Goal: Transaction & Acquisition: Purchase product/service

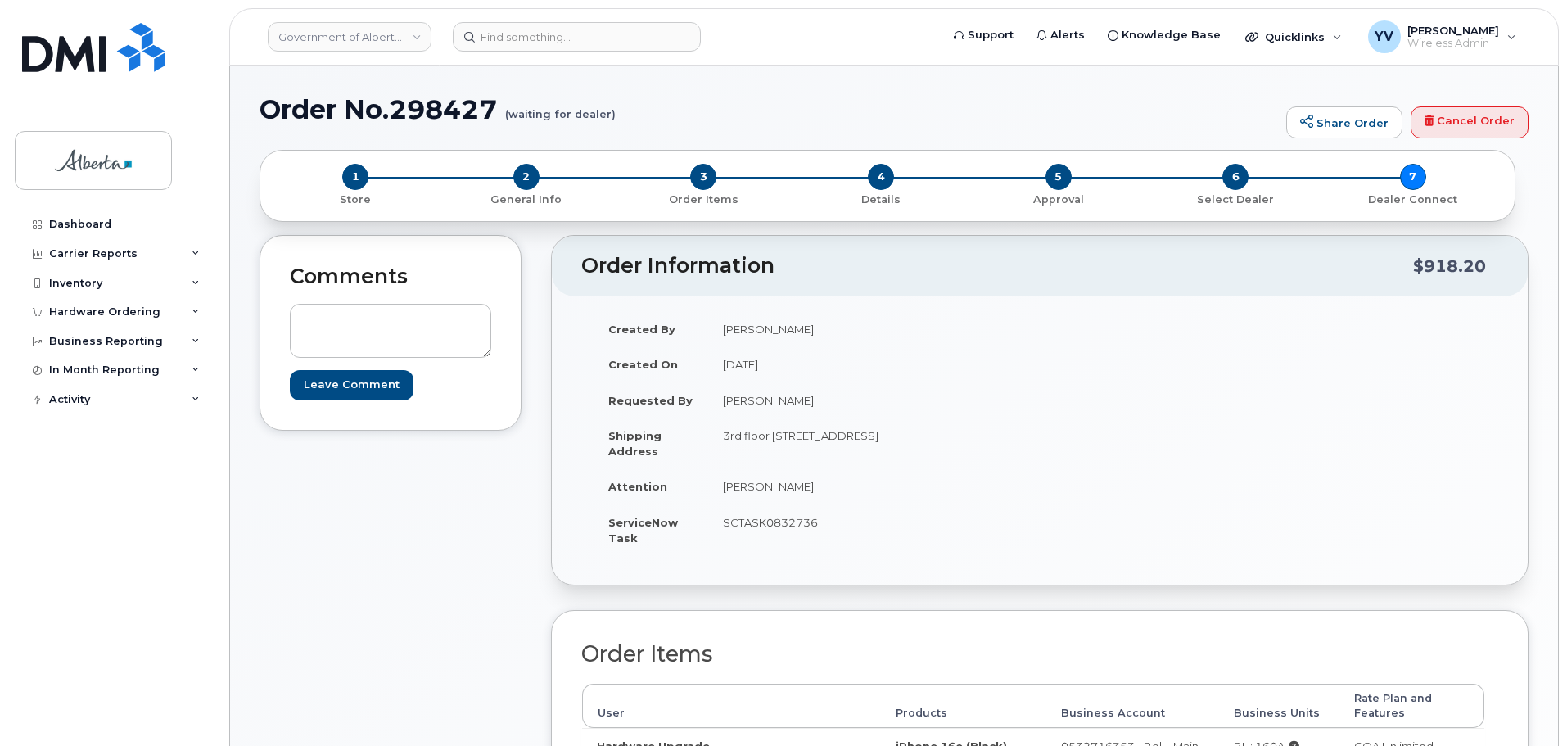
scroll to position [143, 0]
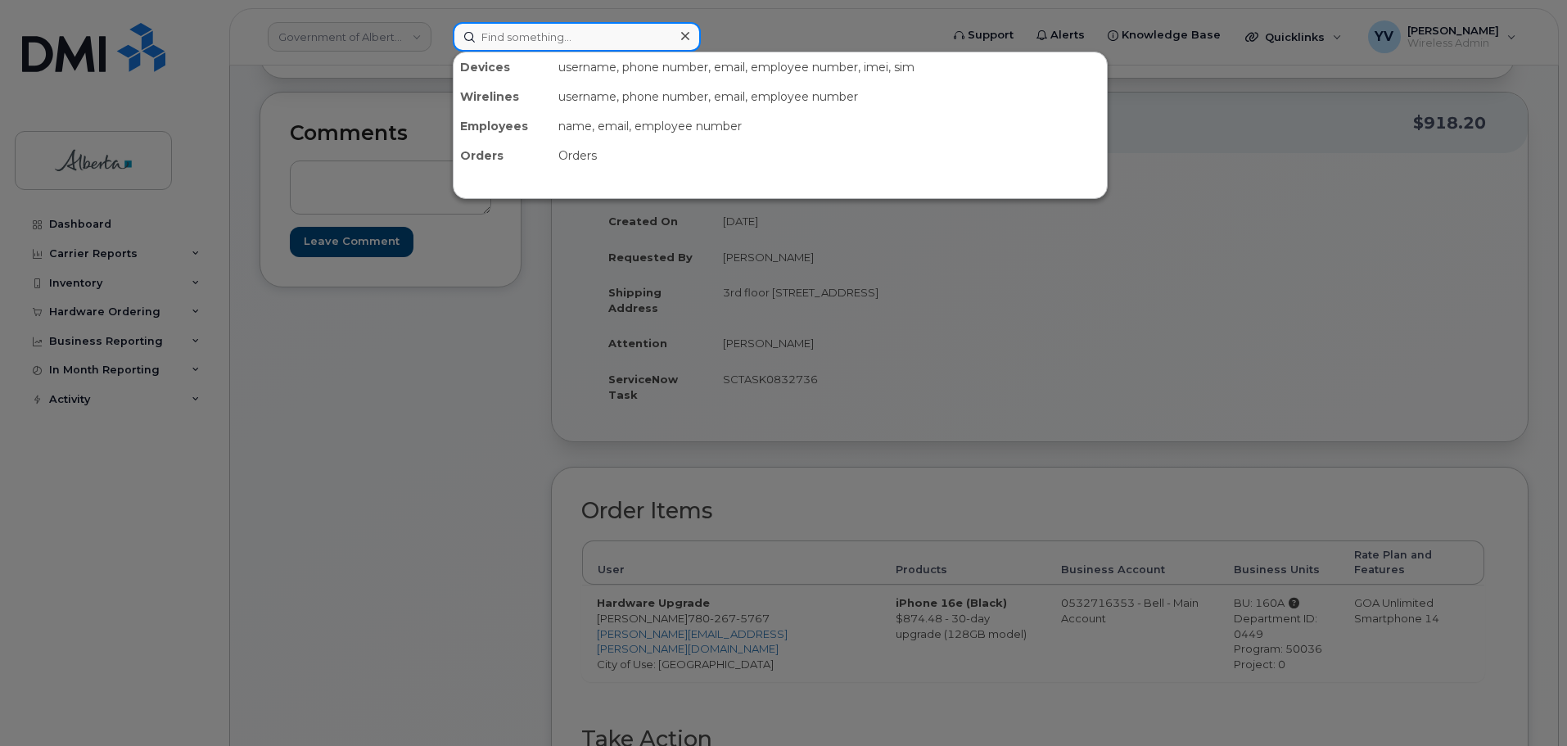
click at [488, 38] on input at bounding box center [577, 36] width 248 height 29
paste input "[PERSON_NAME]"
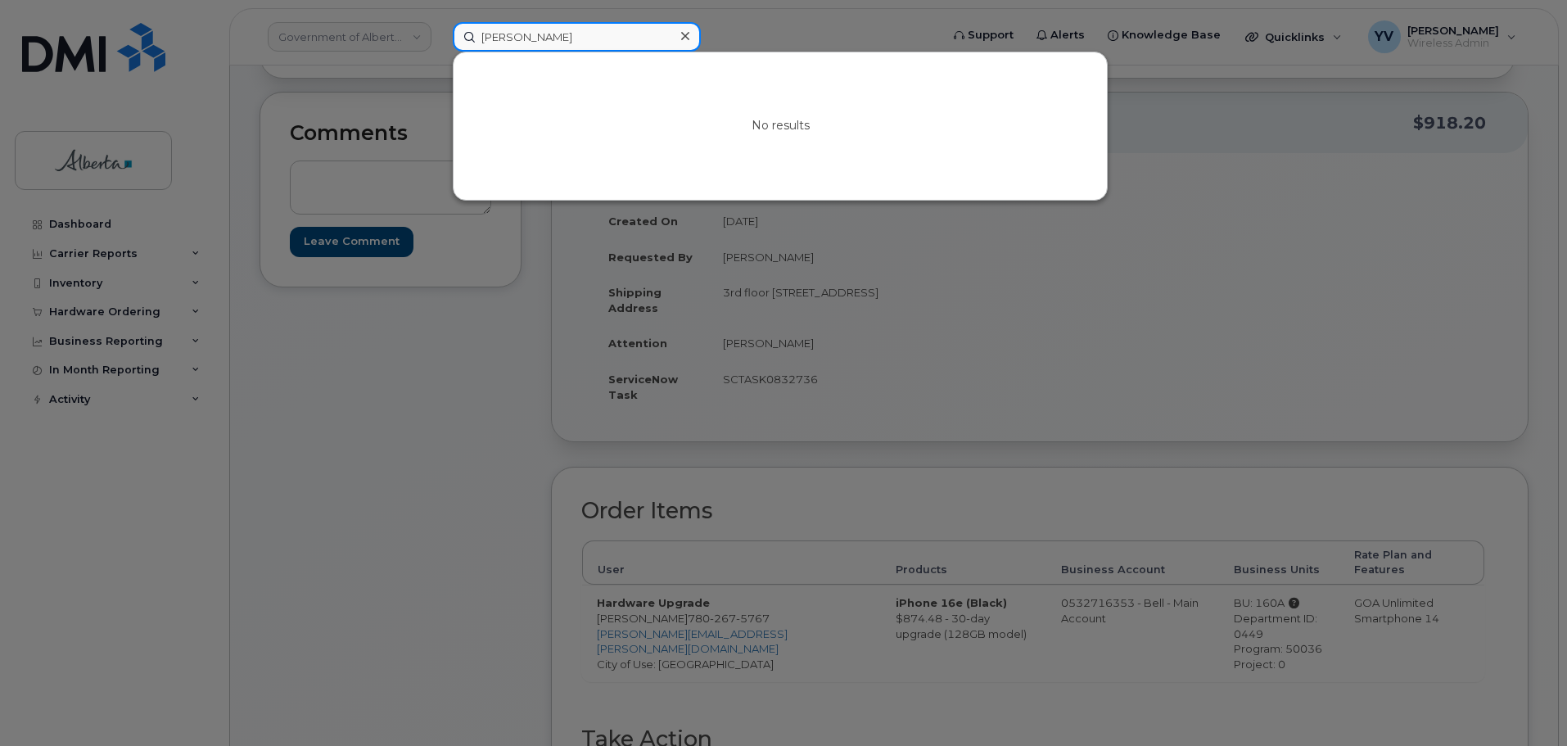
drag, startPoint x: 576, startPoint y: 38, endPoint x: 427, endPoint y: 35, distance: 149.0
click at [440, 35] on div "Jeanine Hilman No results" at bounding box center [691, 36] width 503 height 29
paste input "5876461025"
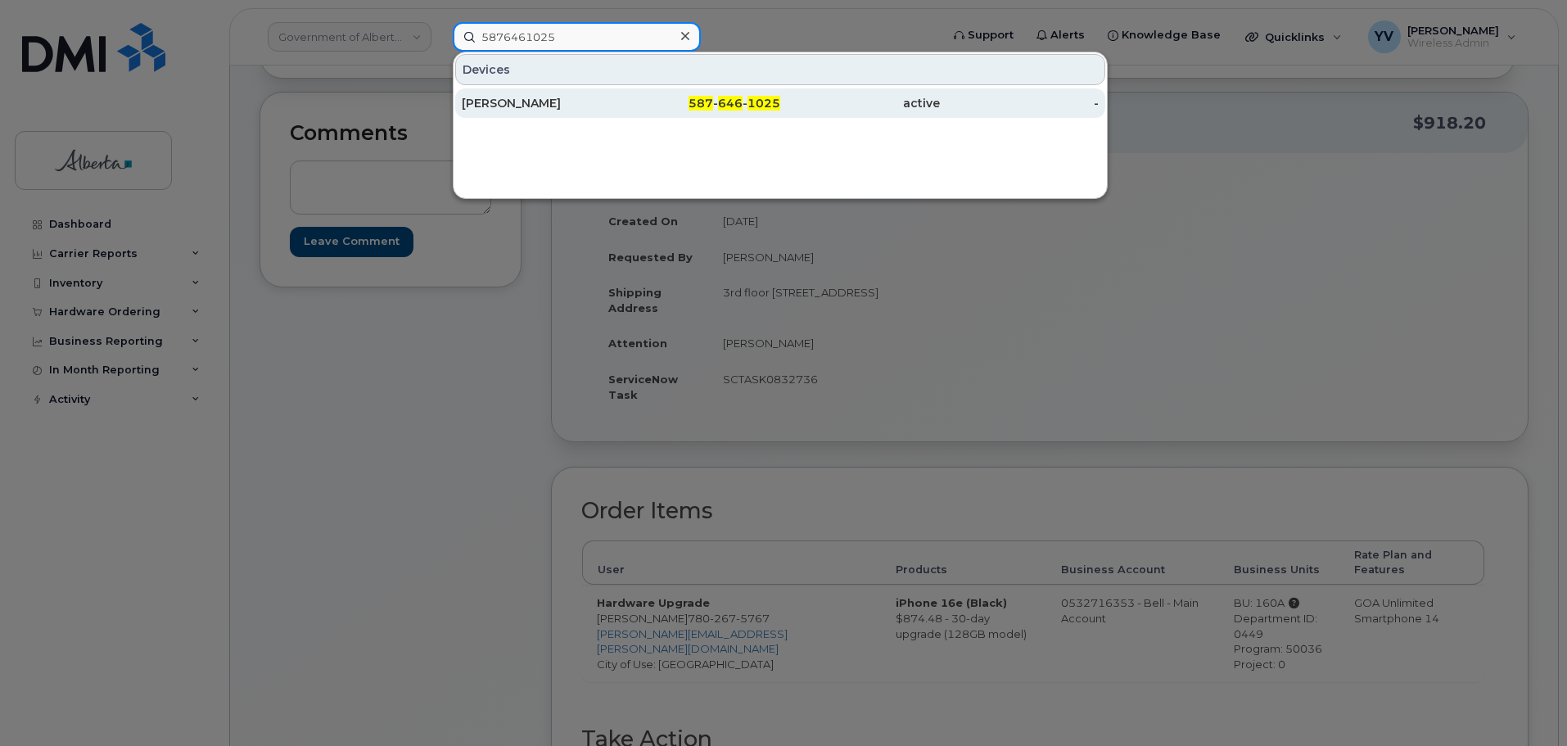
type input "5876461025"
click at [732, 102] on span "646" at bounding box center [730, 103] width 25 height 15
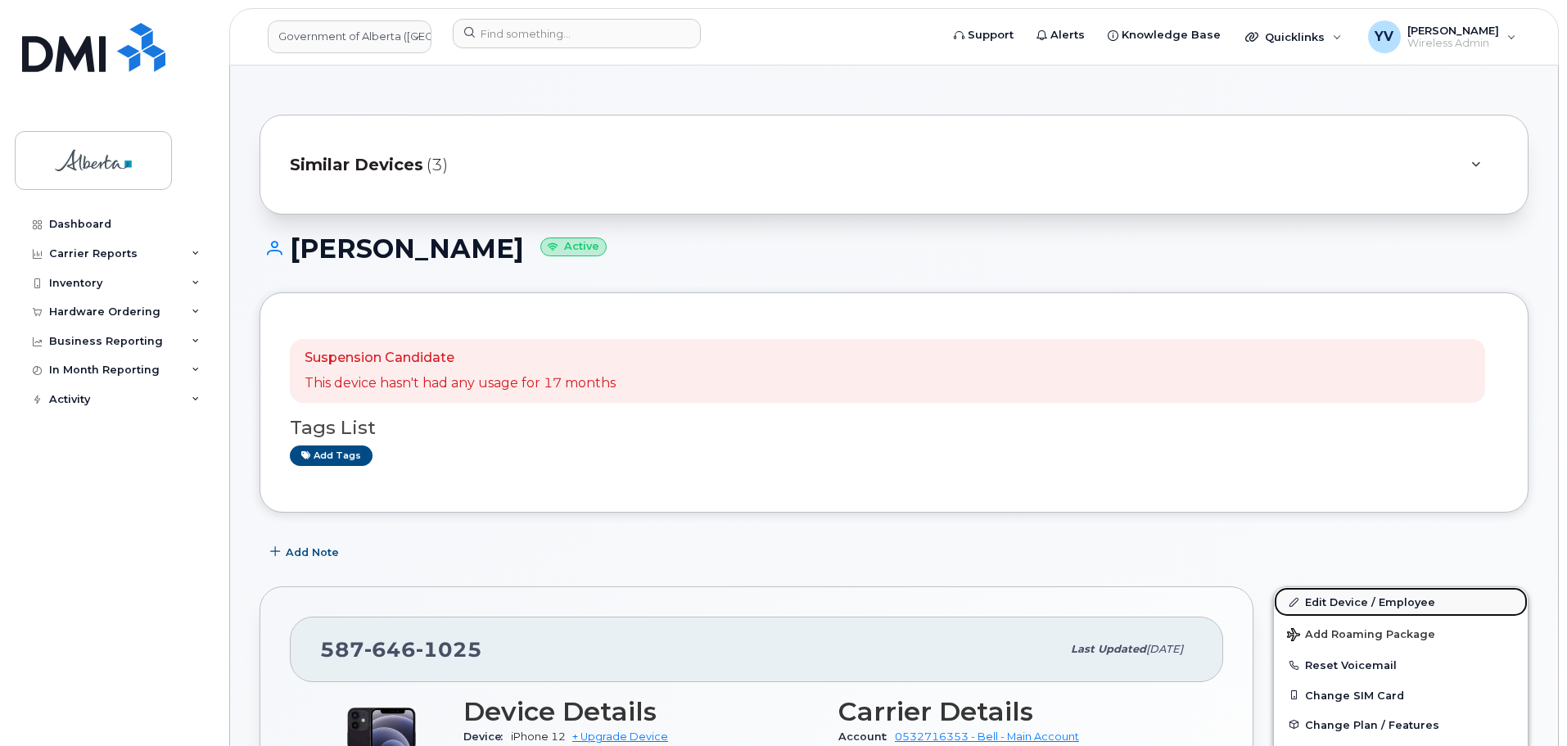
click at [1366, 598] on link "Edit Device / Employee" at bounding box center [1401, 601] width 254 height 29
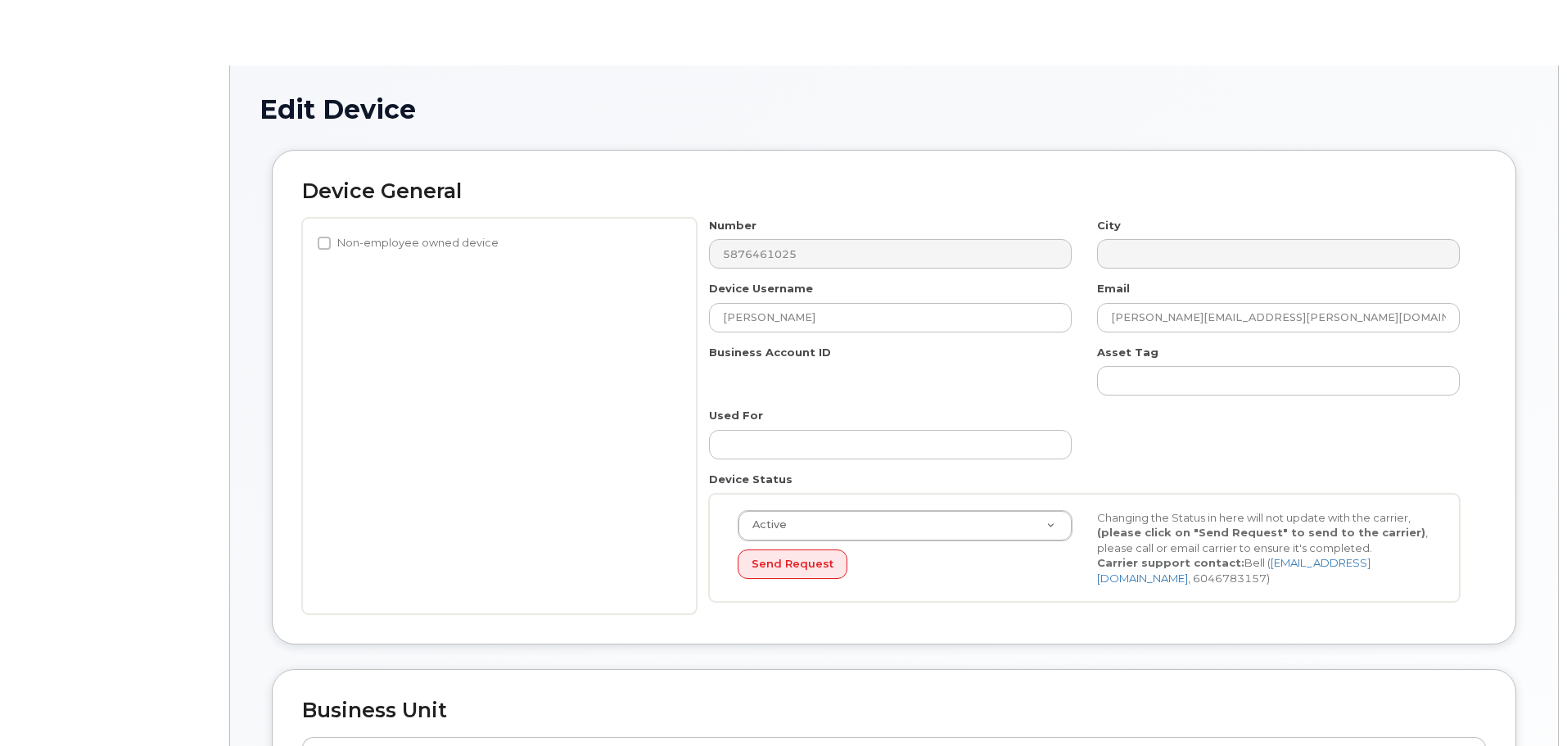
select select "4120331"
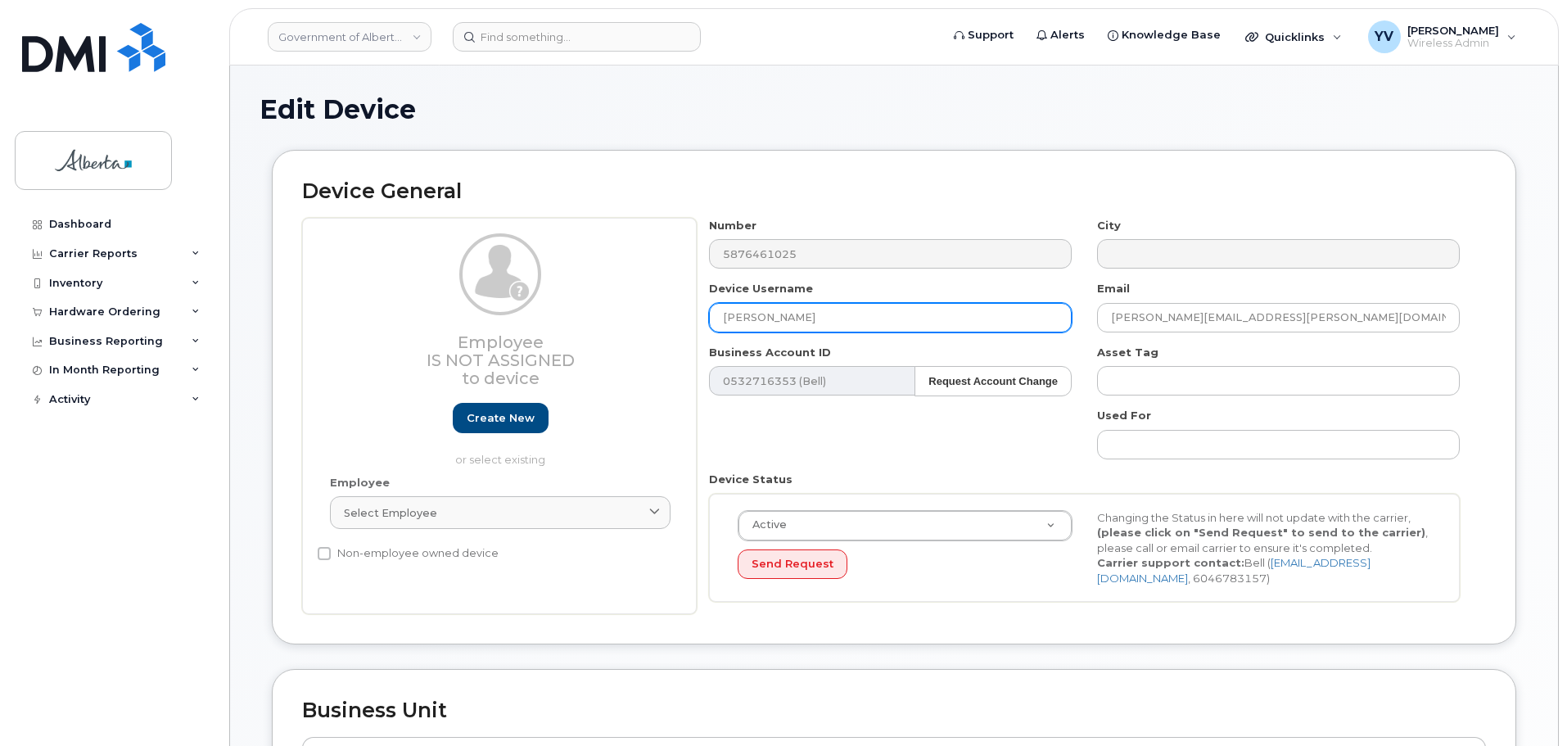
drag, startPoint x: 790, startPoint y: 320, endPoint x: 711, endPoint y: 323, distance: 78.7
click at [711, 323] on input "[PERSON_NAME]" at bounding box center [890, 317] width 363 height 29
paste input "Jeanine Hilman"
type input "Jeanine Hilman"
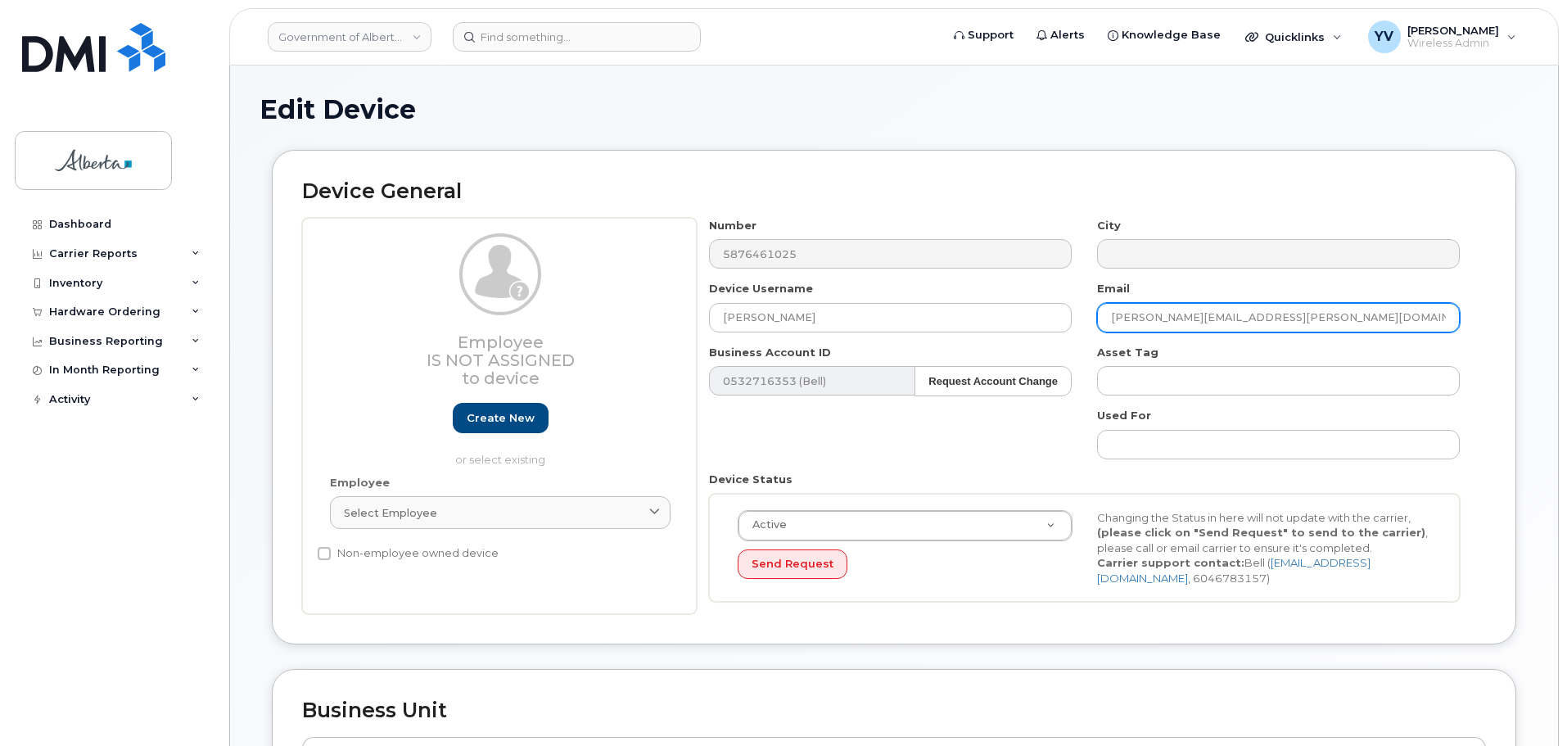
drag, startPoint x: 1240, startPoint y: 318, endPoint x: 1096, endPoint y: 323, distance: 144.2
click at [1096, 323] on div "Email Erin.Miller@gov.ab.ca" at bounding box center [1279, 307] width 388 height 52
paste input "Jeanine.Hilman"
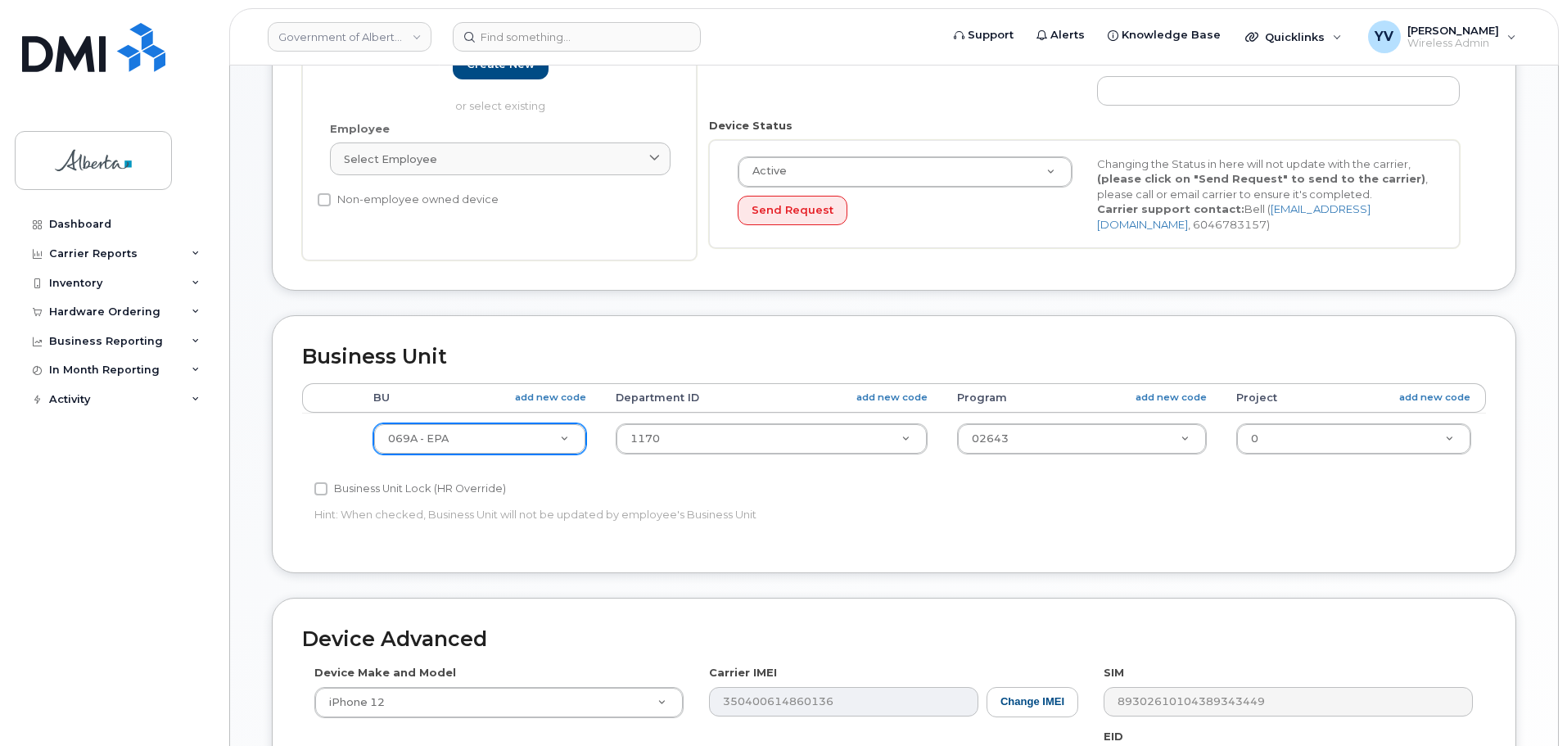
type input "Jeanine.Hilman@gov.ab.ca"
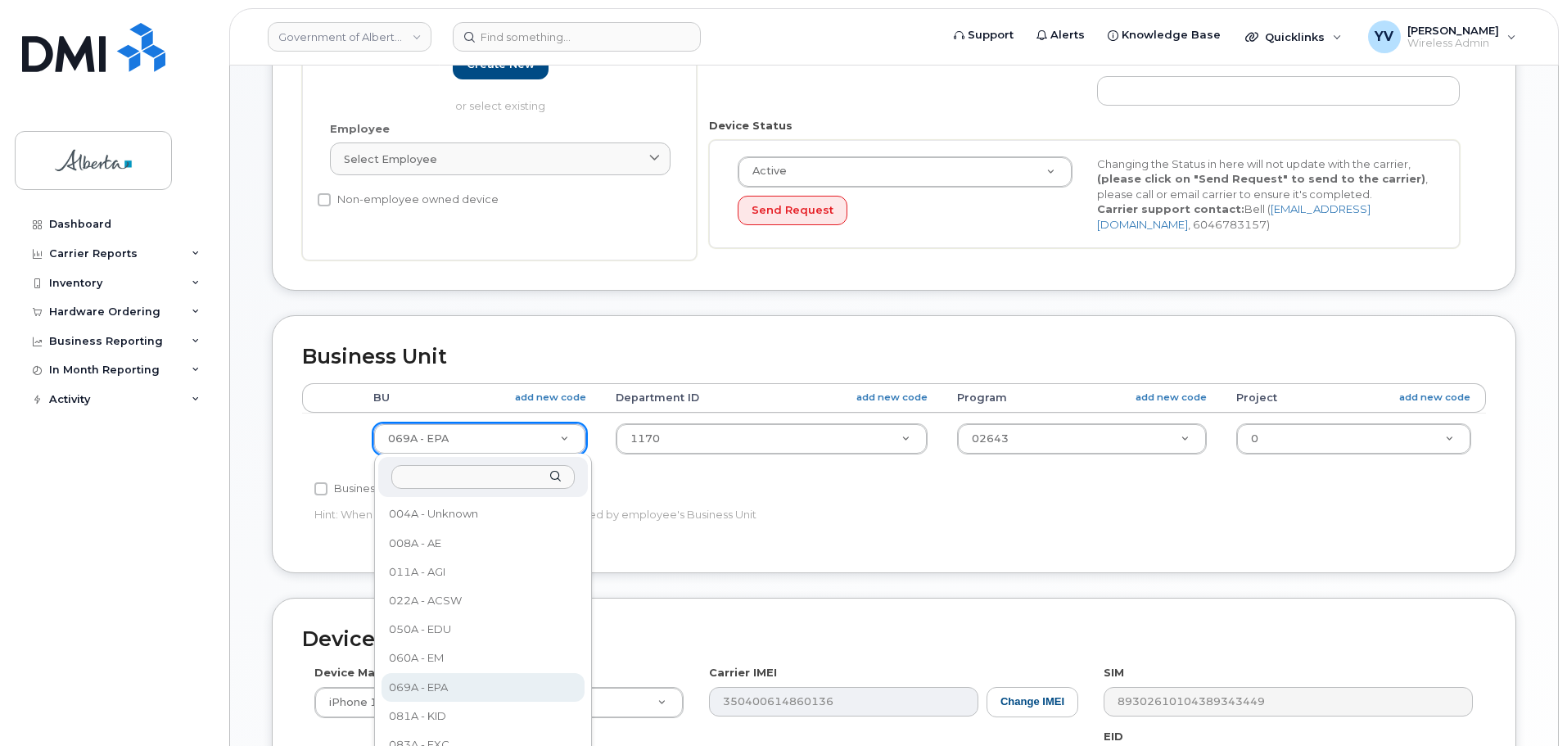
drag, startPoint x: 453, startPoint y: 440, endPoint x: 445, endPoint y: 451, distance: 14.1
type input "095"
select select "4749749"
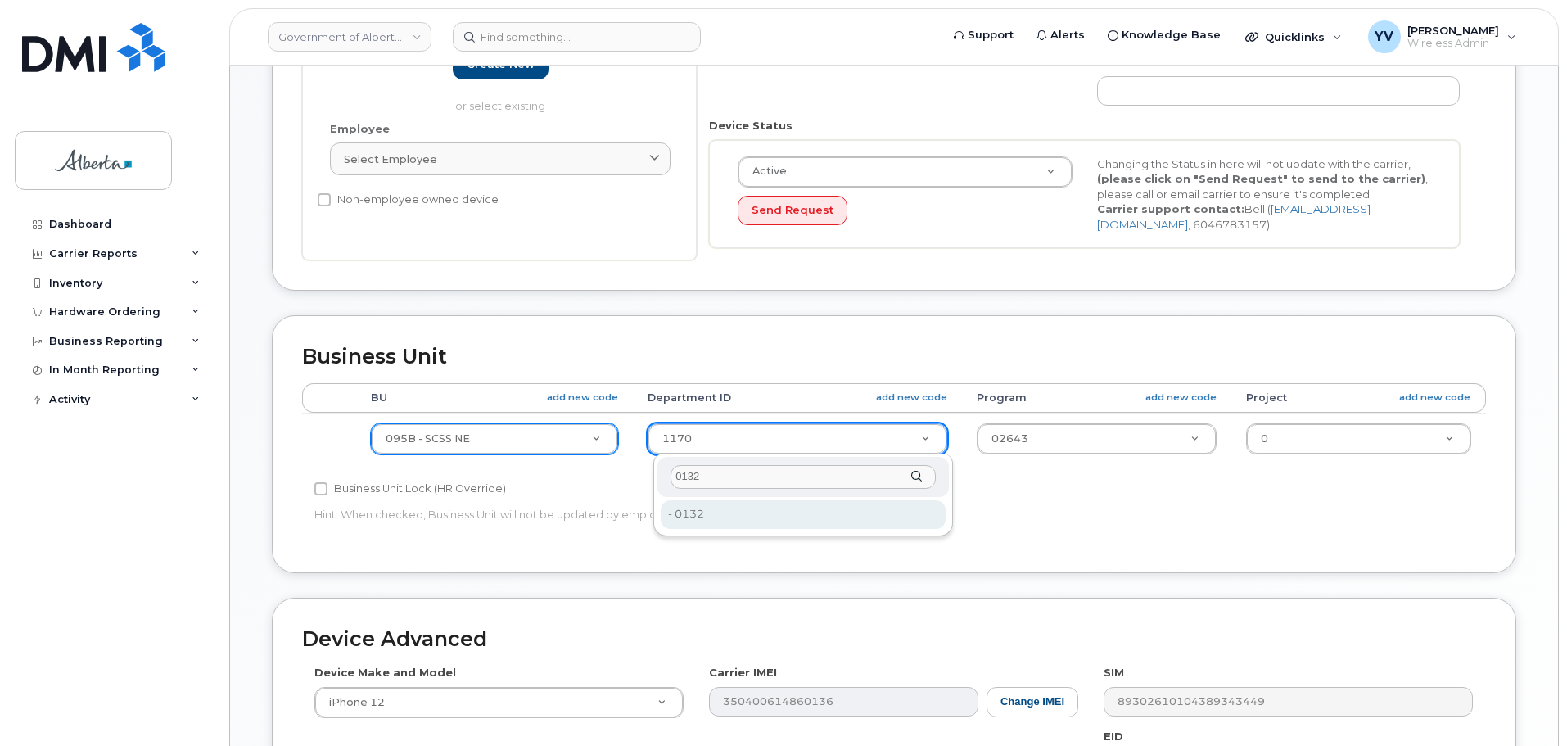
type input "0132"
type input "4752051"
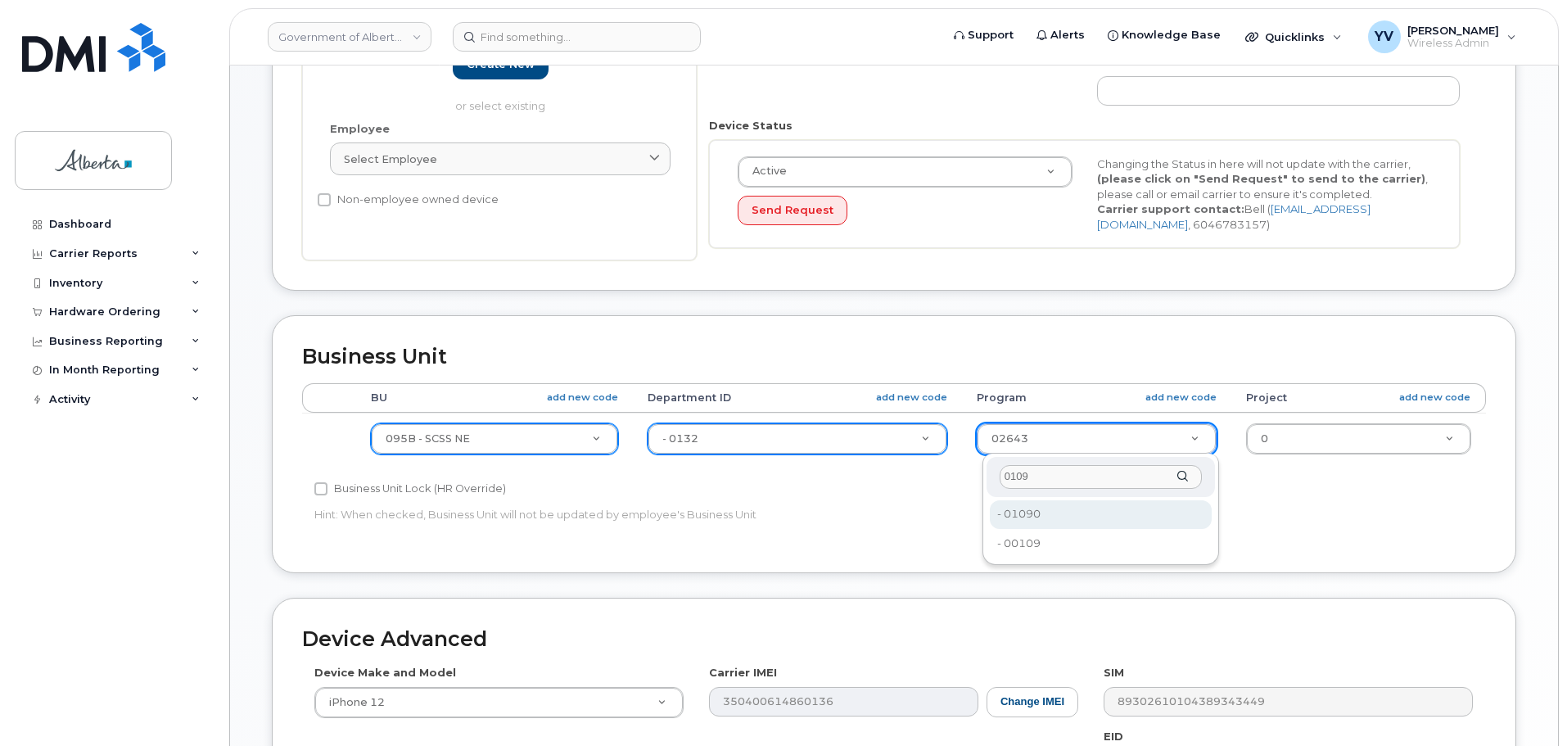
type input "0109"
type input "4206367"
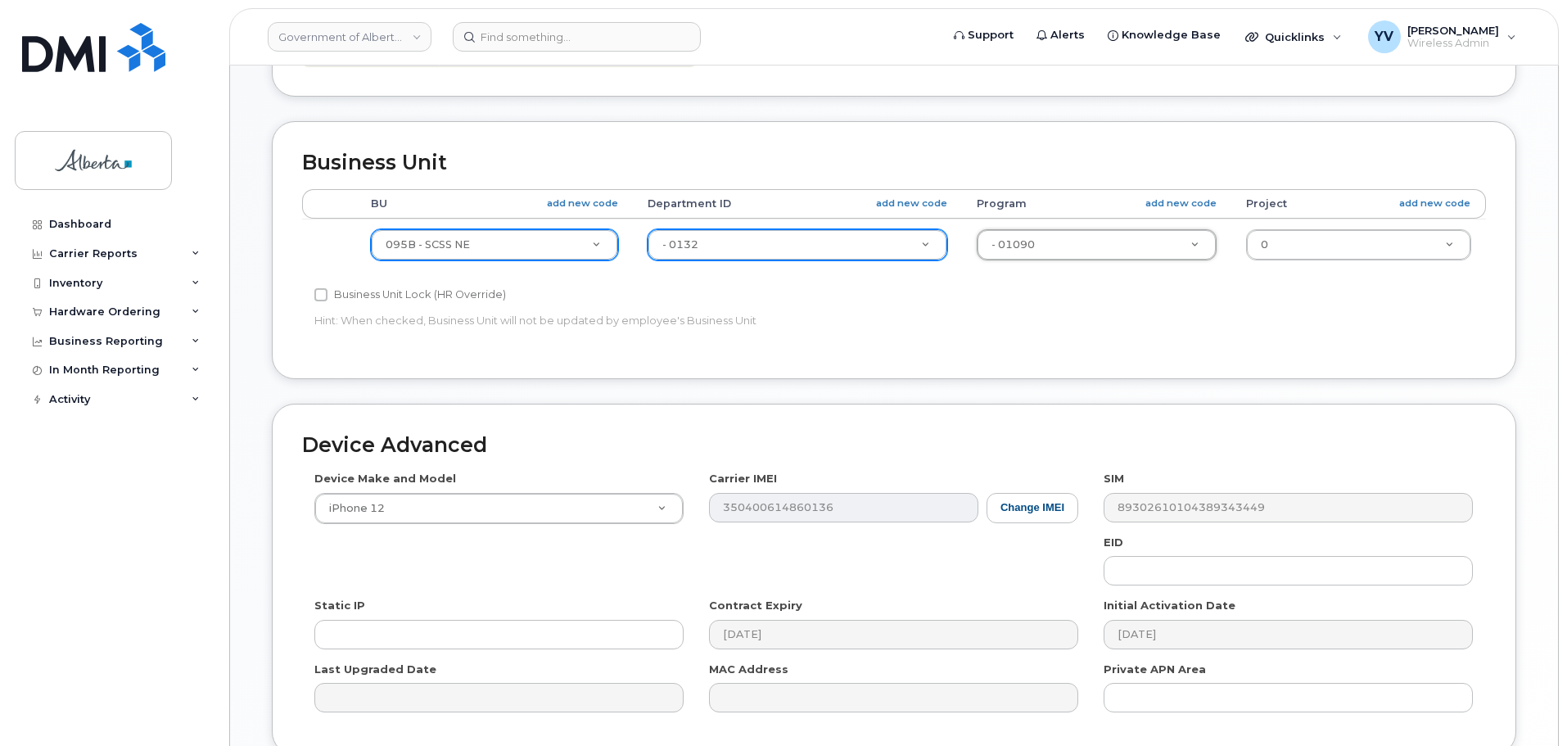
scroll to position [693, 0]
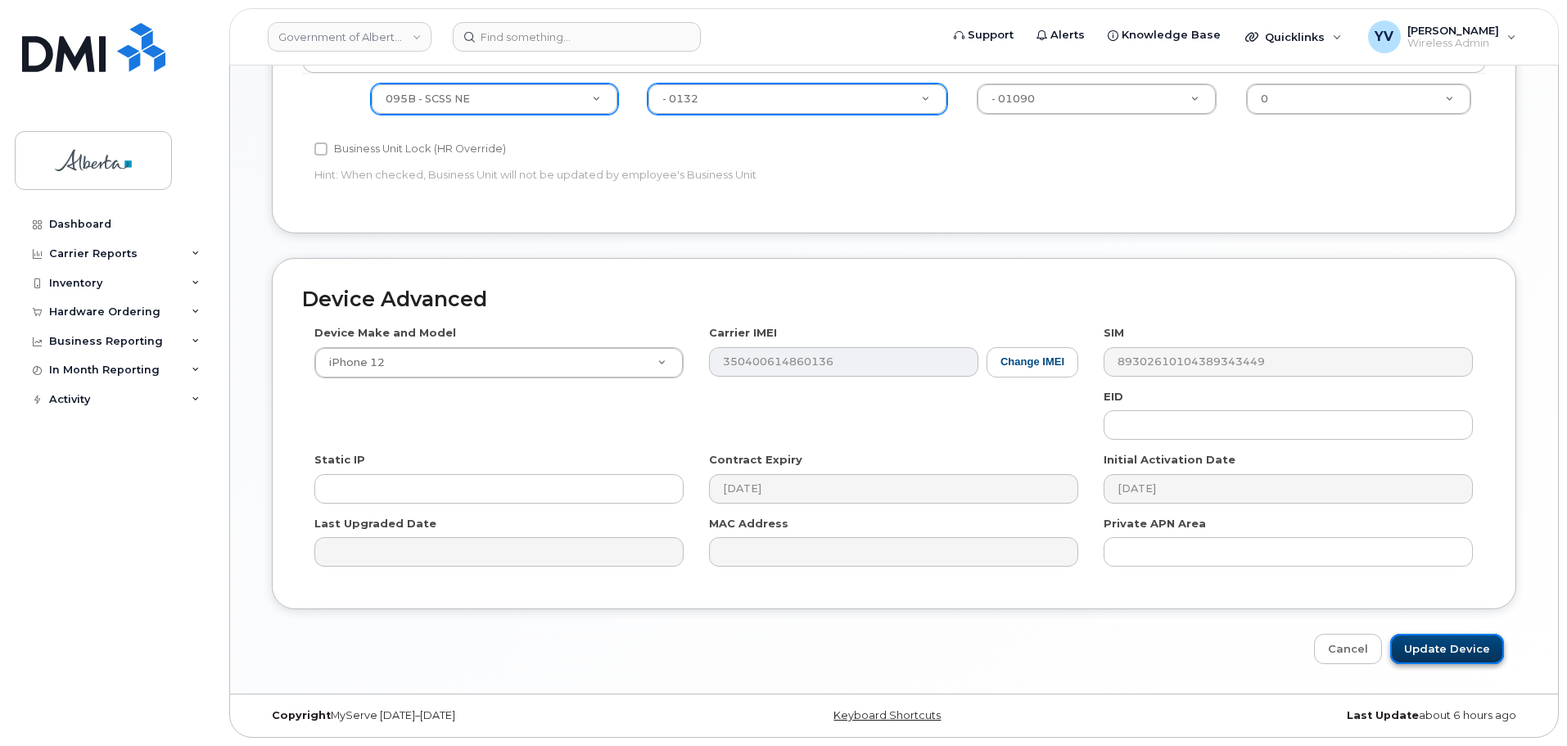
click at [1443, 642] on input "Update Device" at bounding box center [1447, 649] width 114 height 30
type input "Saving..."
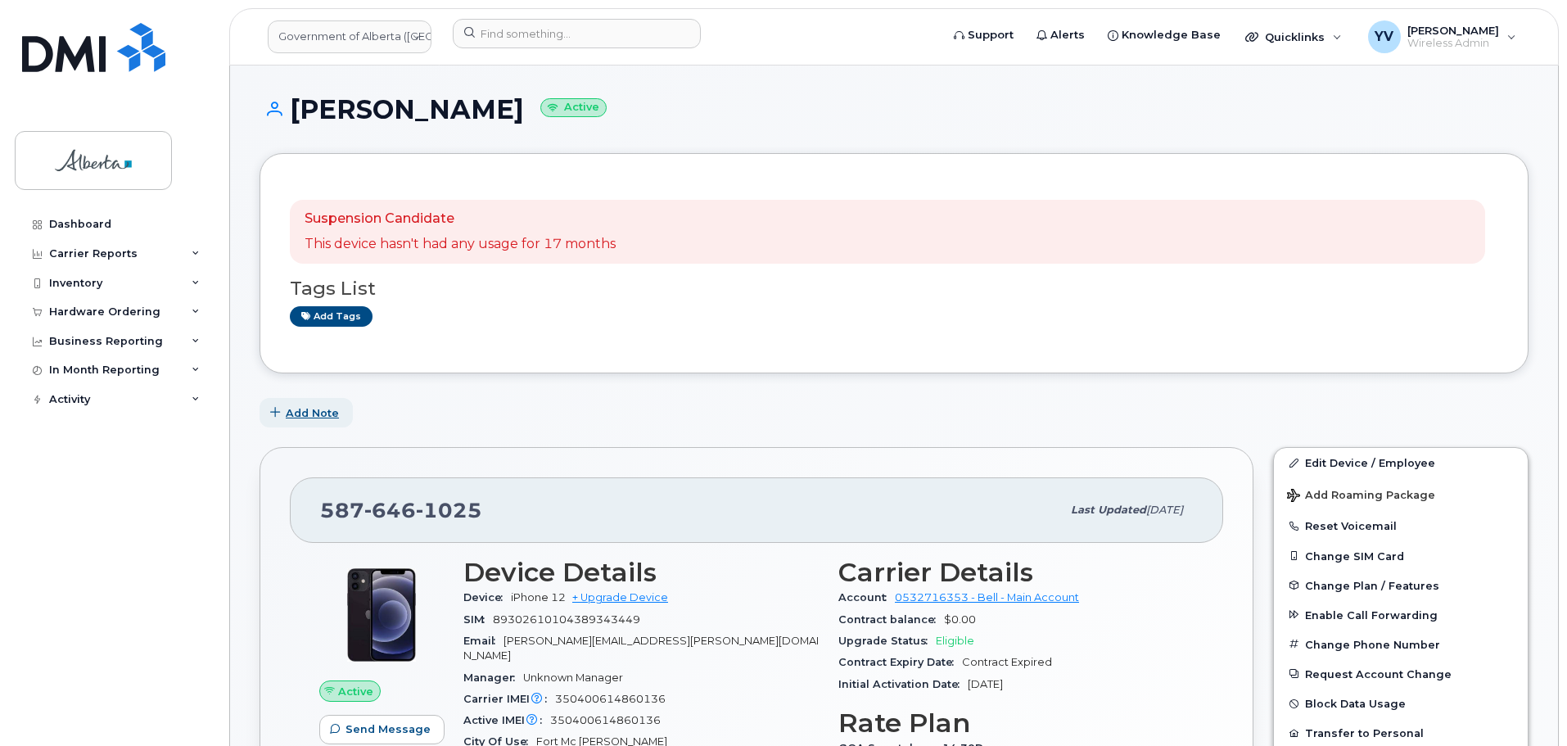
click at [309, 413] on span "Add Note" at bounding box center [312, 413] width 53 height 16
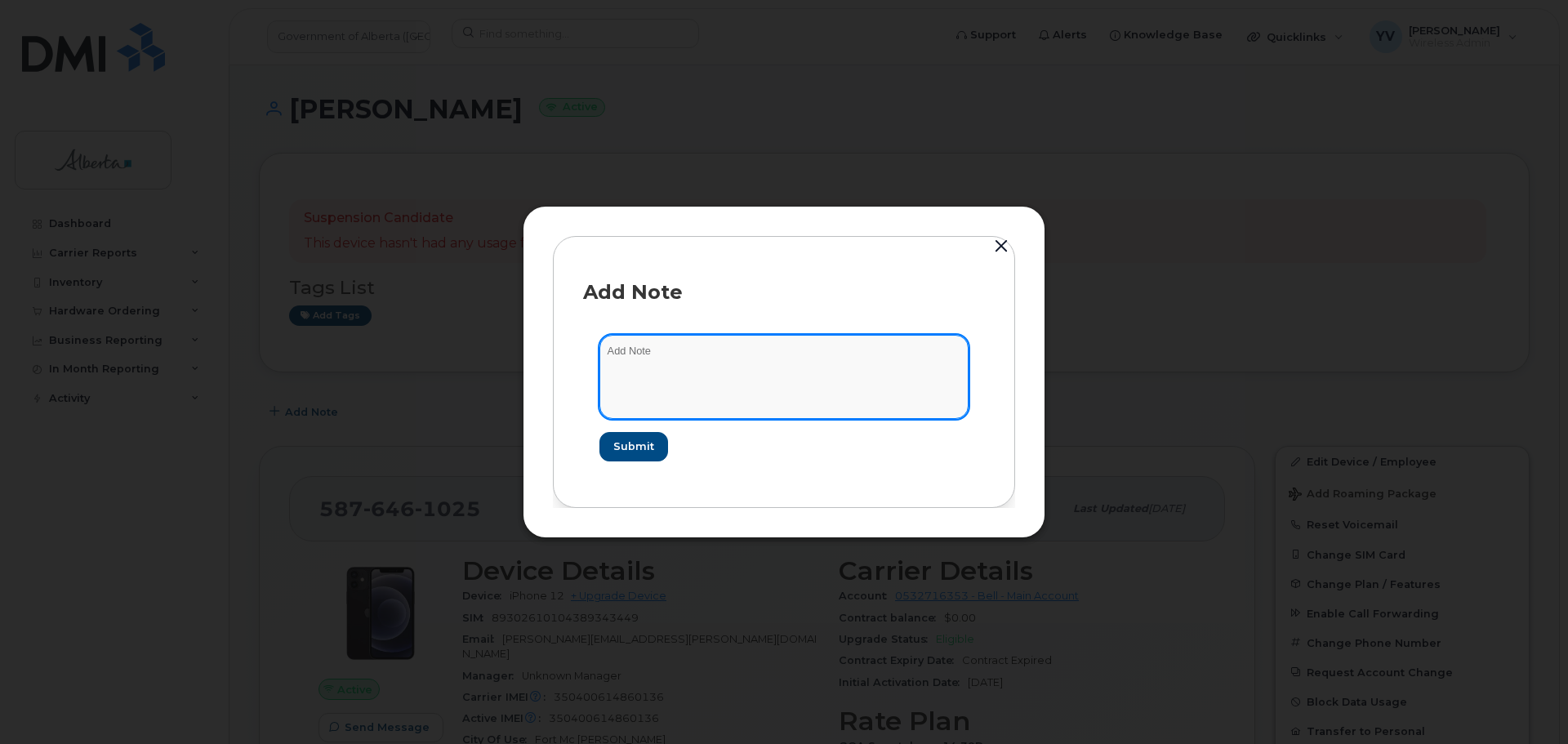
click at [627, 351] on textarea at bounding box center [784, 376] width 369 height 83
paste textarea "SCTASK0833583 5876461025 DO NOT DELETE THIS NUMBER - BEING REASSIGNED to Jeanin…"
type textarea "SCTASK0833583 5876461025 DO NOT DELETE THIS NUMBER - BEING REASSIGNED to Jeanin…"
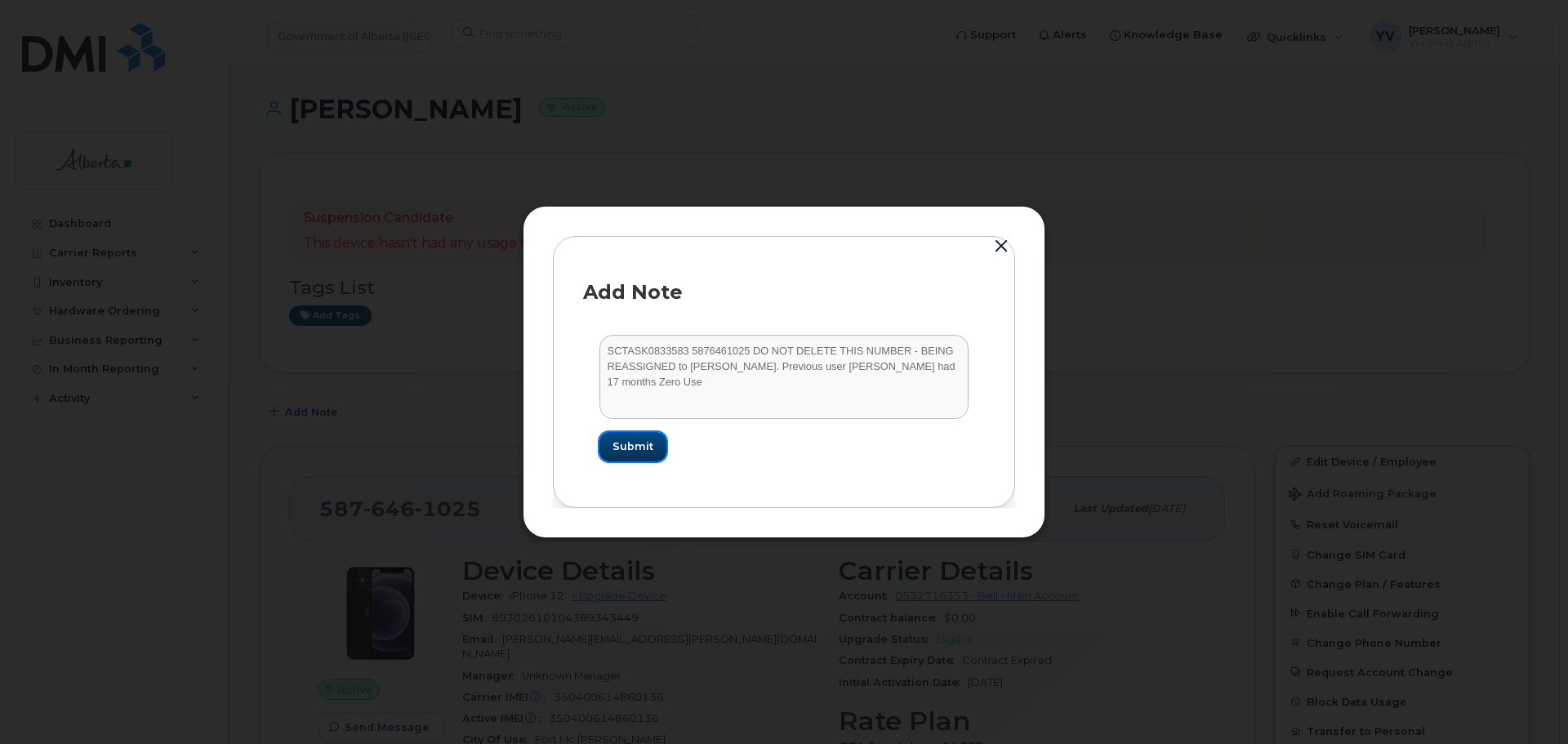
click at [630, 447] on span "Submit" at bounding box center [632, 447] width 41 height 16
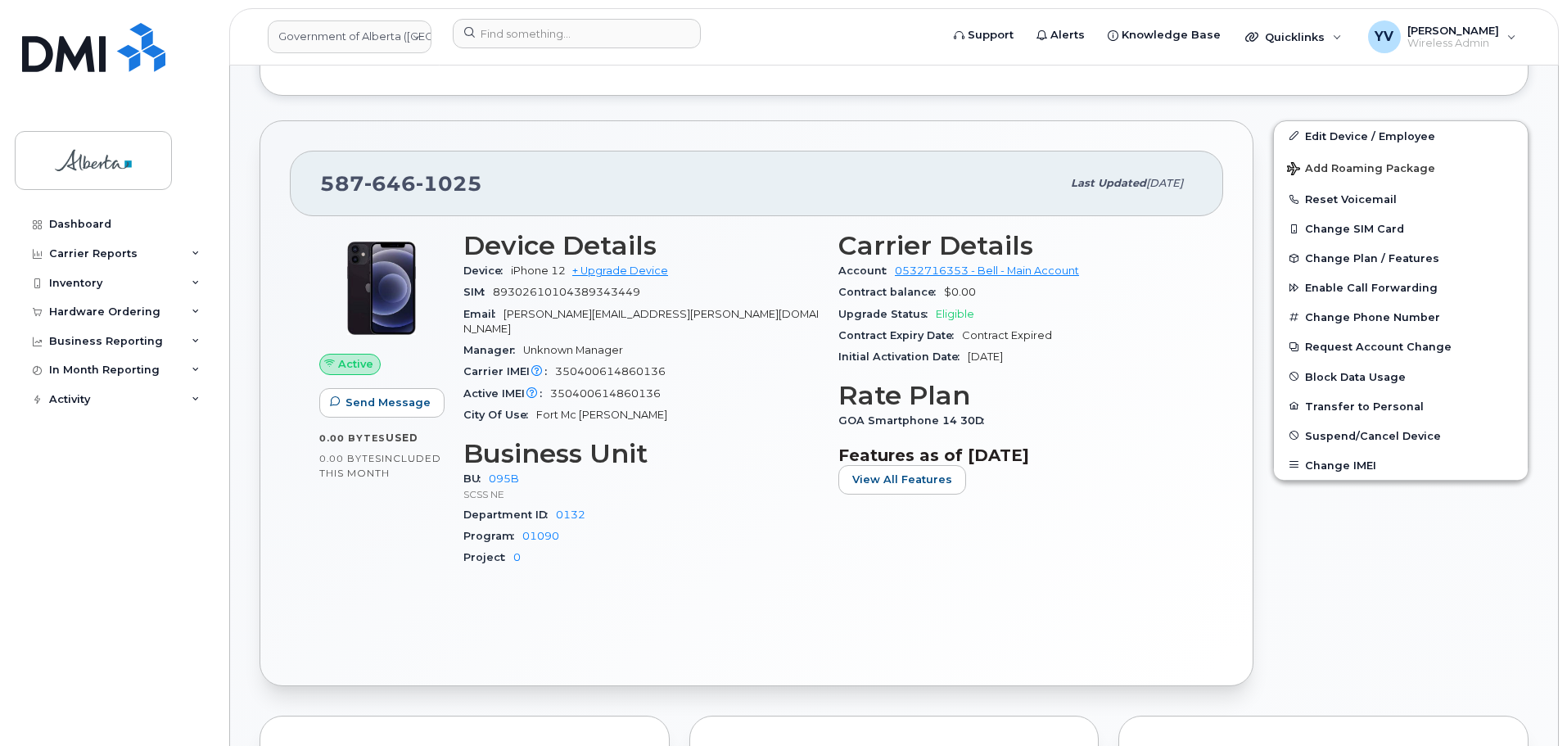
scroll to position [487, 0]
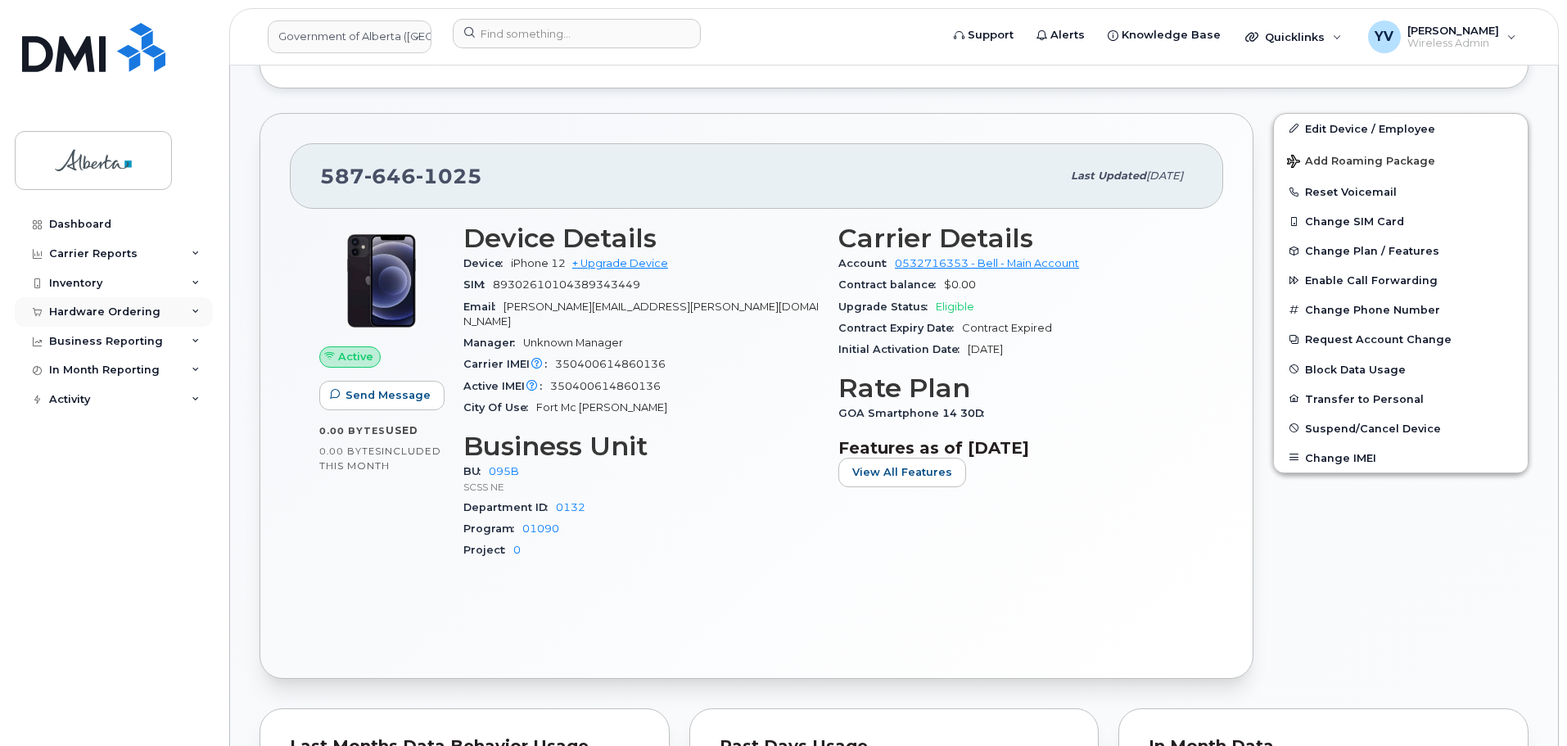
click at [64, 303] on div "Hardware Ordering" at bounding box center [114, 311] width 198 height 29
click at [80, 308] on div "Hardware Ordering" at bounding box center [104, 311] width 111 height 13
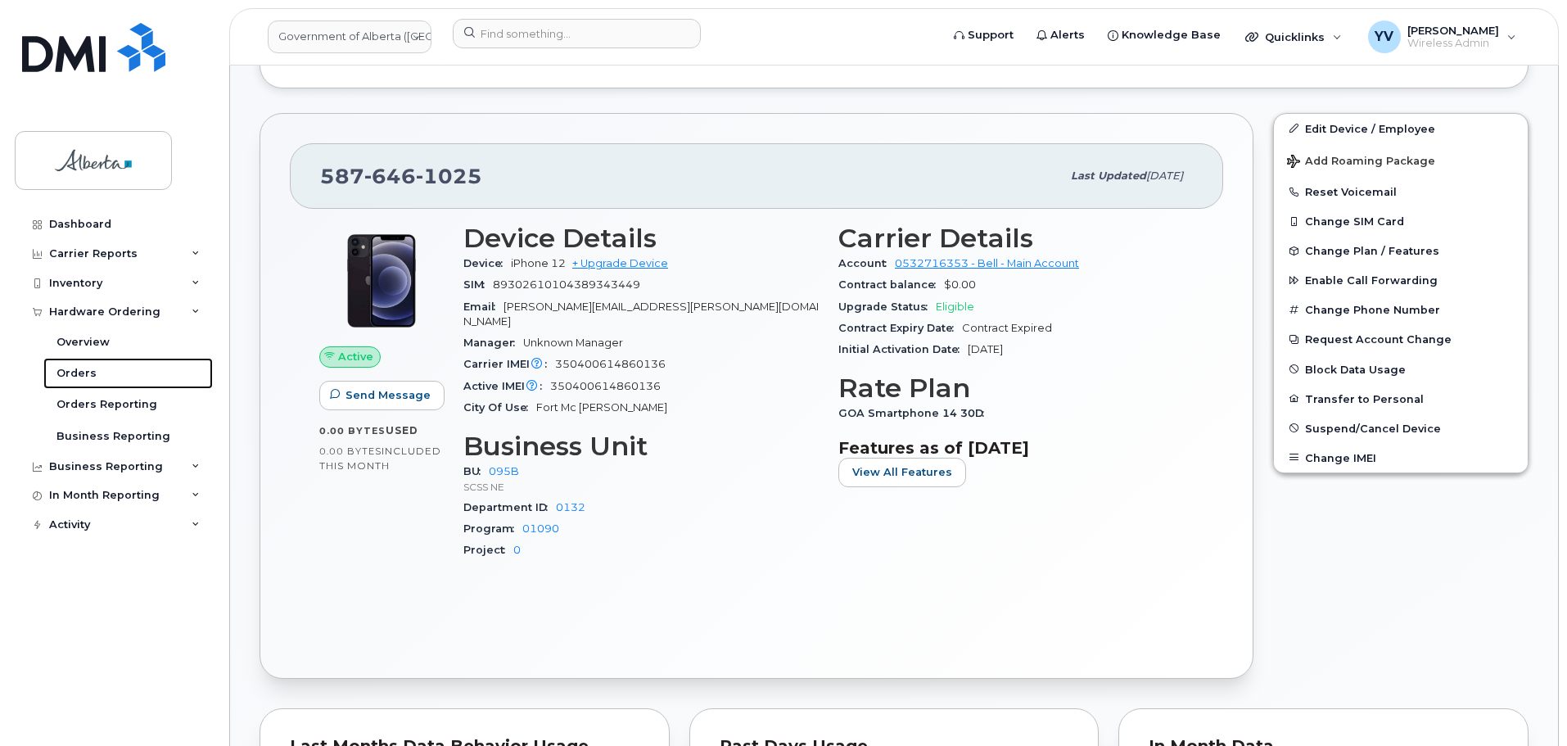
scroll to position [0, 0]
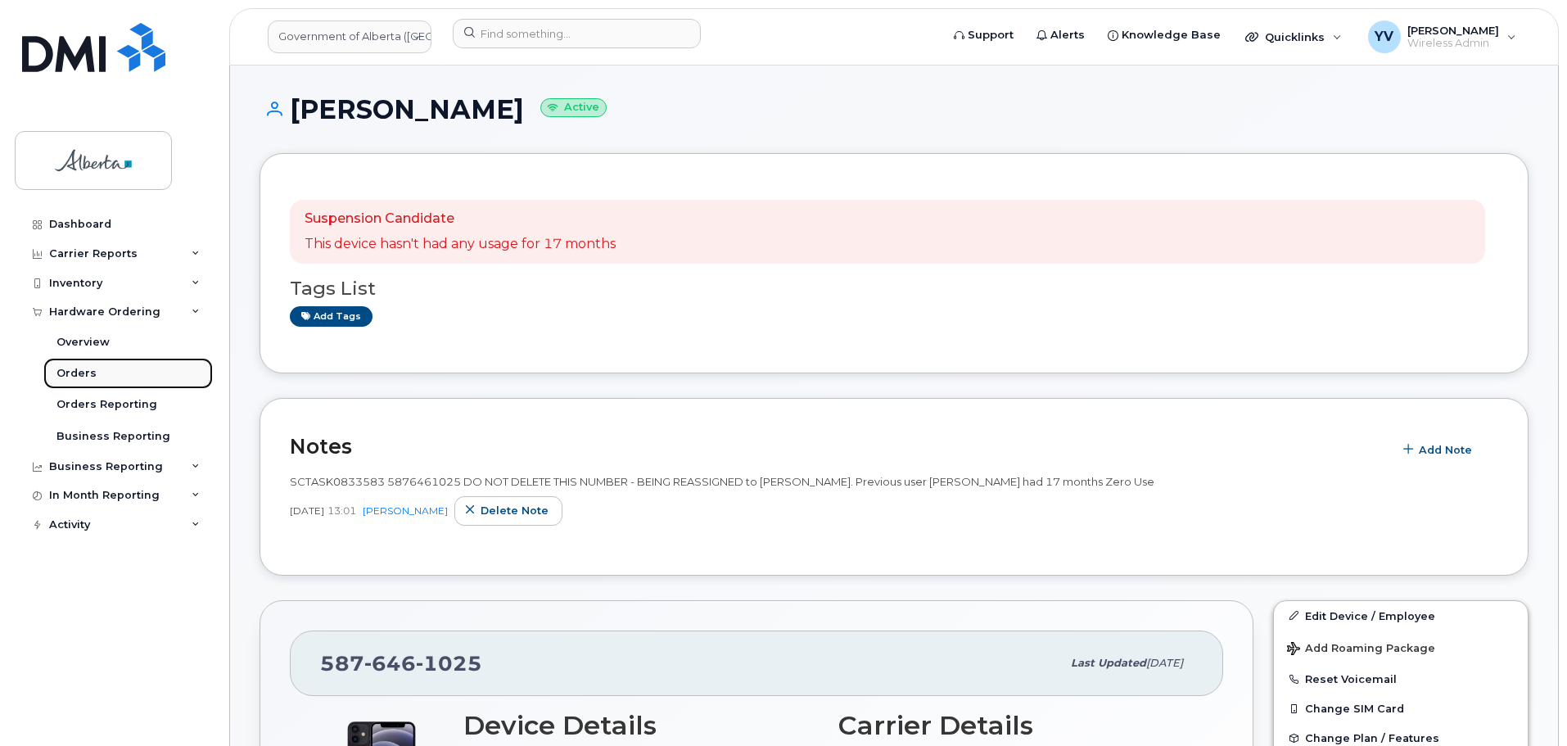
click at [74, 370] on div "Orders" at bounding box center [76, 373] width 40 height 15
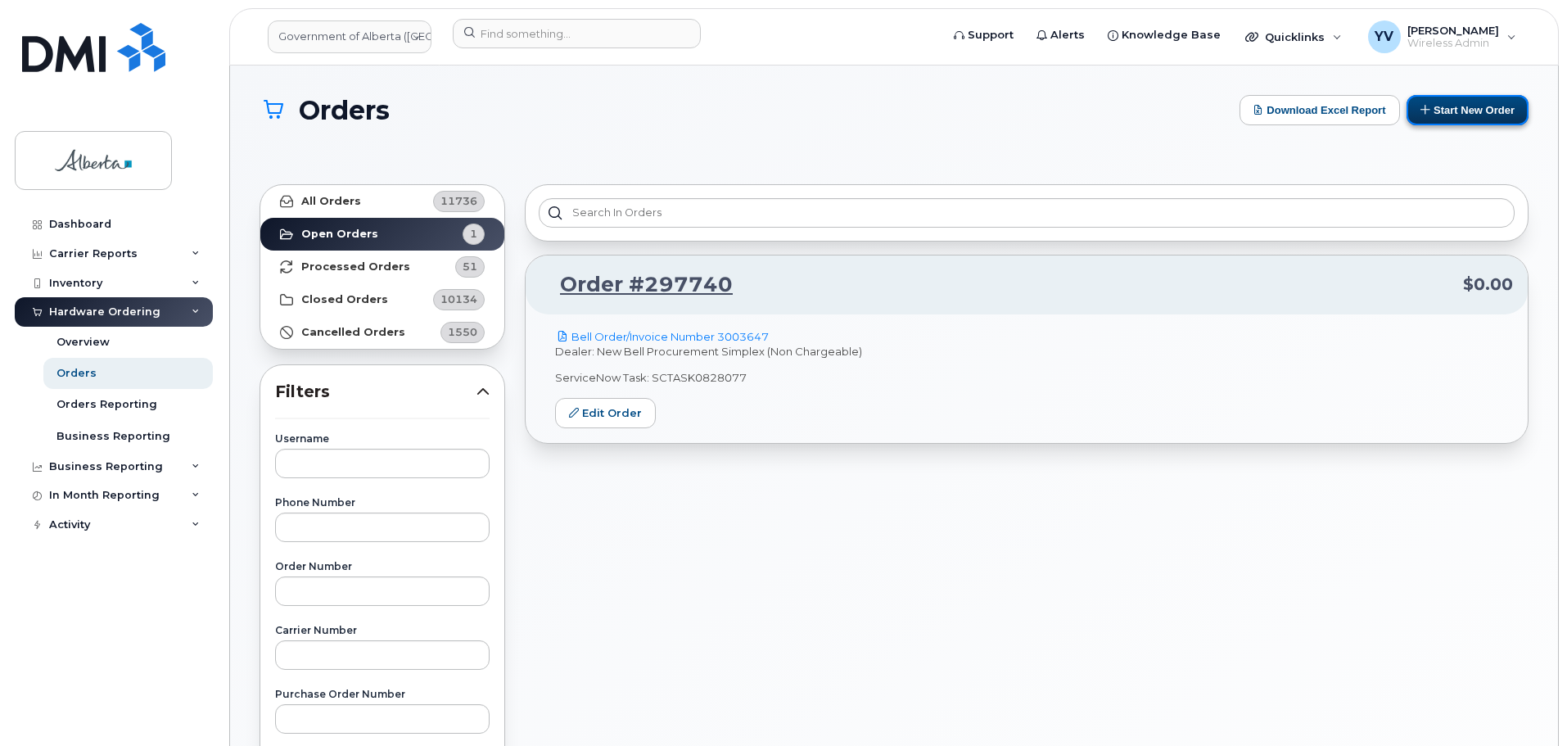
click at [1456, 102] on button "Start New Order" at bounding box center [1467, 110] width 122 height 30
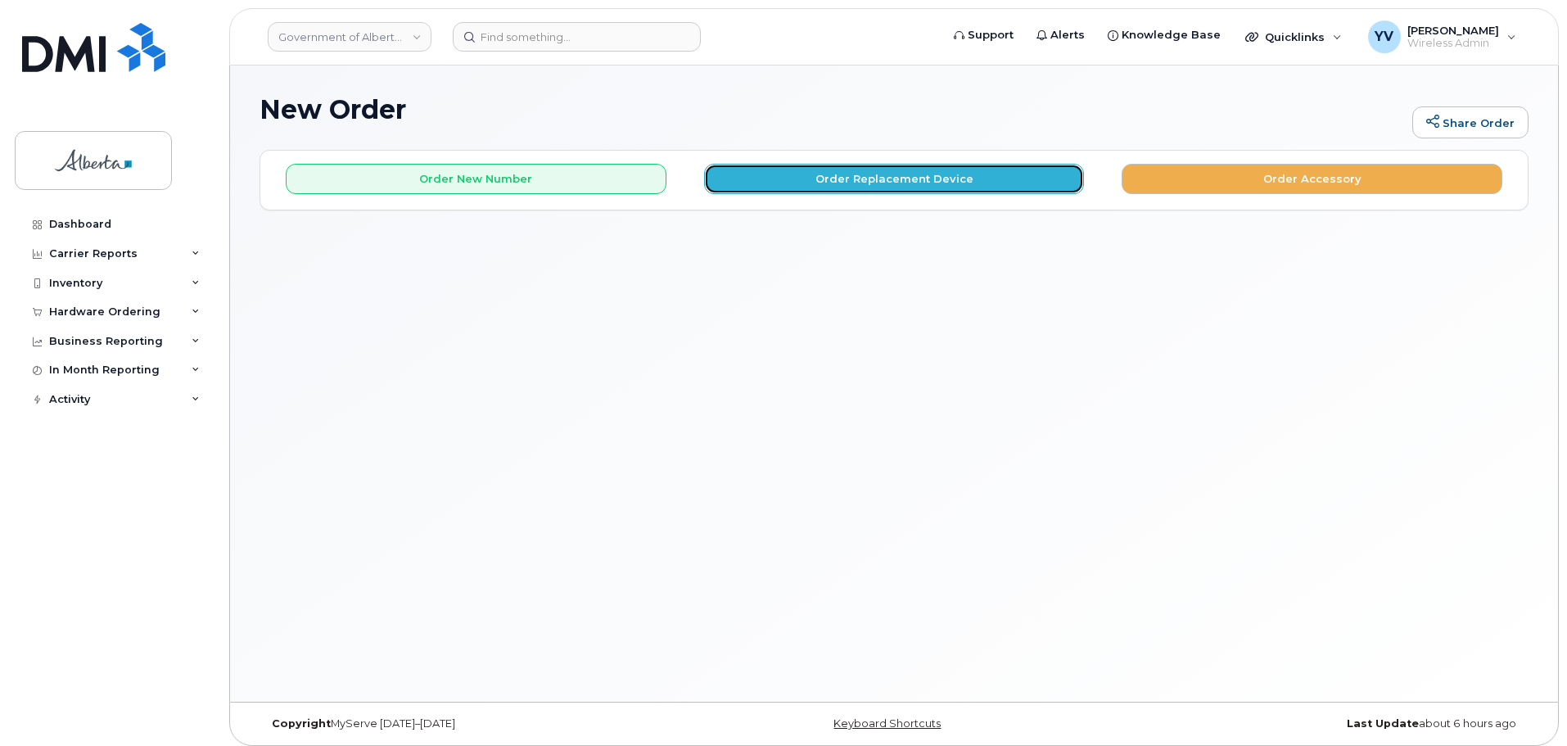
click at [875, 183] on button "Order Replacement Device" at bounding box center [894, 179] width 381 height 30
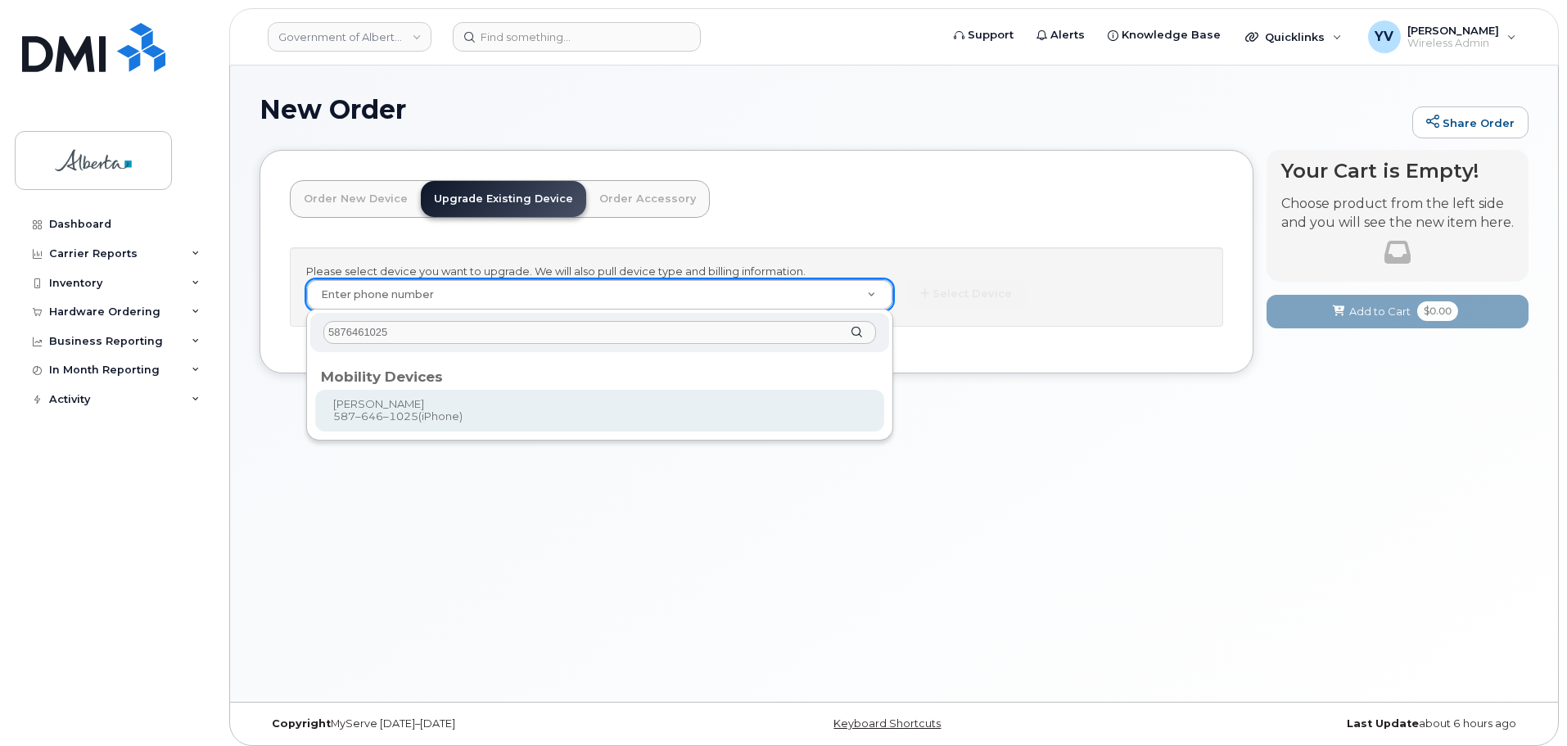
type input "5876461025"
type input "793613"
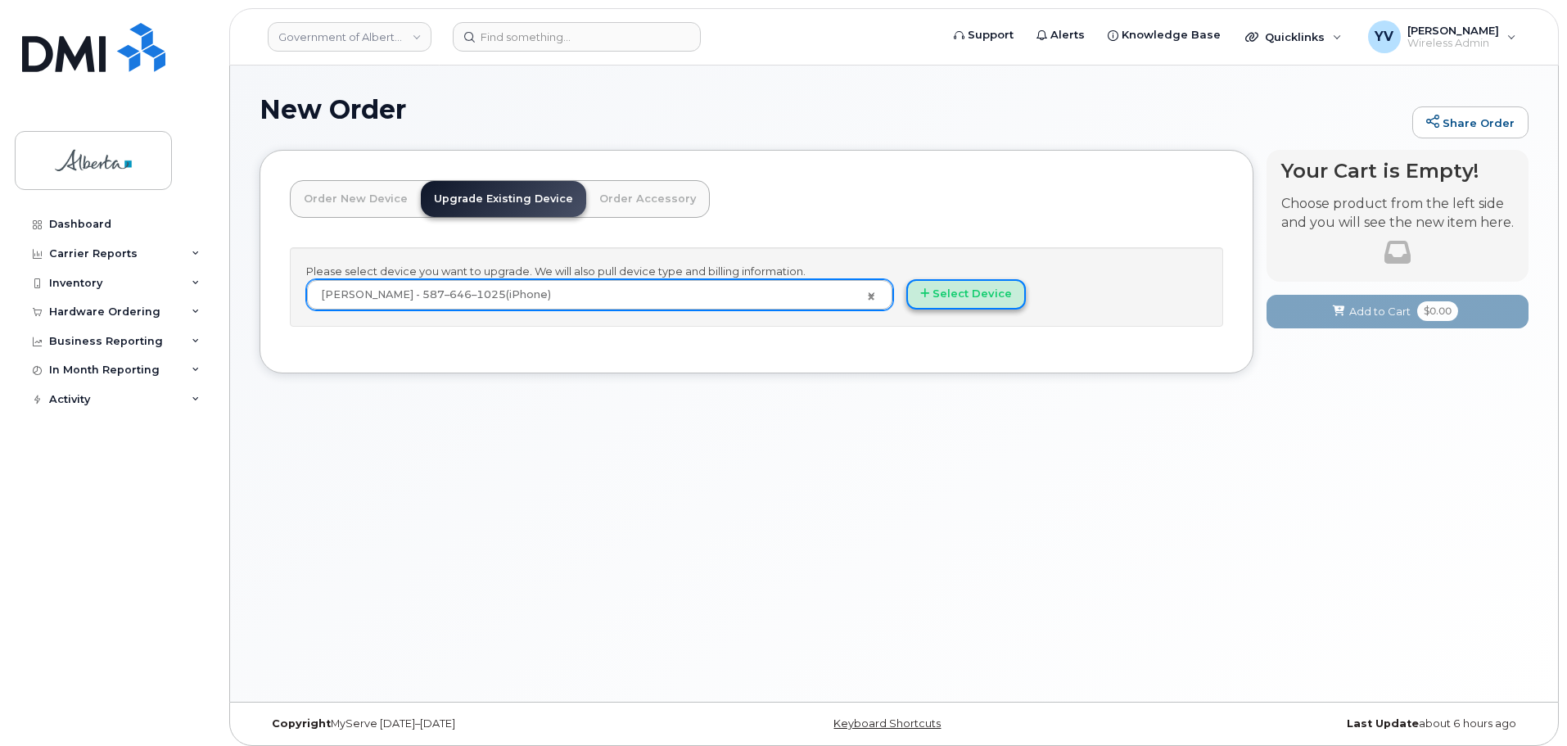
click at [953, 298] on button "Select Device" at bounding box center [966, 294] width 120 height 30
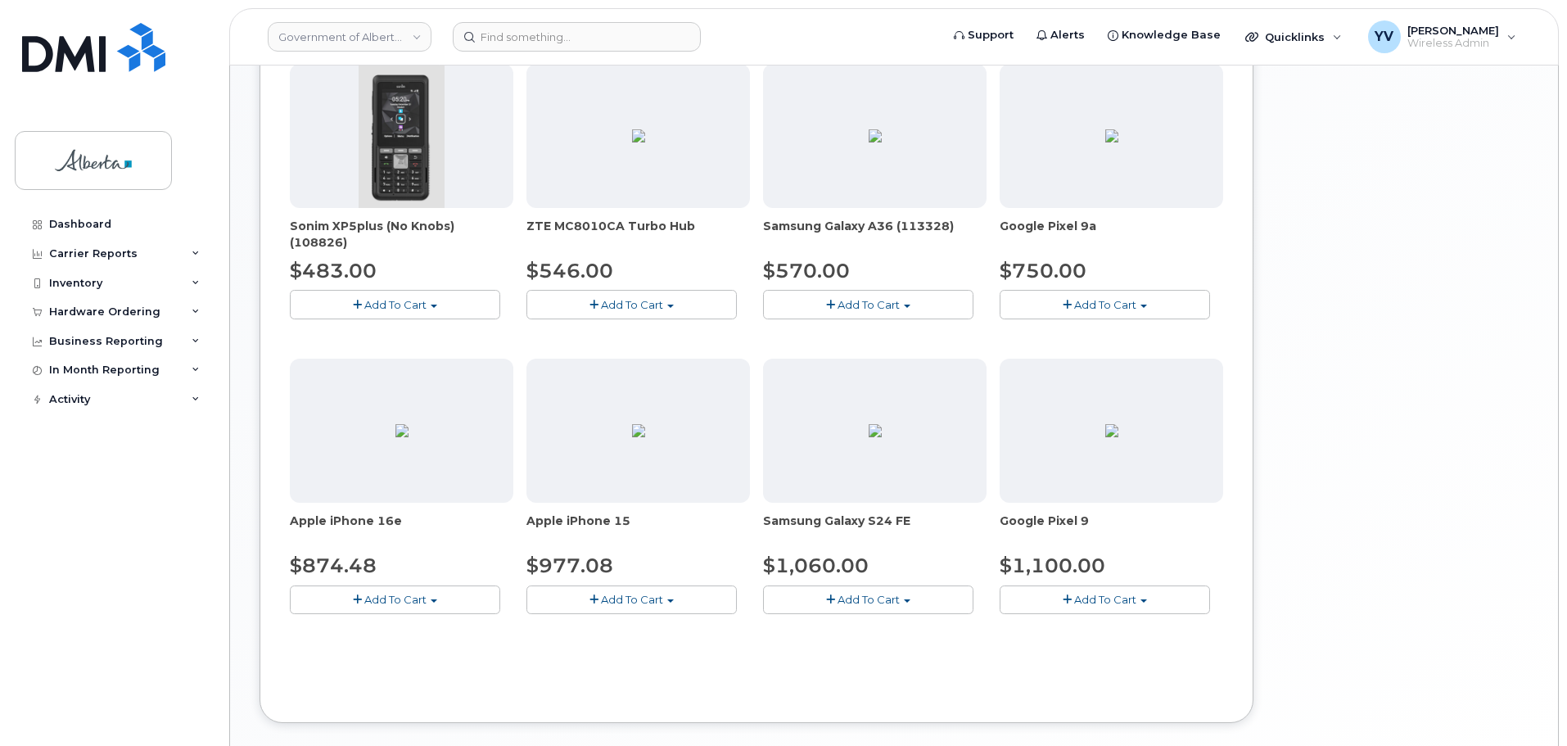
scroll to position [617, 0]
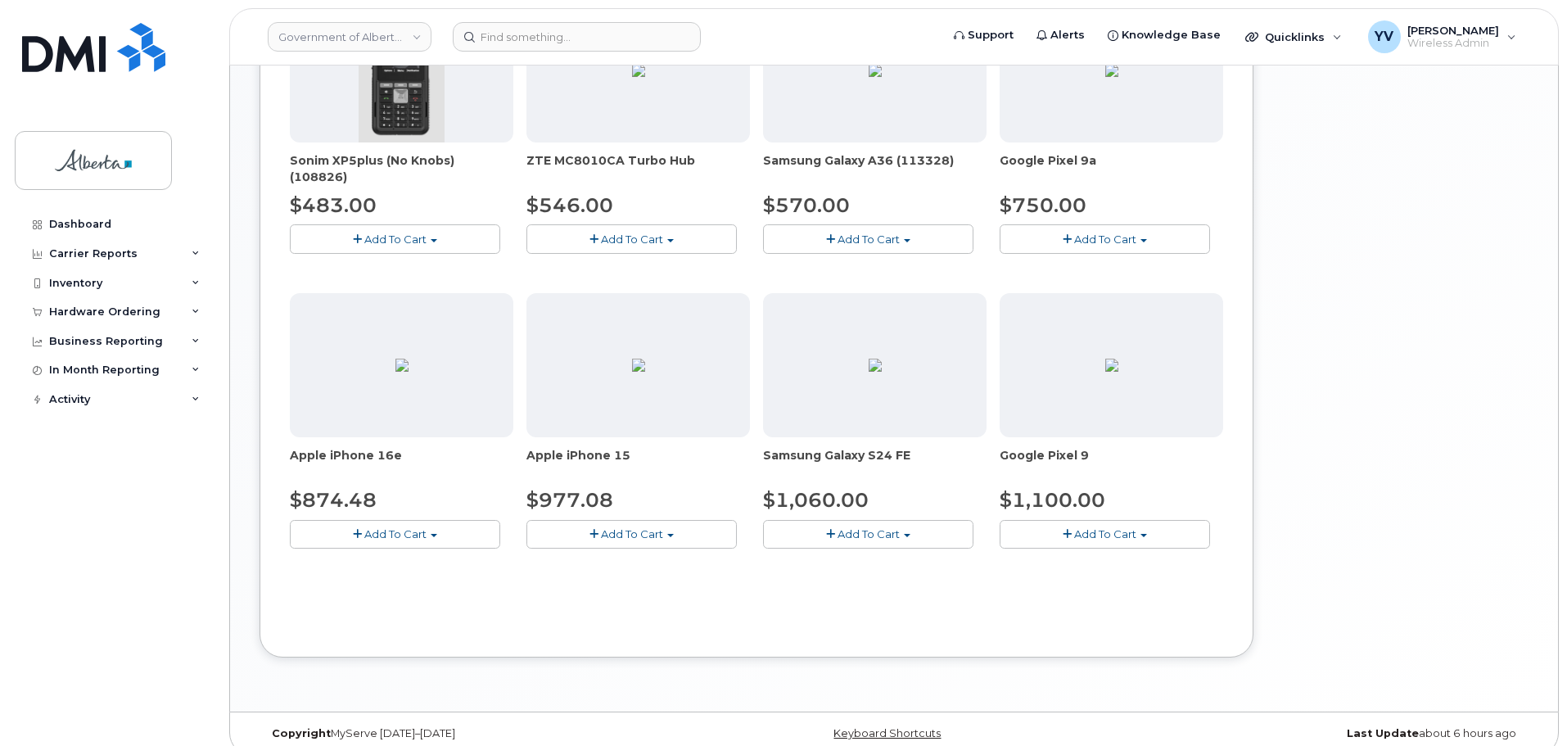
click at [673, 534] on span "button" at bounding box center [670, 535] width 7 height 3
click at [667, 584] on link "$977.08 - 30-day upgrade (128GB model)" at bounding box center [660, 585] width 260 height 20
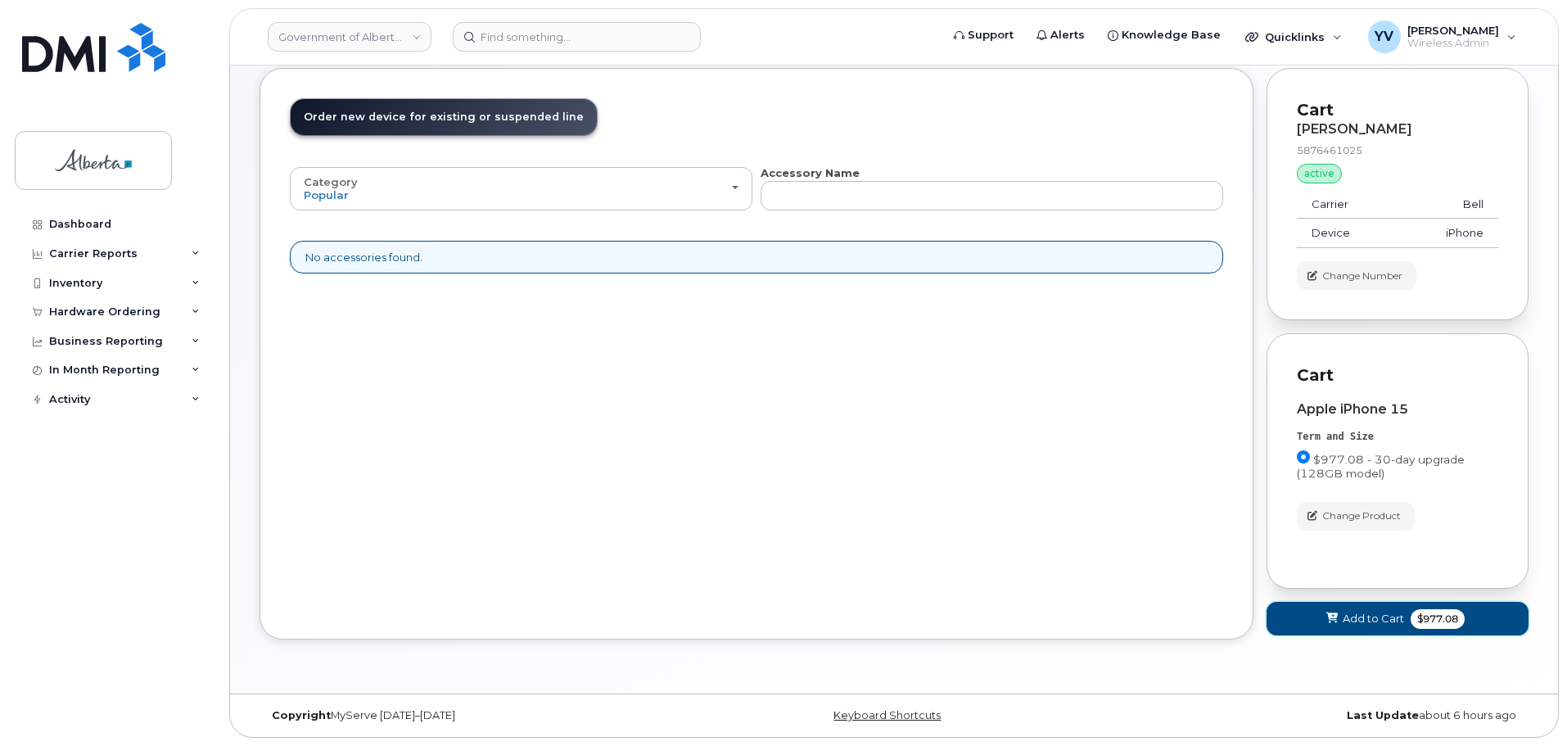
click at [1358, 616] on span "Add to Cart" at bounding box center [1372, 619] width 61 height 16
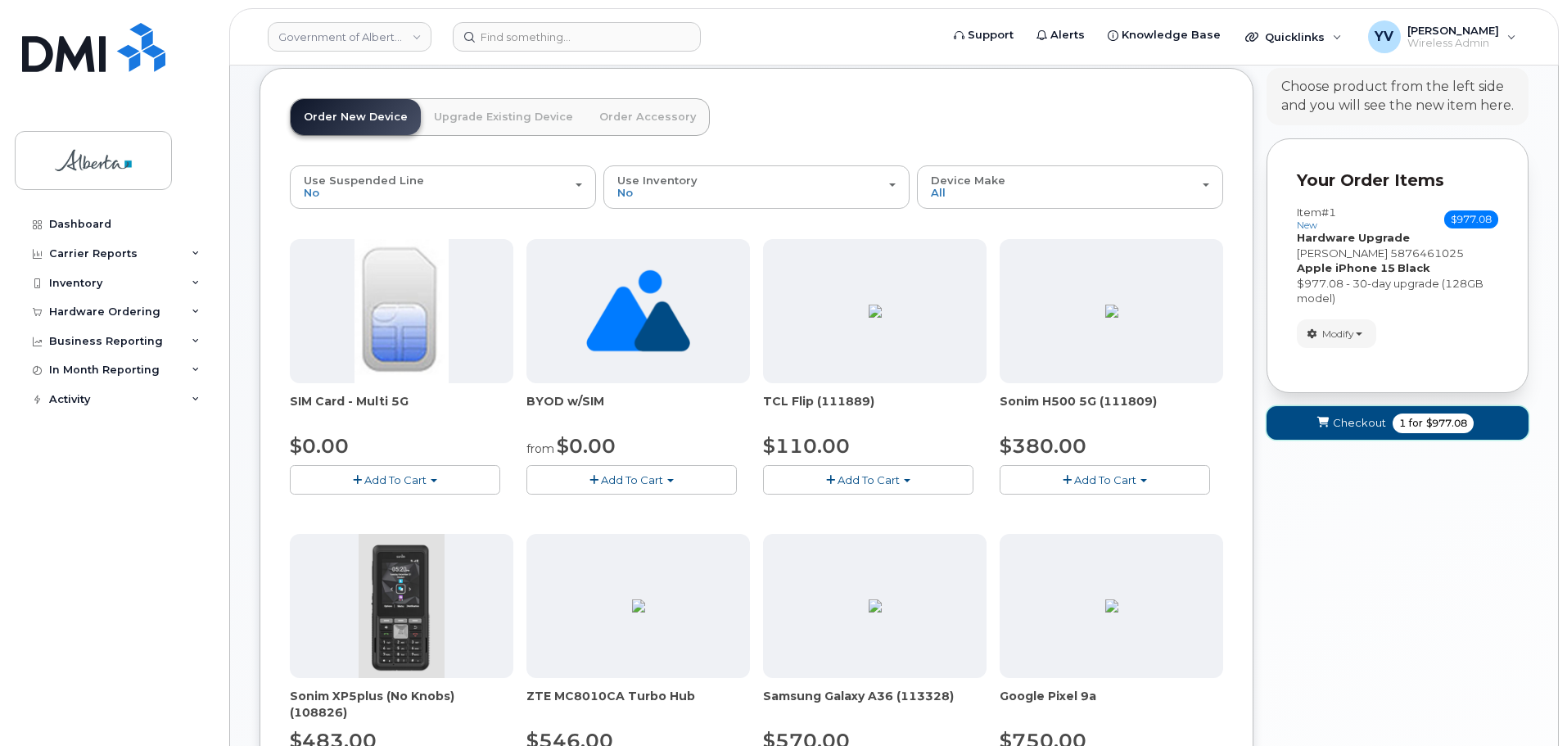
click at [1345, 425] on span "Checkout" at bounding box center [1359, 423] width 53 height 16
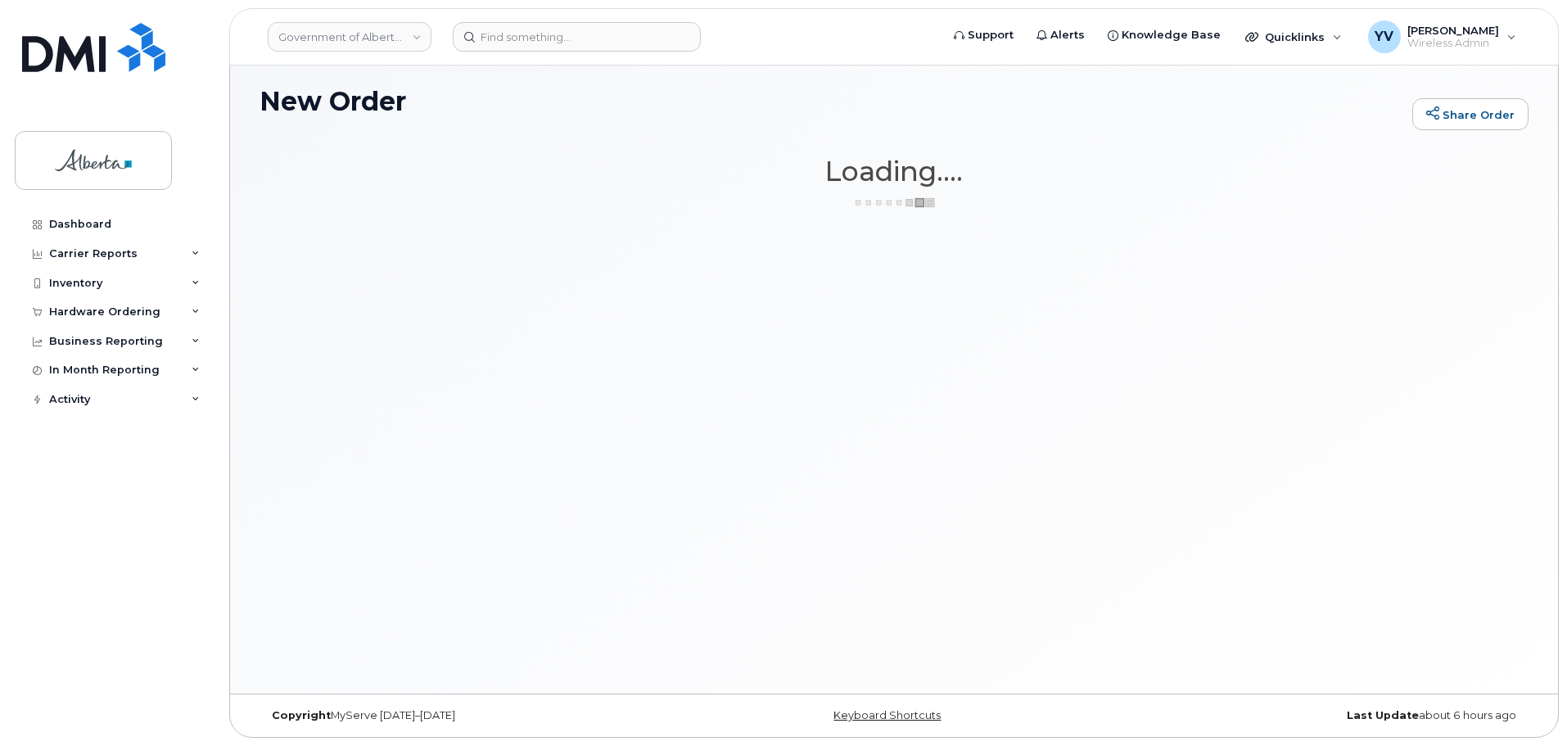
scroll to position [8, 0]
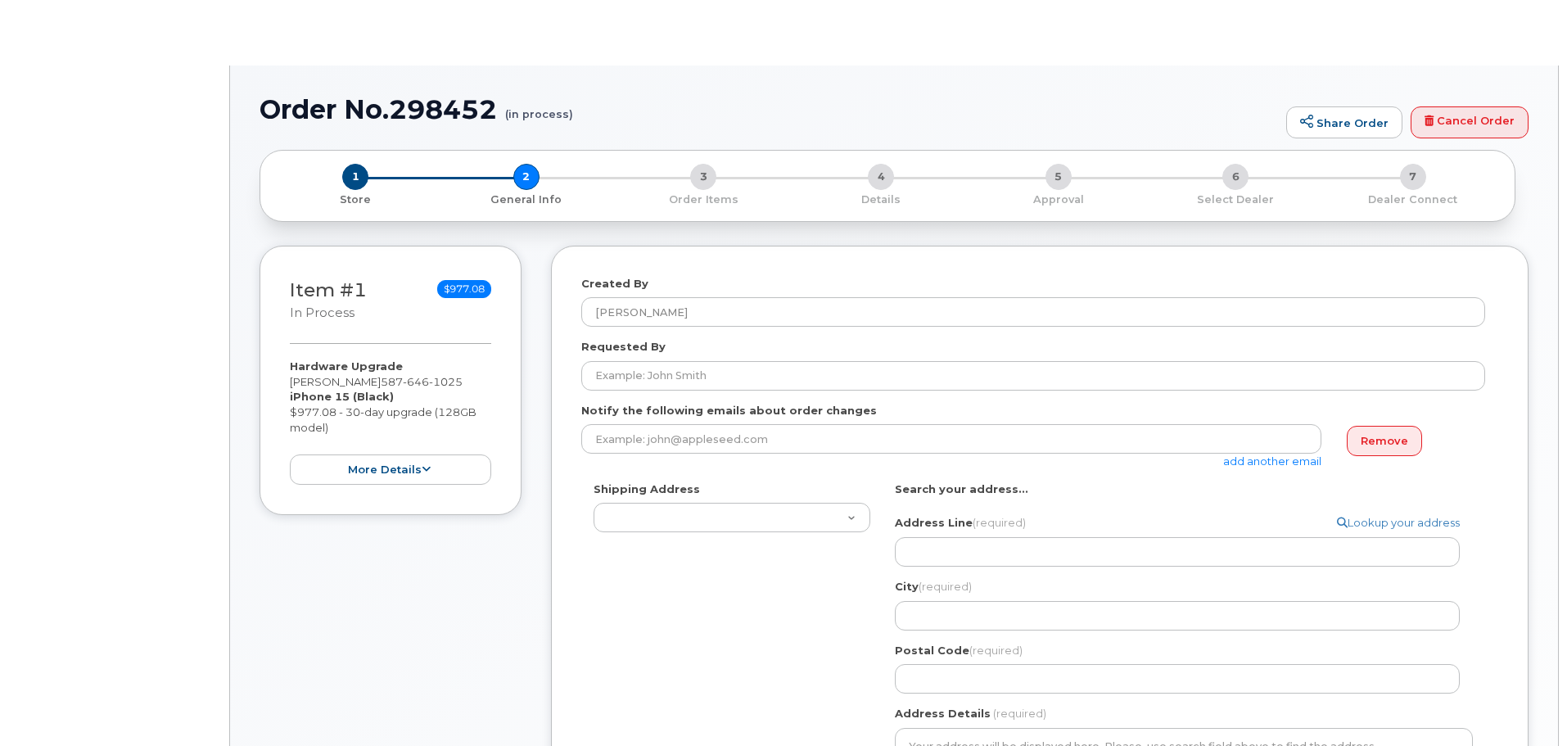
select select
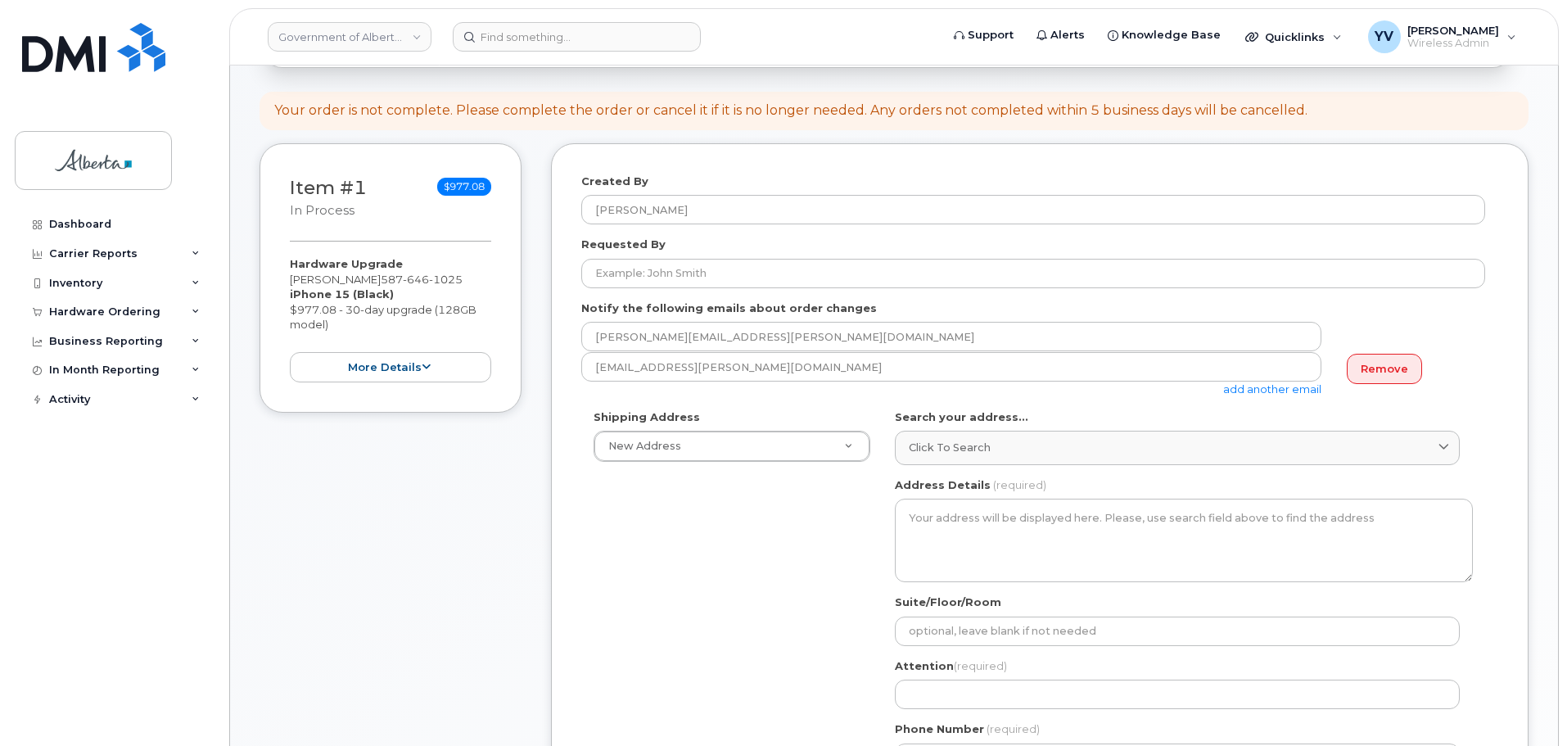
scroll to position [232, 0]
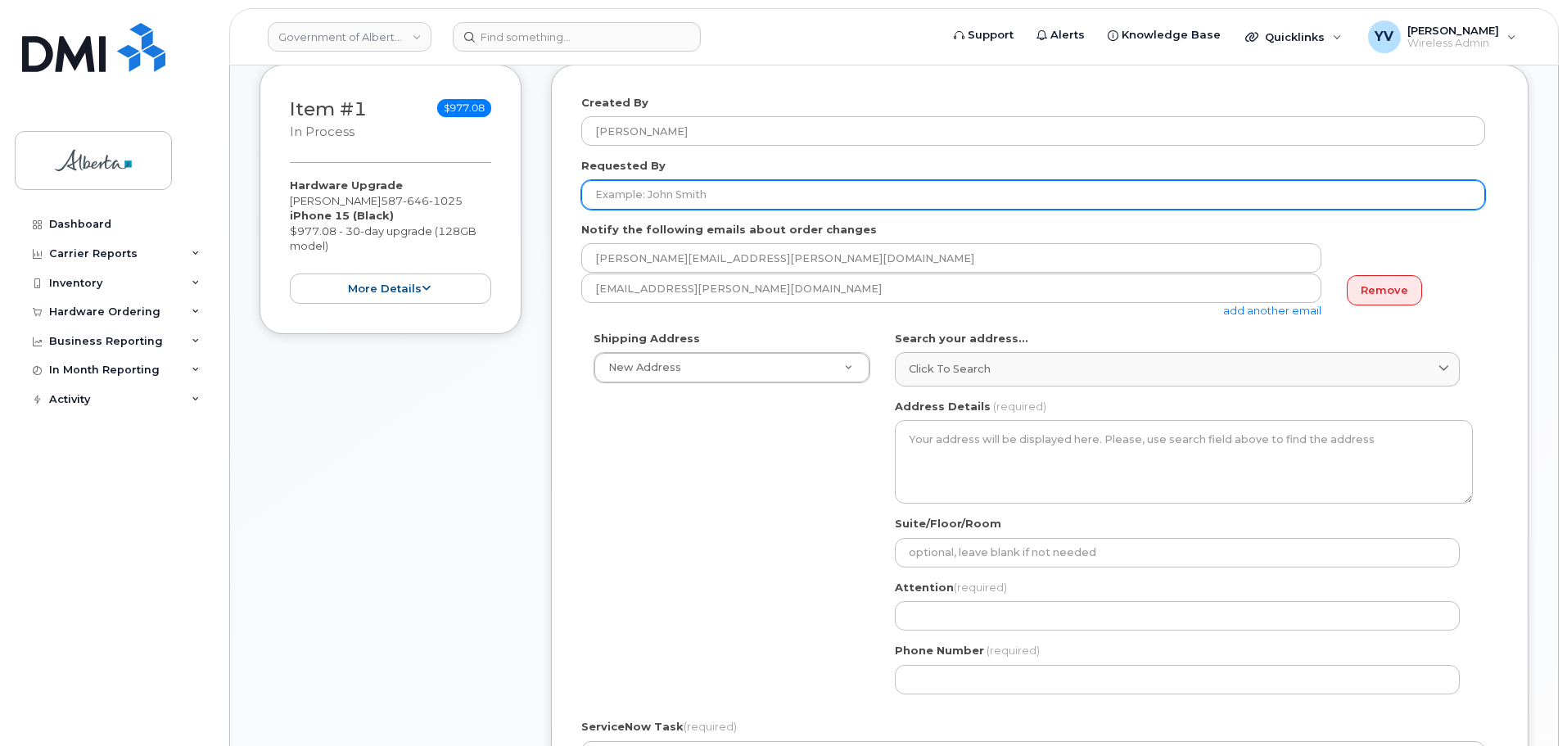
click at [615, 198] on input "Requested By" at bounding box center [1033, 194] width 904 height 29
paste input "Pauline Gamache"
type input "Pauline Gamache"
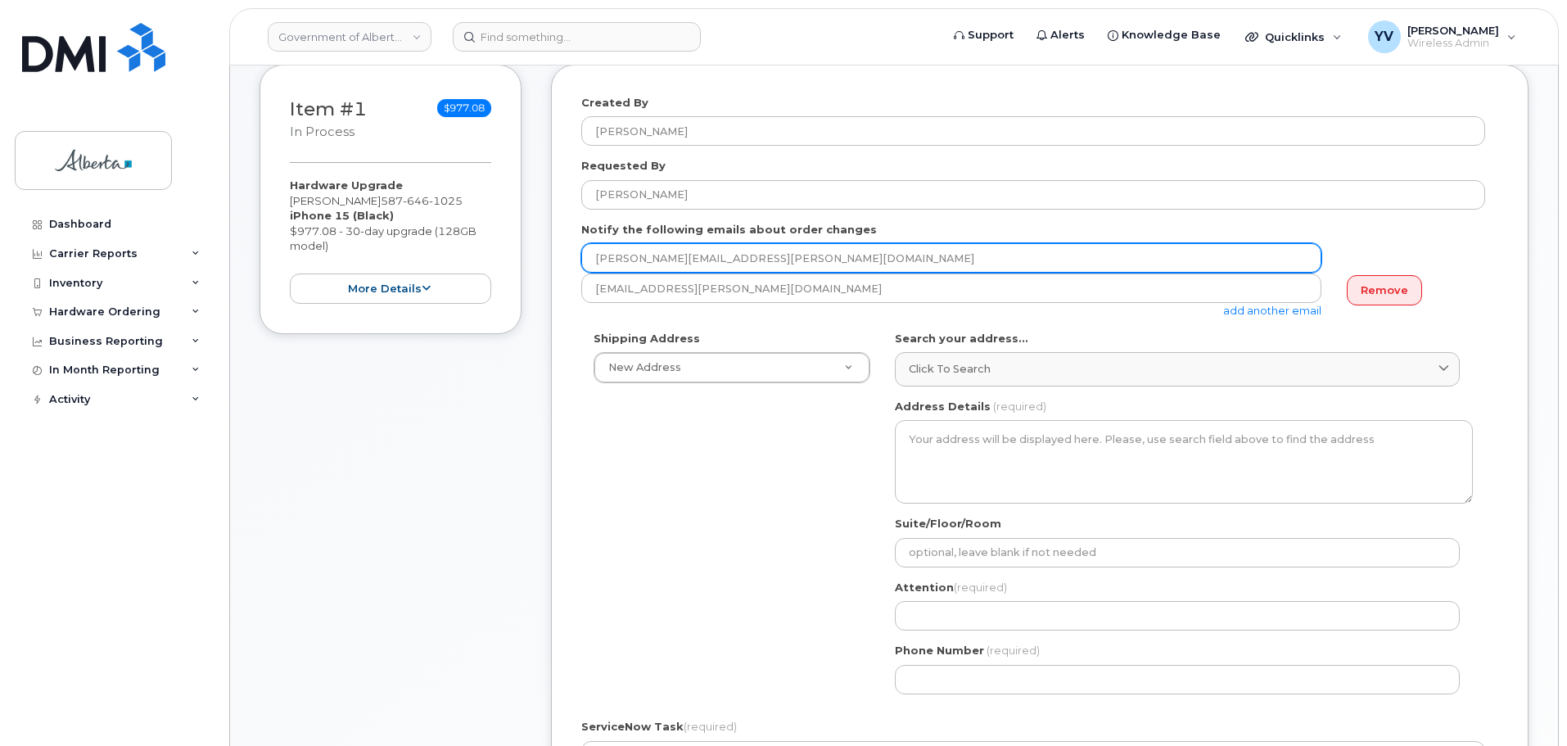
drag, startPoint x: 760, startPoint y: 258, endPoint x: 566, endPoint y: 259, distance: 194.0
click at [566, 259] on div "Created By Yen Vong Requested By Pauline Gamache Notify the following emails ab…" at bounding box center [1039, 549] width 977 height 969
paste input "Pauline.Gamache"
type input "Pauline.Gamache@gov.ab.ca"
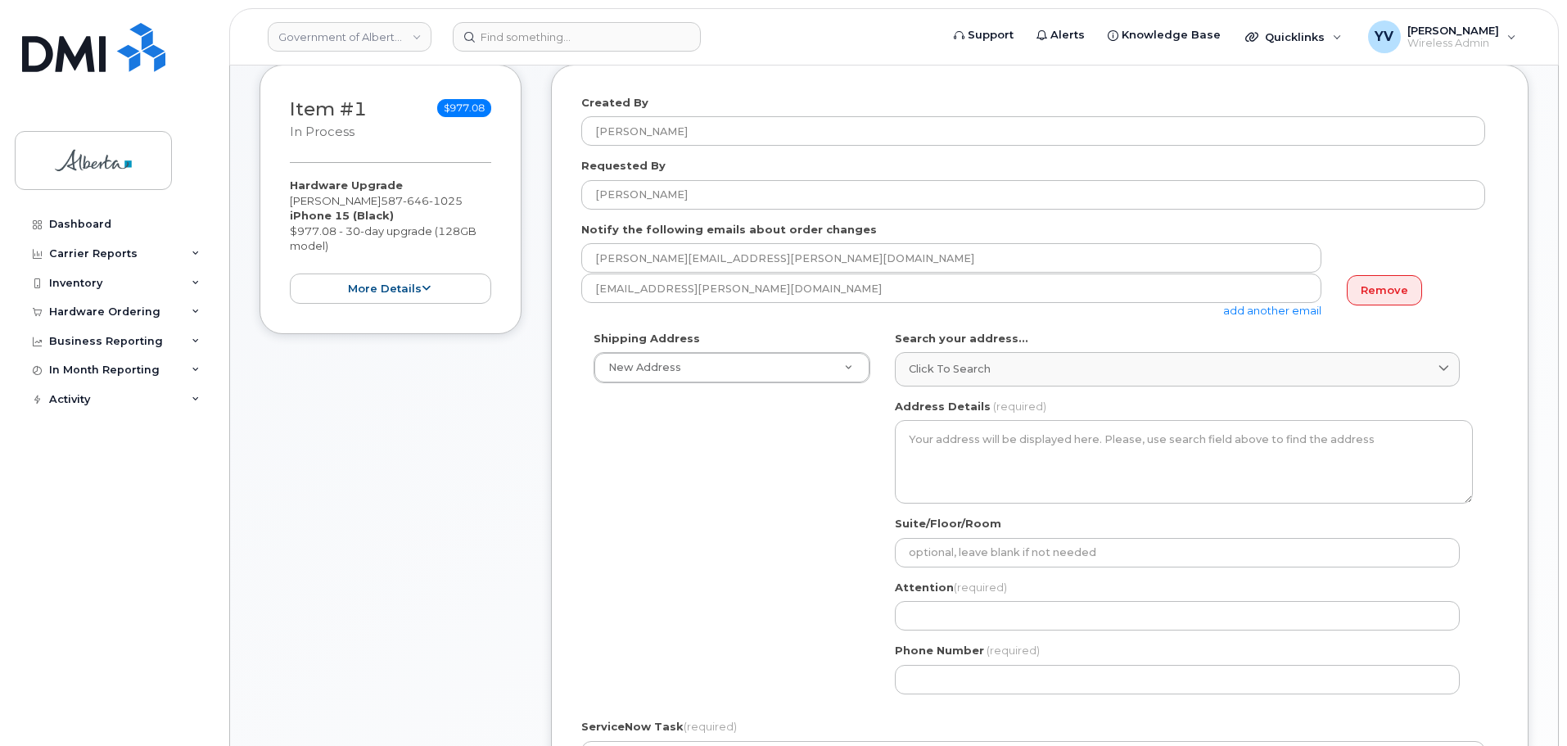
click at [1229, 308] on link "add another email" at bounding box center [1272, 310] width 98 height 13
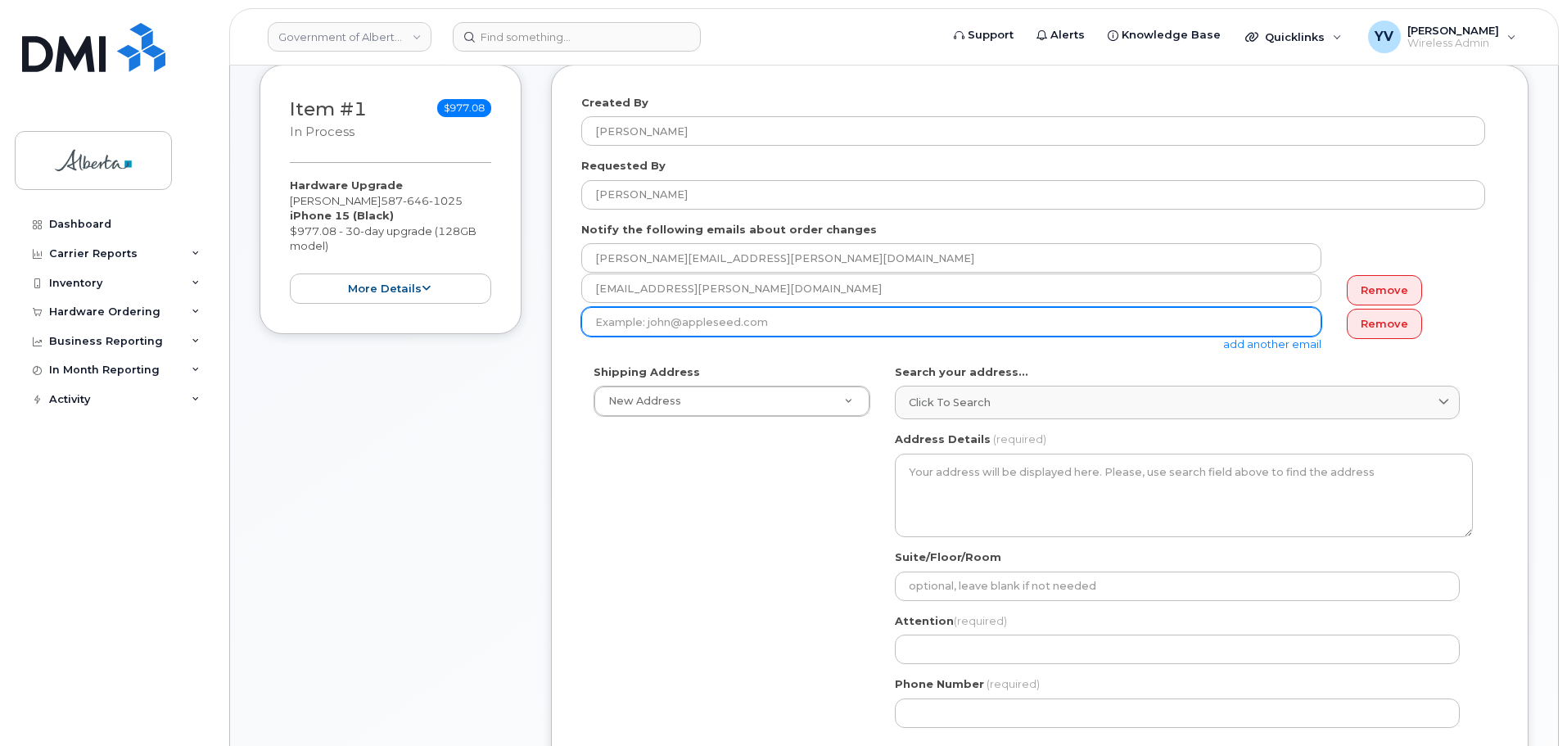
click at [618, 318] on input "email" at bounding box center [951, 321] width 740 height 29
paste input "angela.schifer@gov.ab.ca"
type input "angela.schifer@gov.ab.ca"
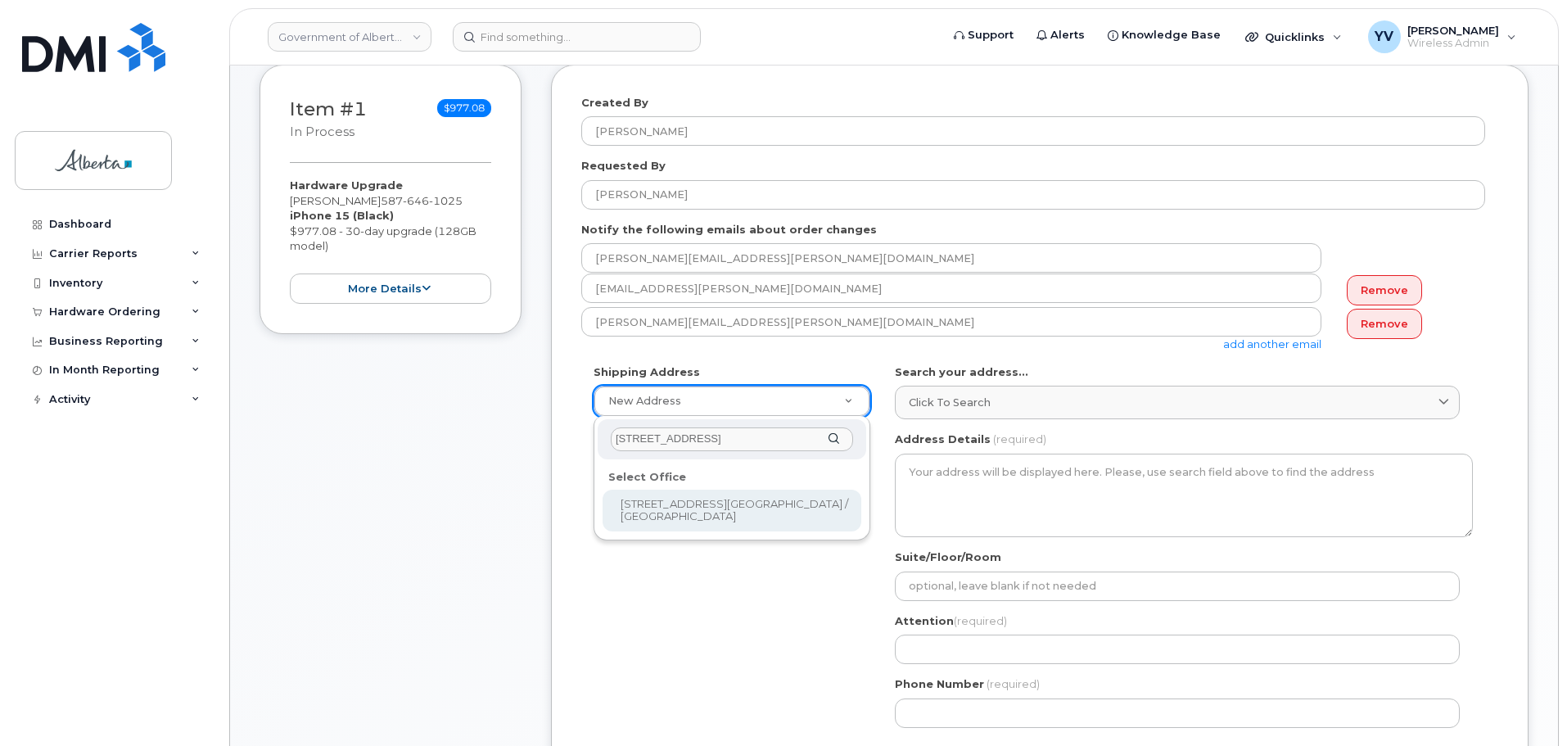
type input "9915 Franklin Avenue"
select select
type textarea "9915 Franklin Avenue Fort McMurray Alberta T9H2K4"
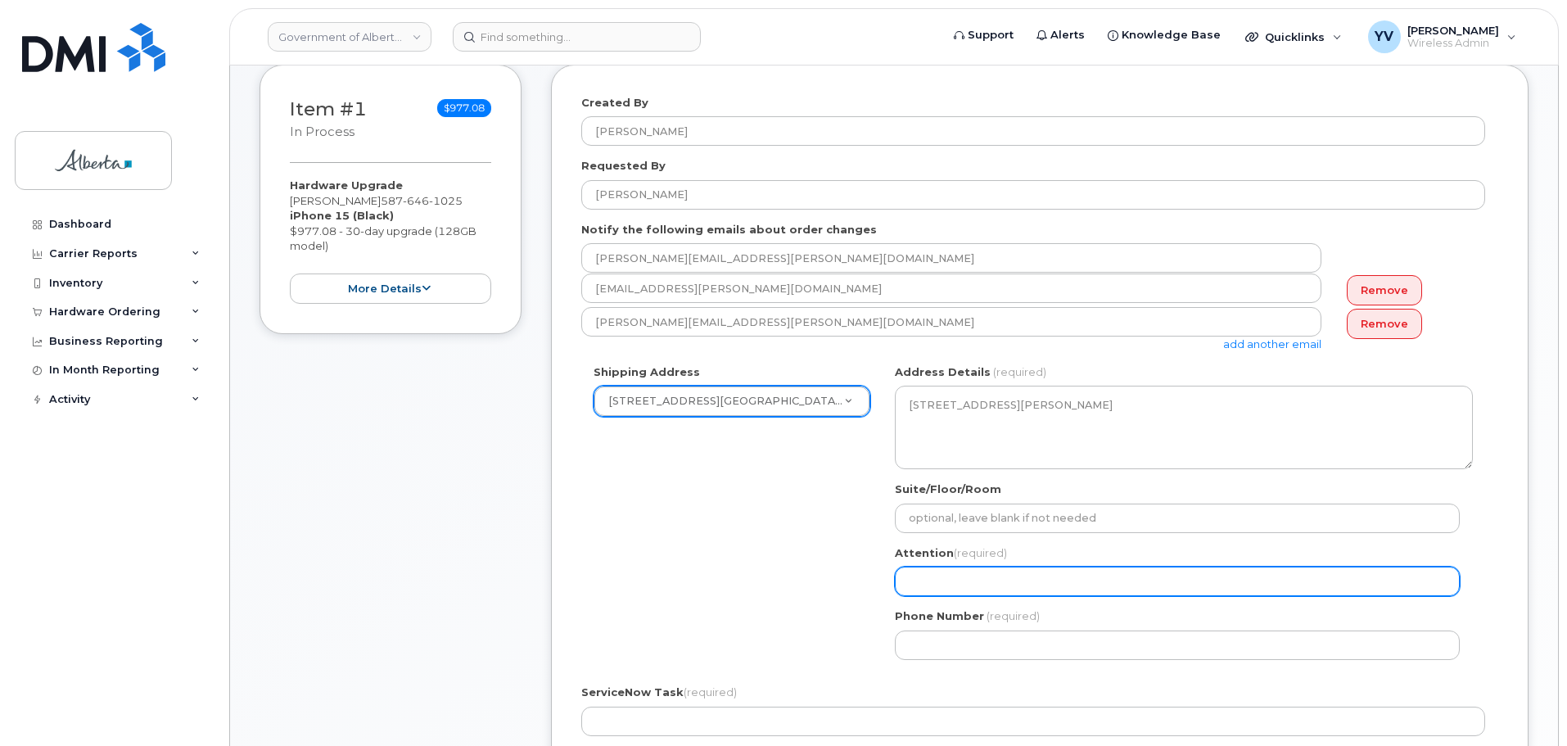
click at [918, 591] on input "Attention (required)" at bounding box center [1177, 580] width 565 height 29
paste input "Angela Schifer"
select select
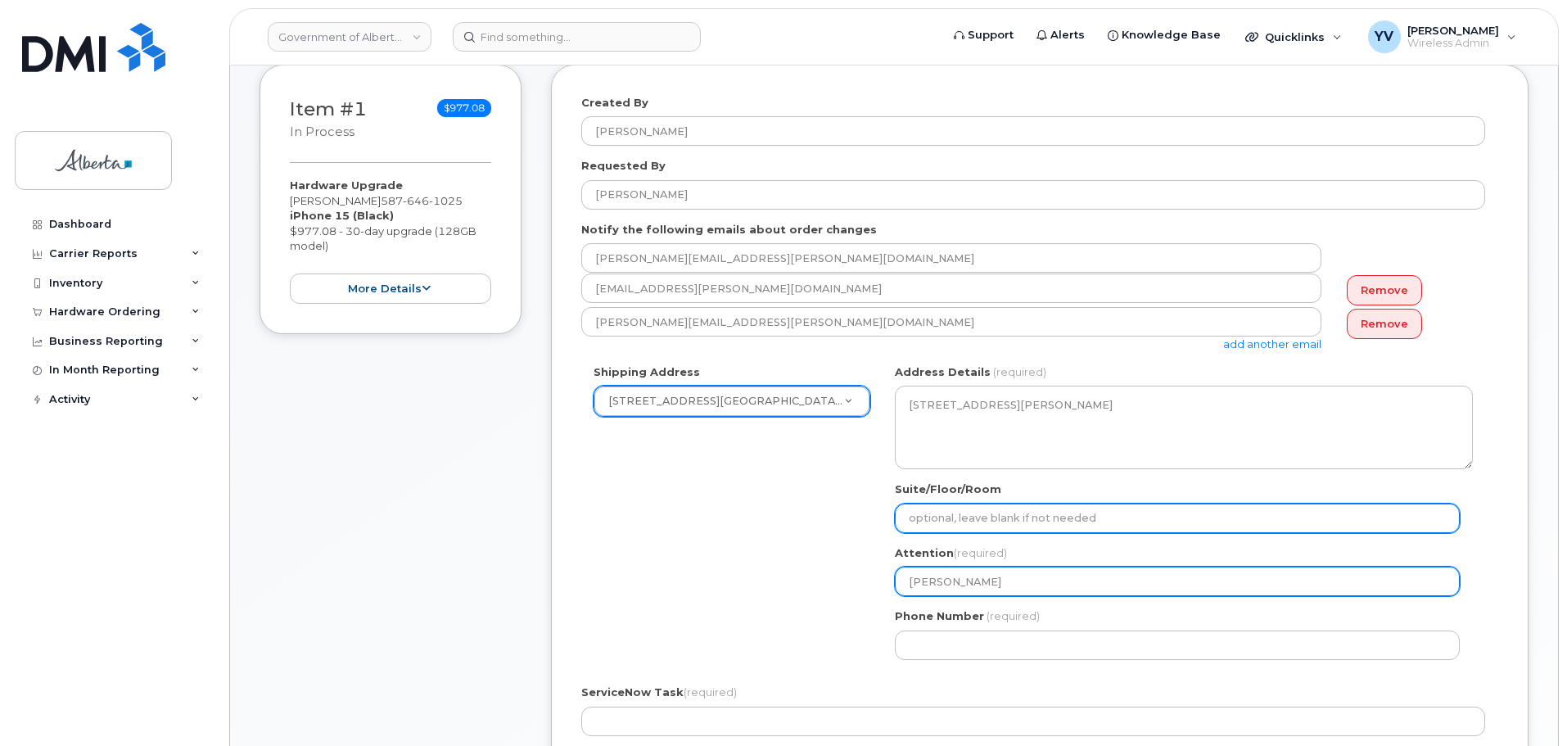
type input "Angela Schifer"
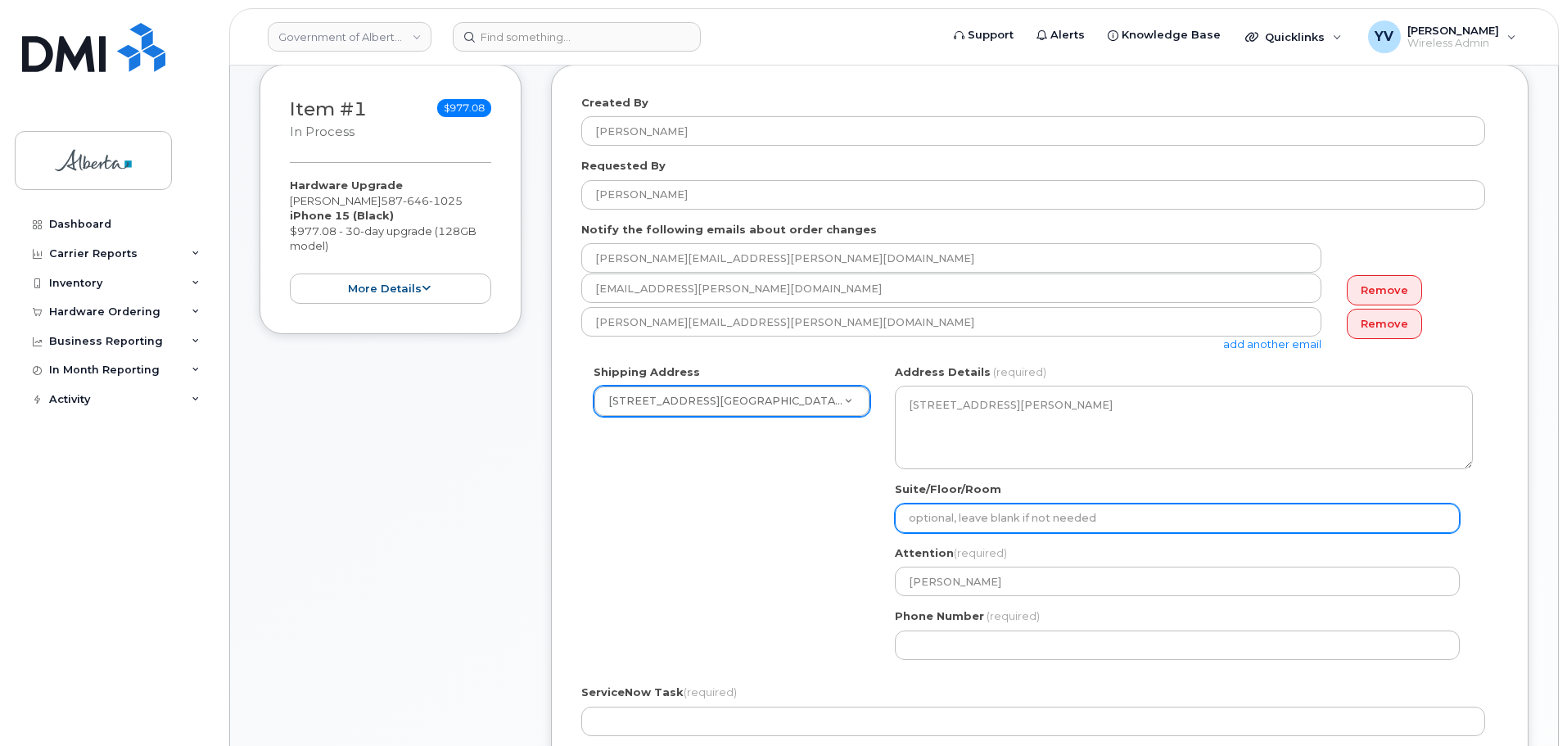
click at [914, 521] on input "Suite/Floor/Room" at bounding box center [1177, 517] width 565 height 29
type input "Main Floor"
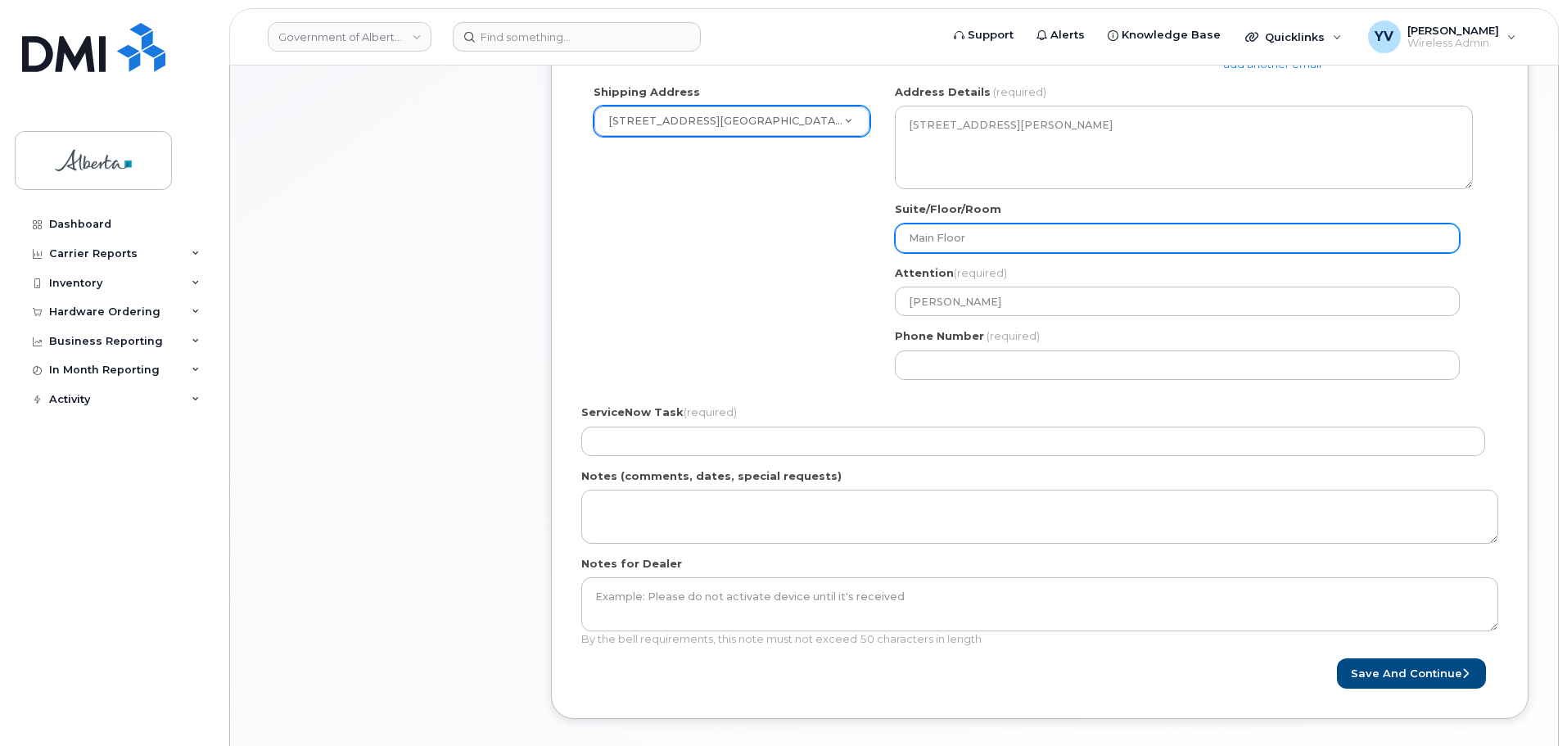
scroll to position [530, 0]
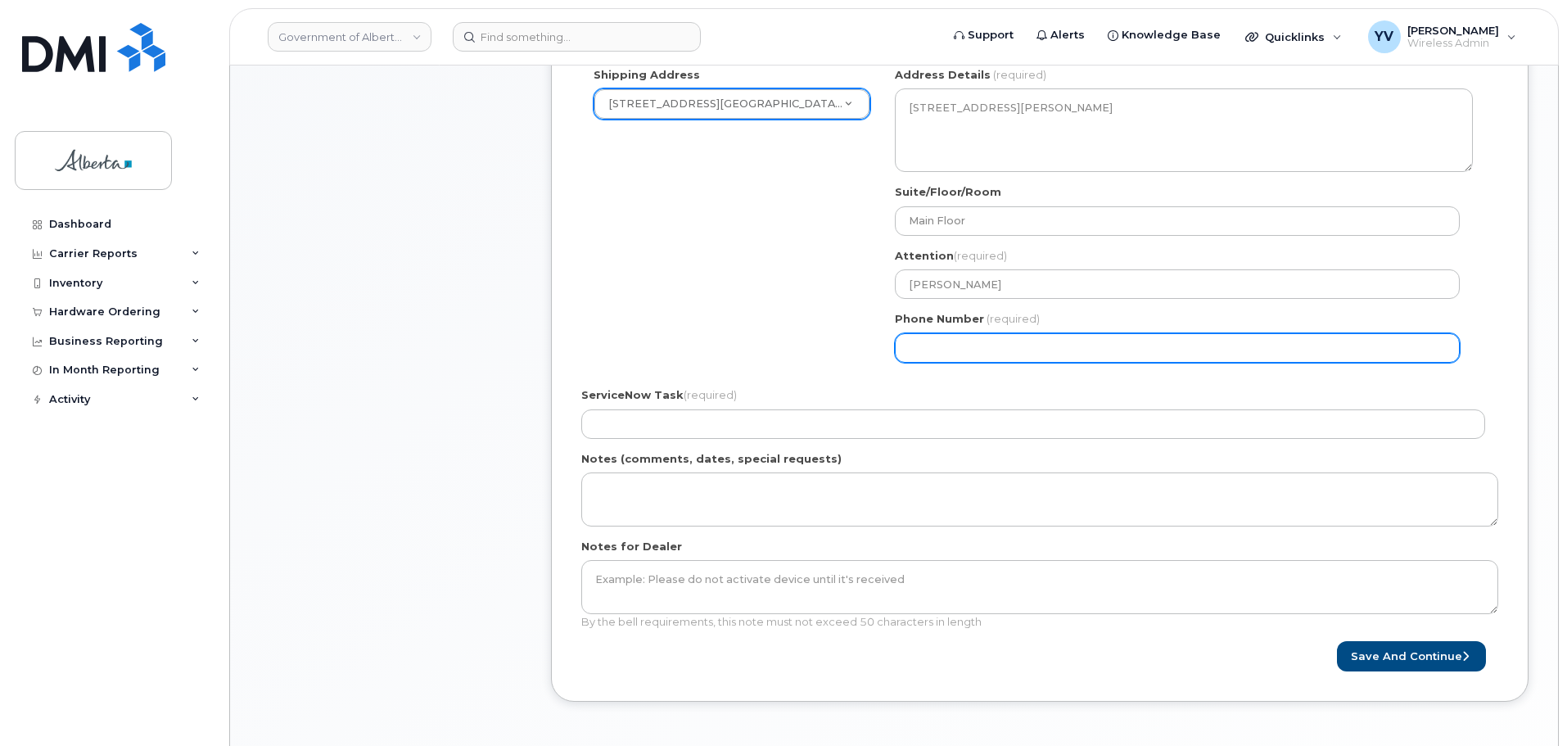
click at [911, 347] on input "Phone Number" at bounding box center [1177, 347] width 565 height 29
paste input "7807437428"
select select
type input "7807437428"
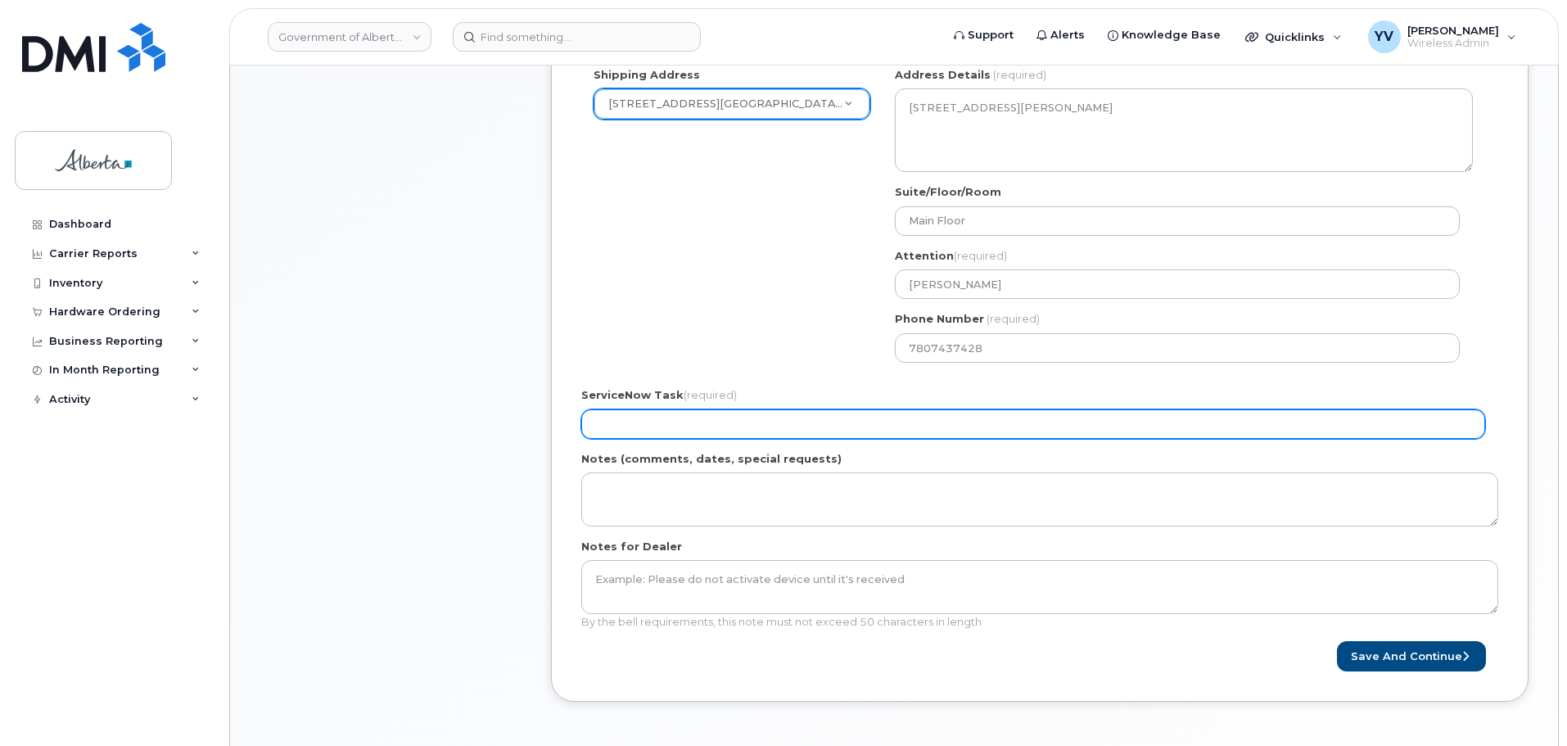
click at [612, 413] on input "ServiceNow Task (required)" at bounding box center [1033, 423] width 904 height 29
paste input "SCTASK0833583"
type input "SCTASK0833583"
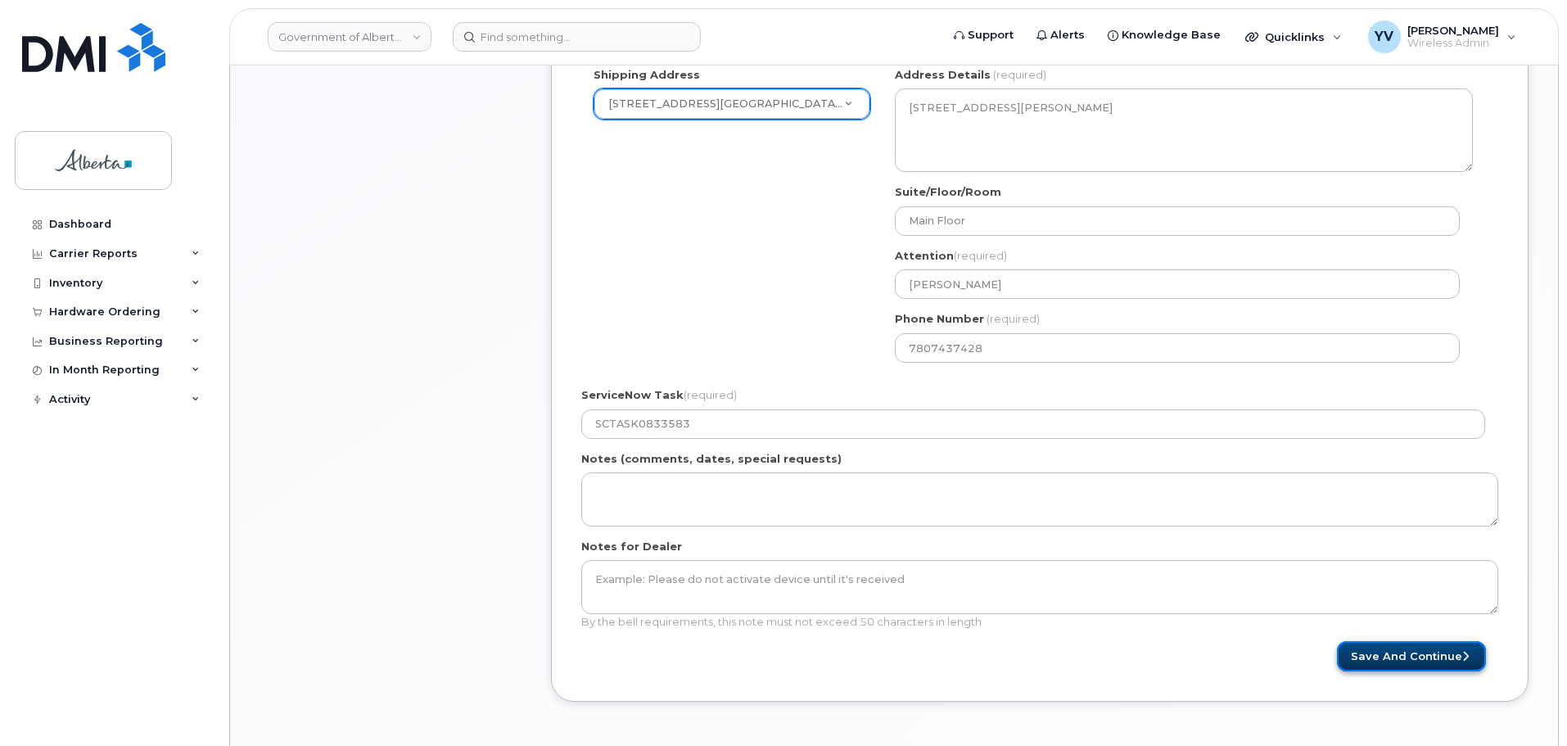
click at [1416, 652] on button "Save and Continue" at bounding box center [1411, 656] width 149 height 30
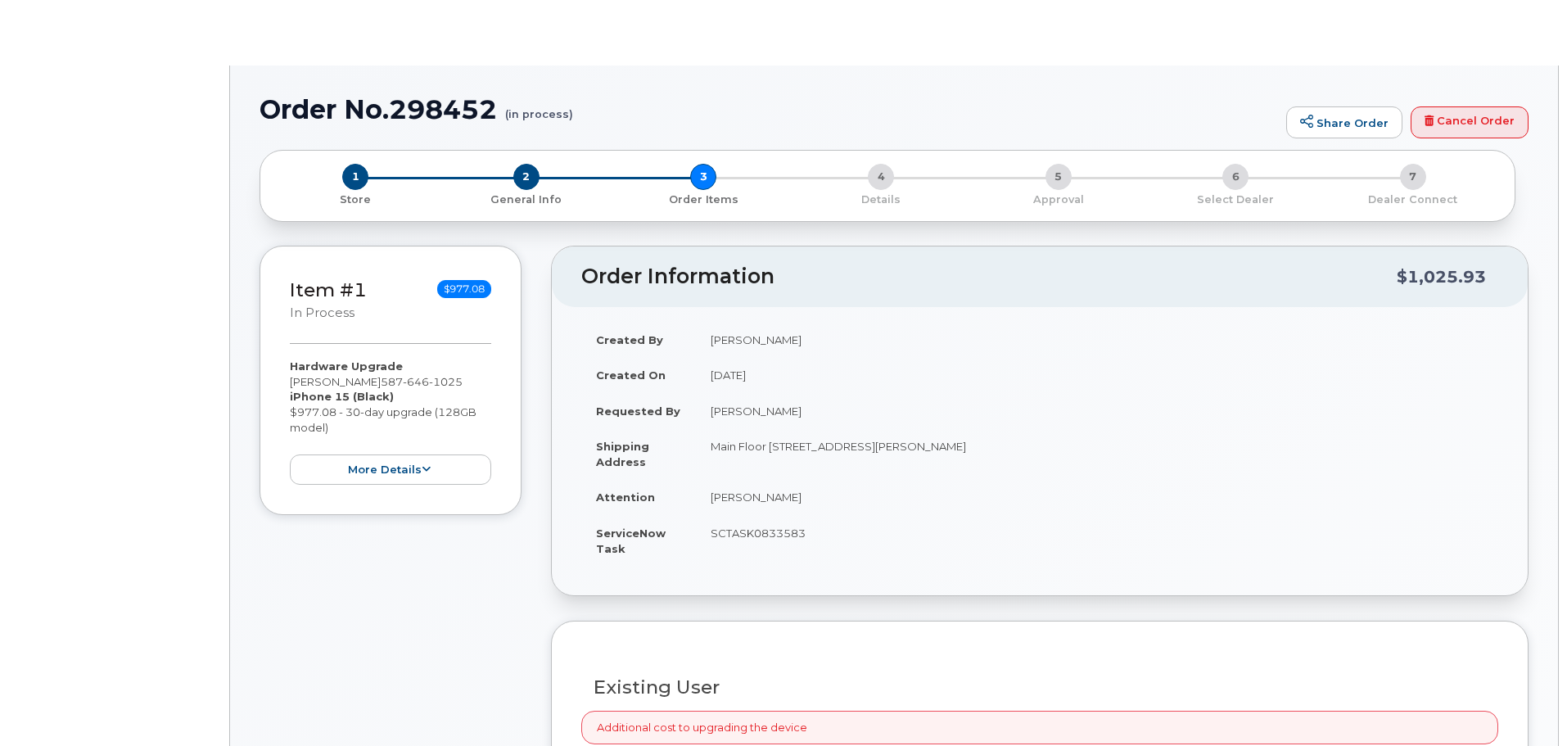
type input "[PERSON_NAME]"
type input "[PERSON_NAME][EMAIL_ADDRESS][PERSON_NAME][DOMAIN_NAME]"
radio input "true"
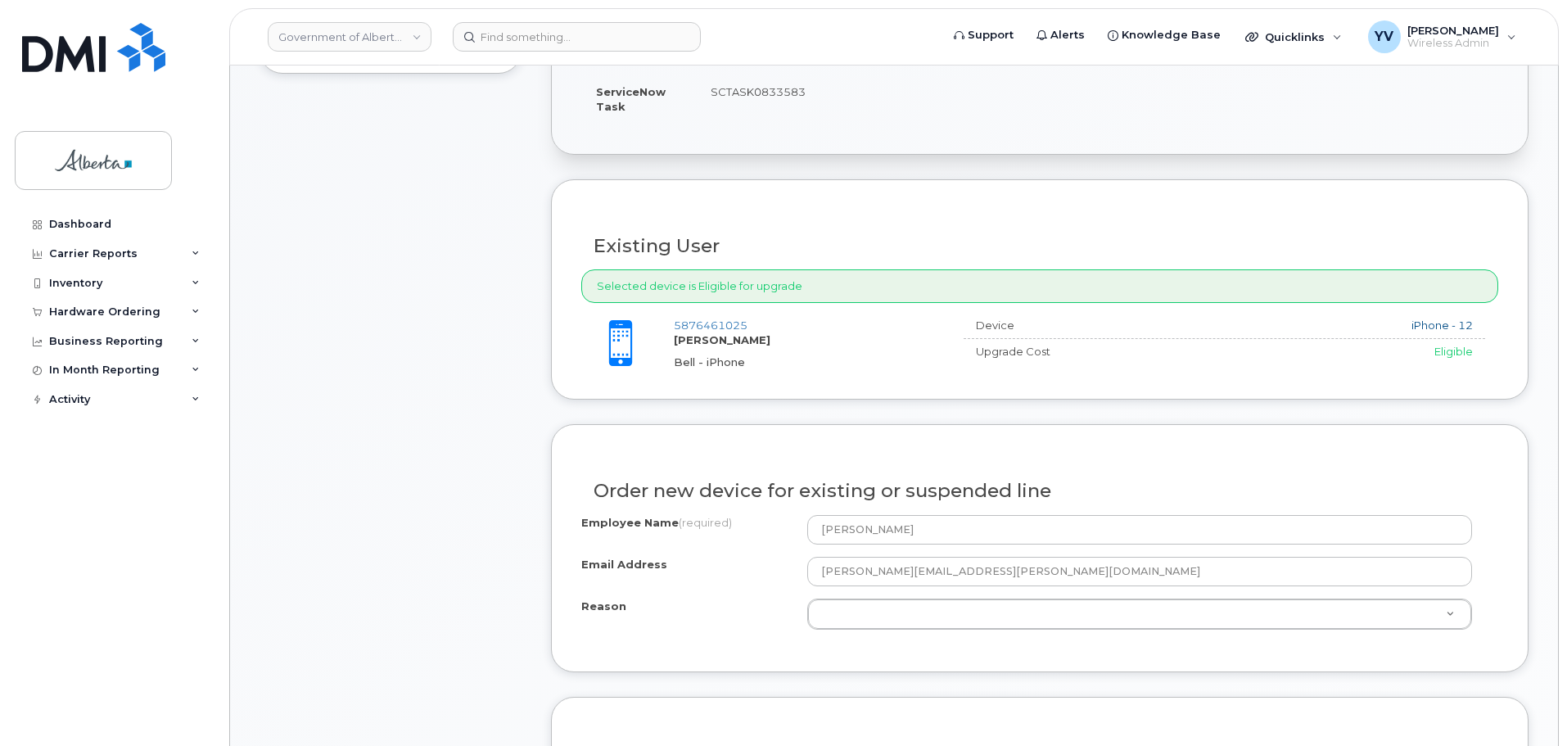
scroll to position [729, 0]
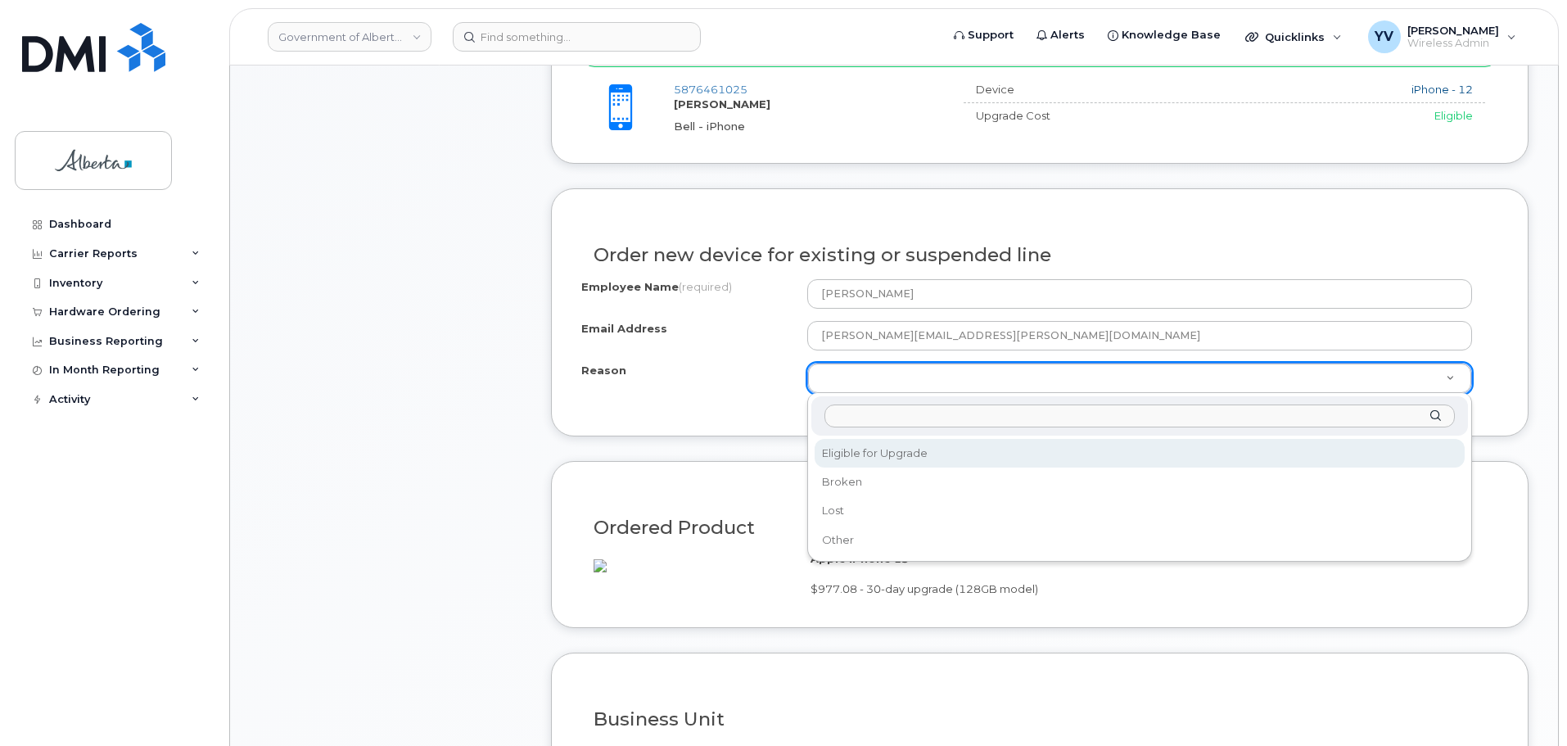
select select "eligible_for_upgrade"
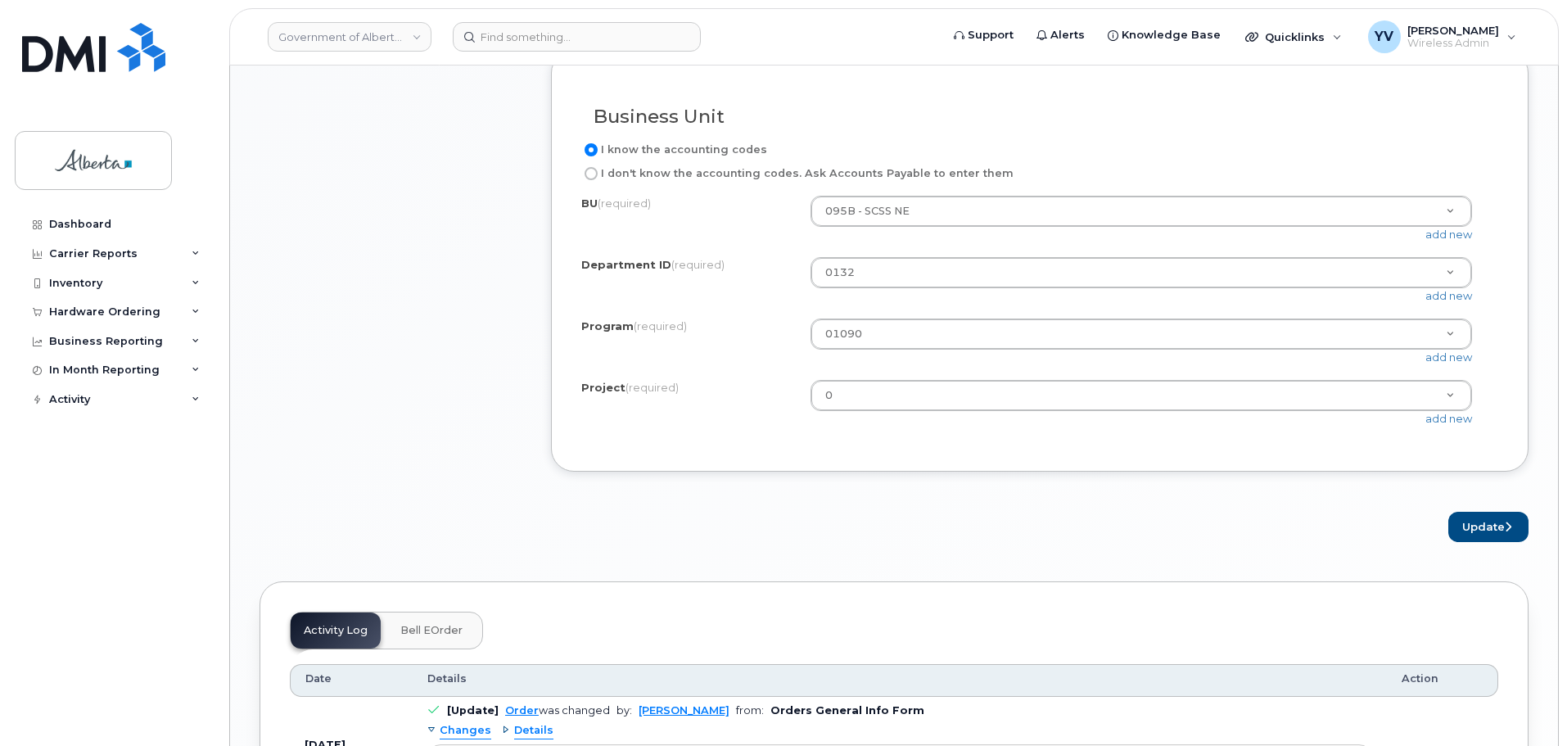
scroll to position [1394, 0]
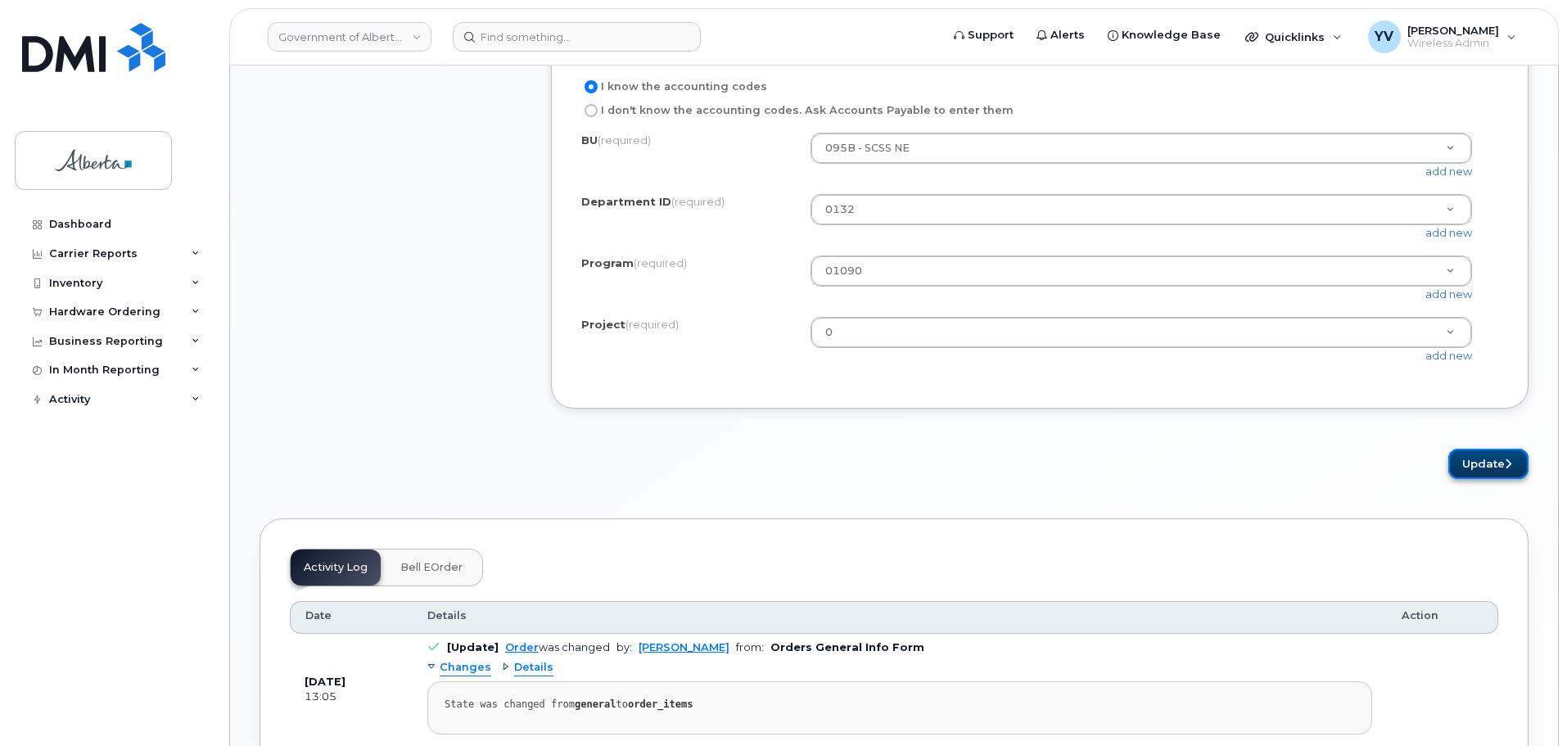
click at [1473, 479] on button "Update" at bounding box center [1488, 464] width 80 height 30
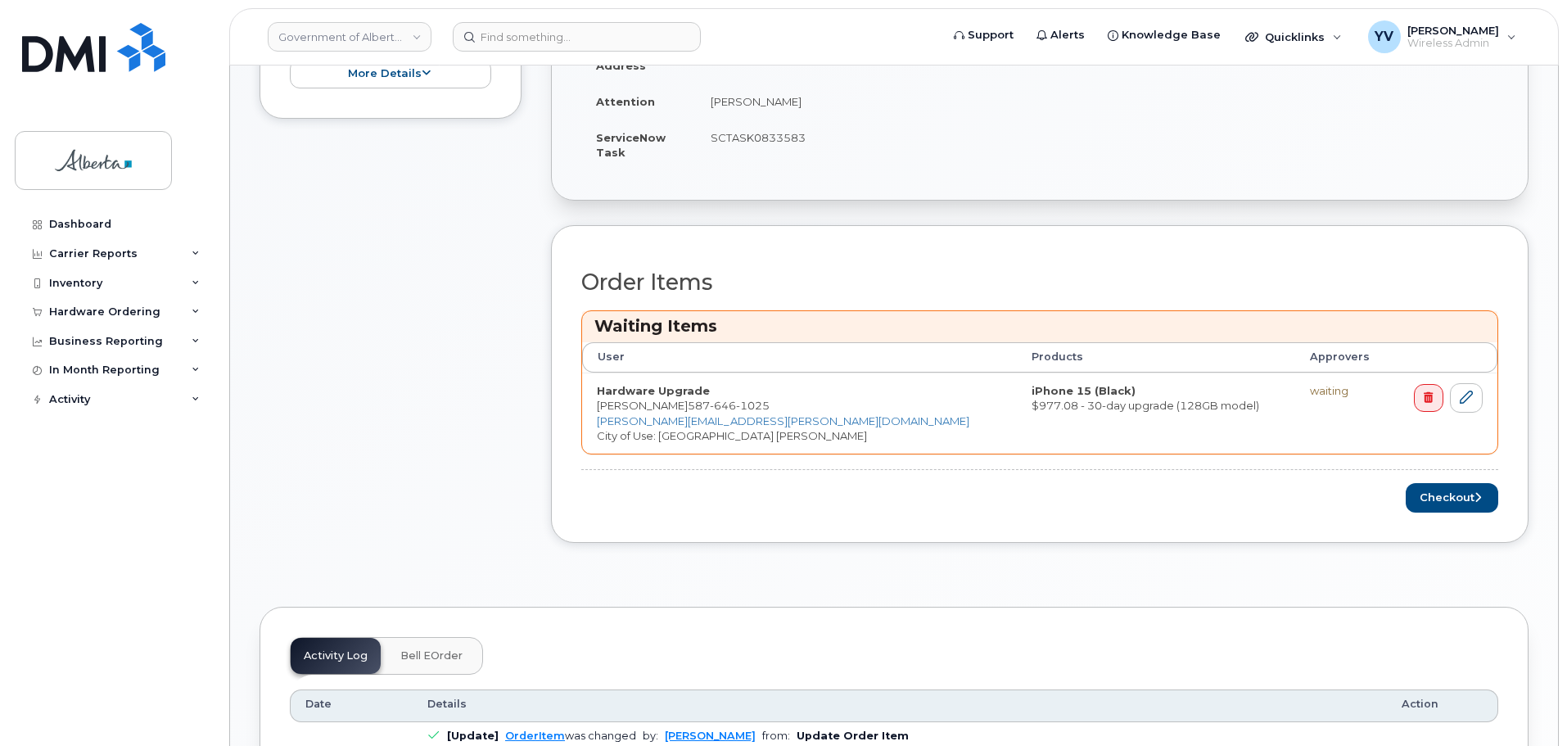
scroll to position [553, 0]
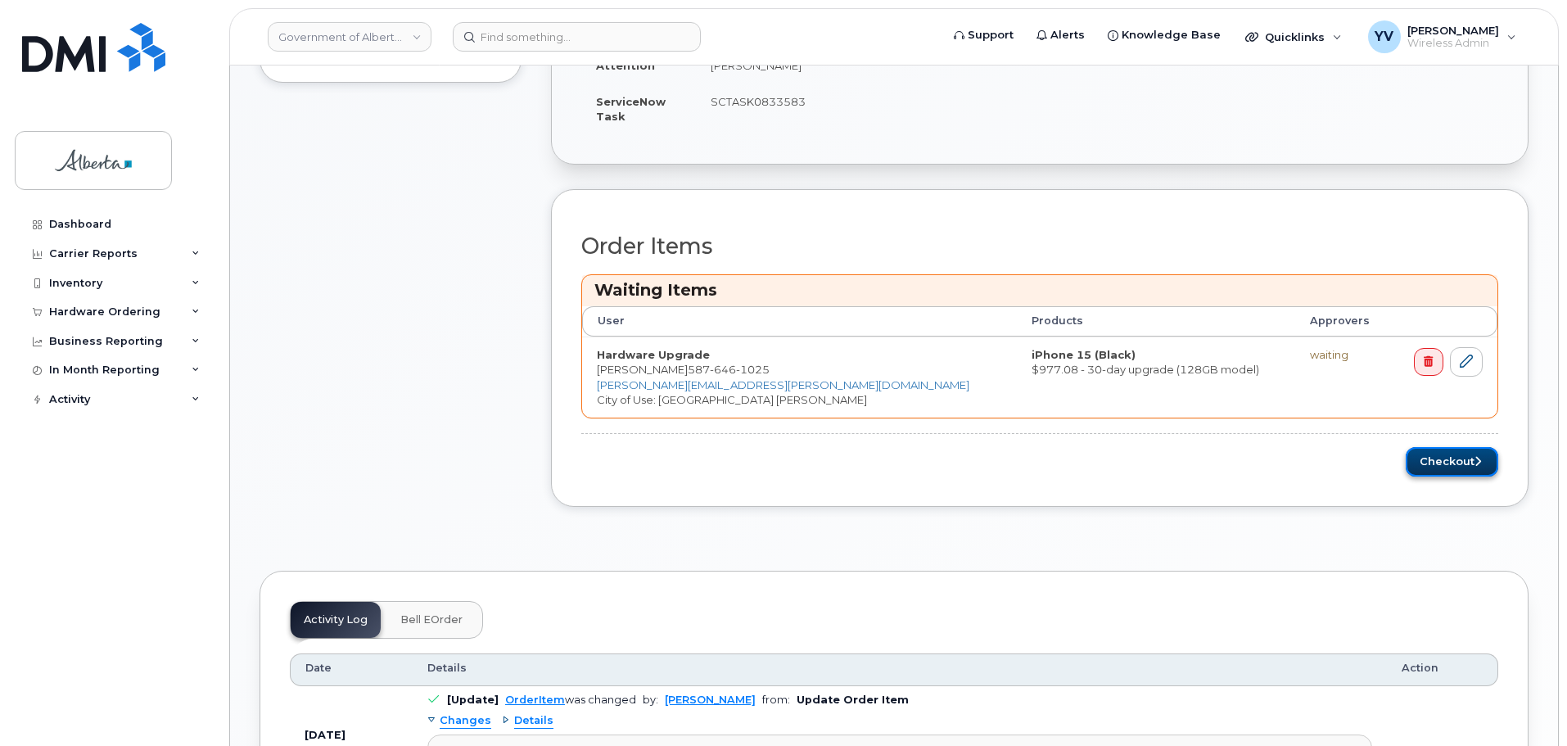
click at [1442, 456] on button "Checkout" at bounding box center [1452, 462] width 92 height 30
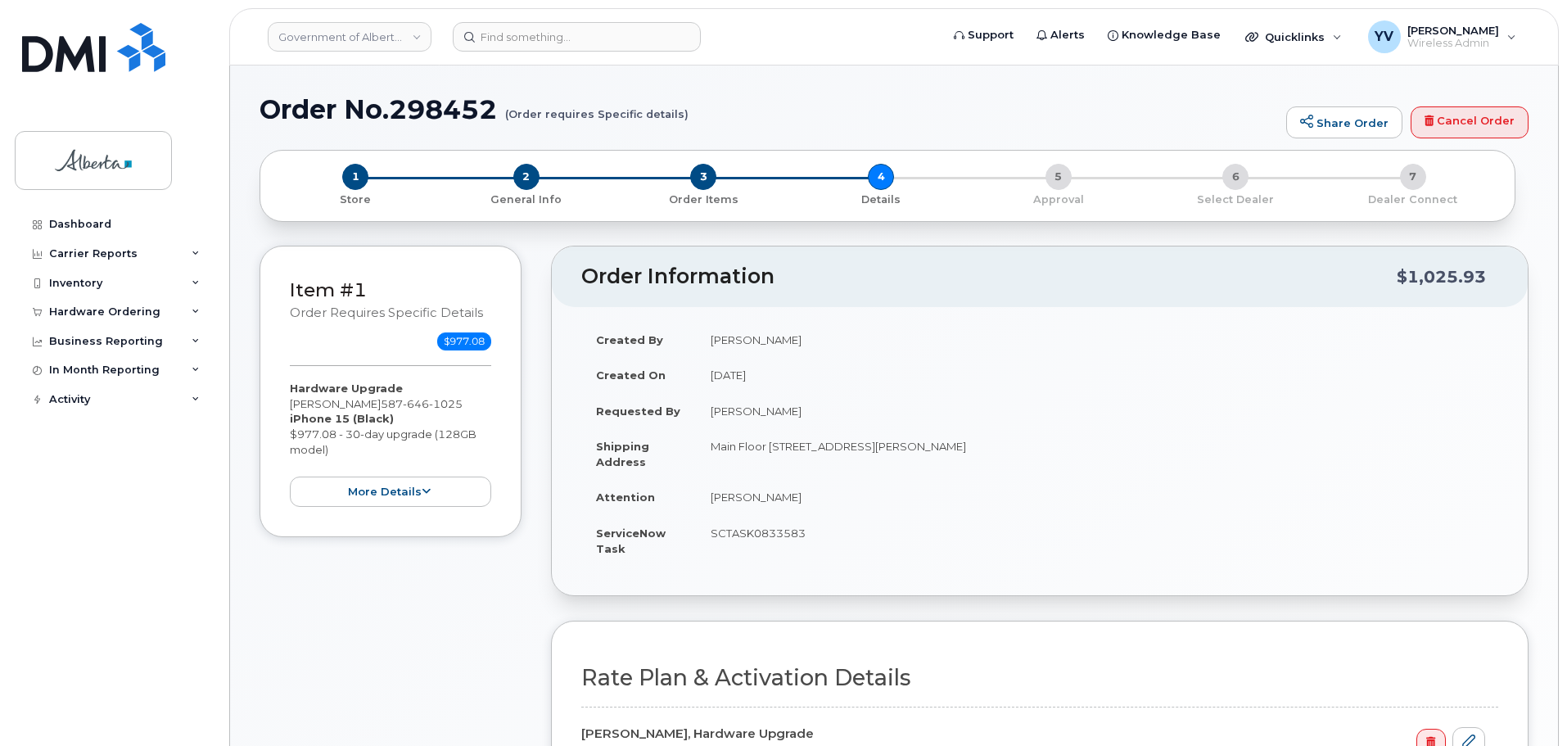
select select
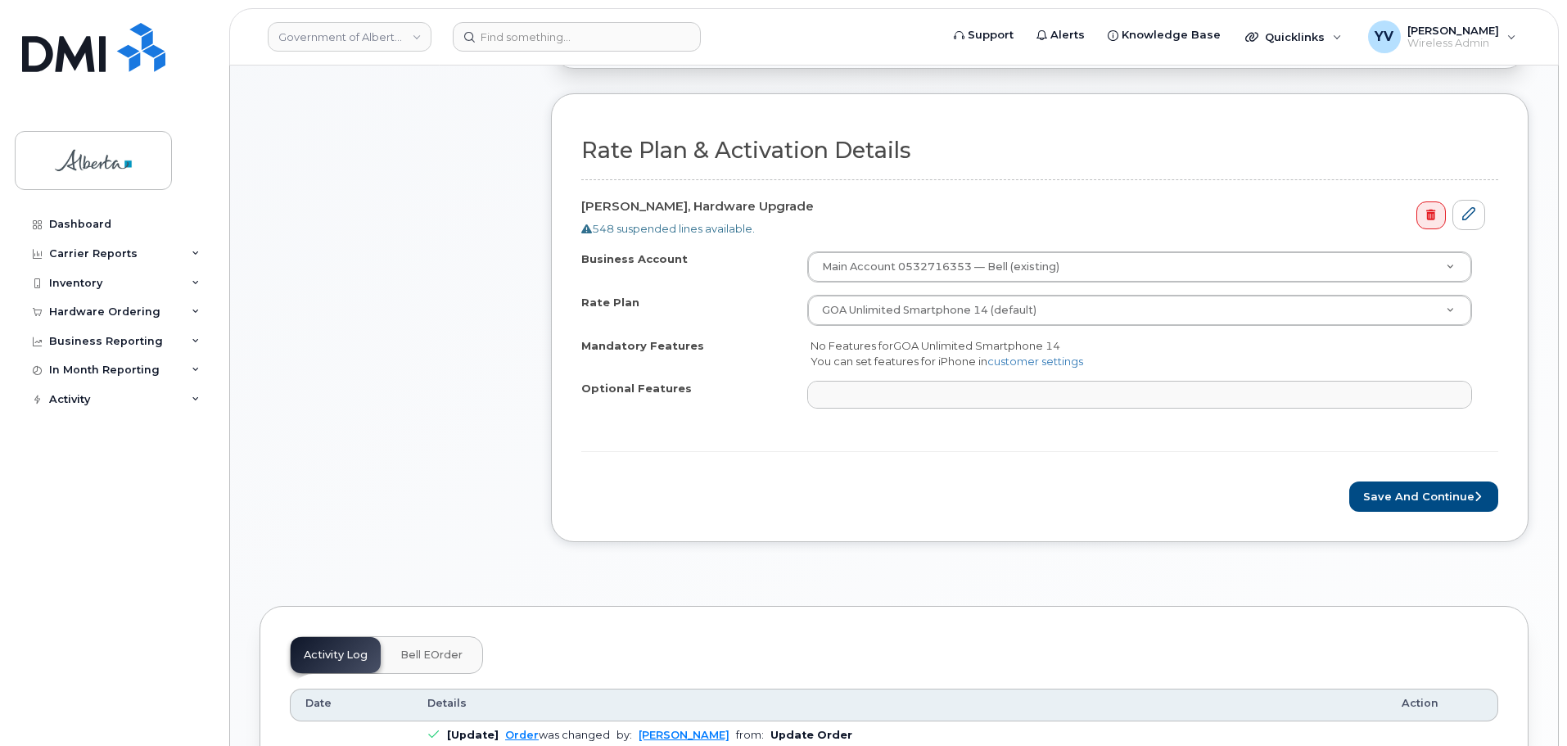
scroll to position [674, 0]
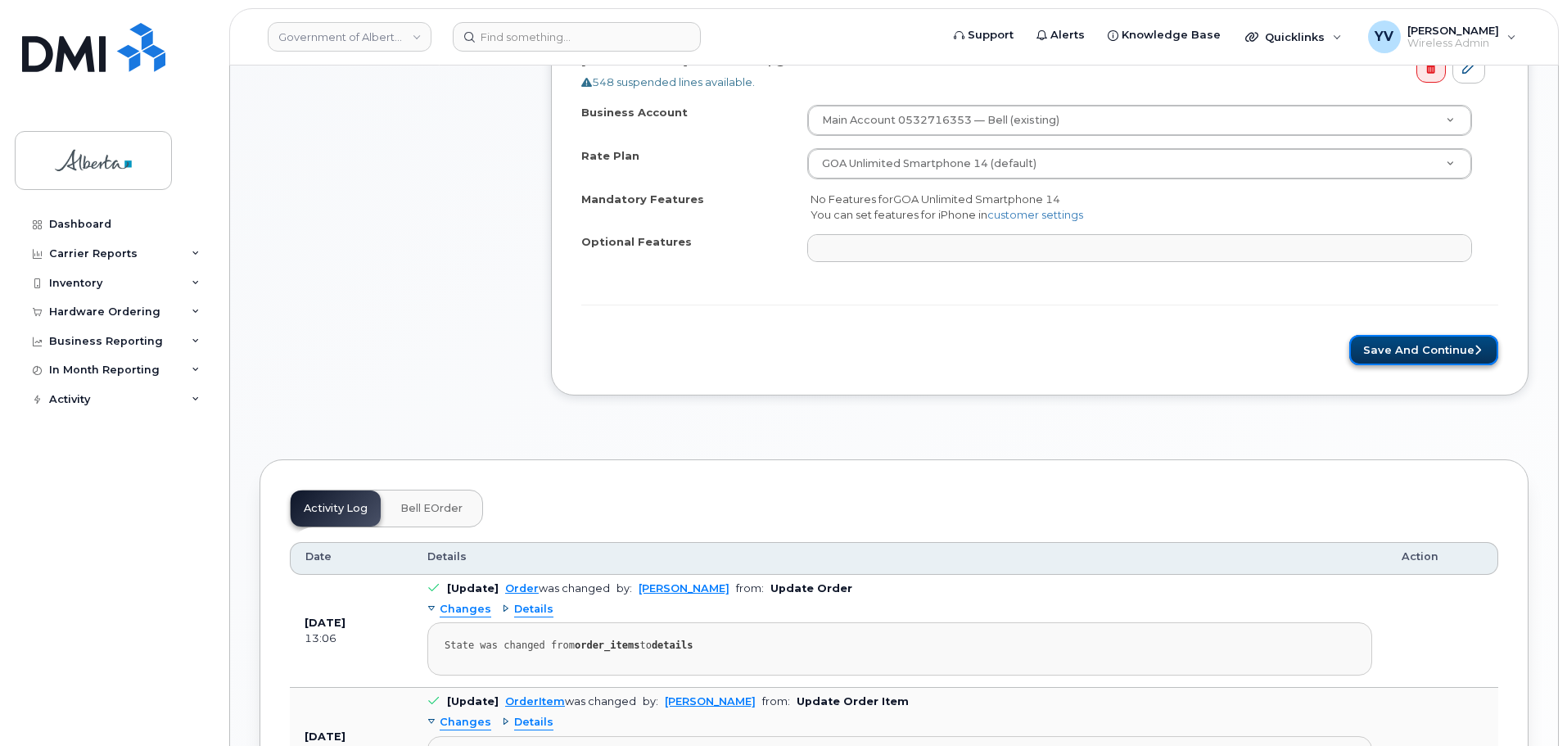
click at [1415, 340] on button "Save and Continue" at bounding box center [1423, 350] width 149 height 30
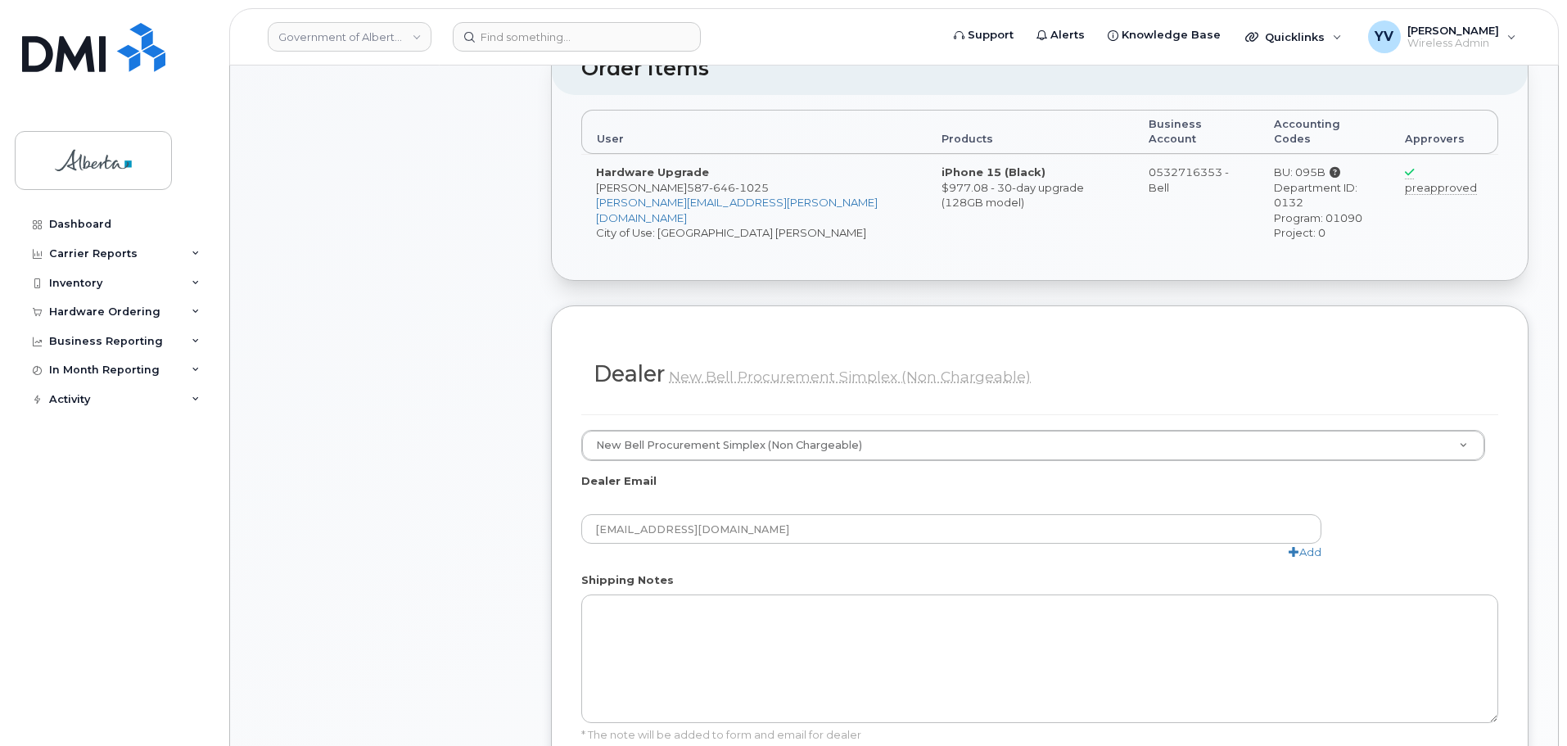
scroll to position [714, 0]
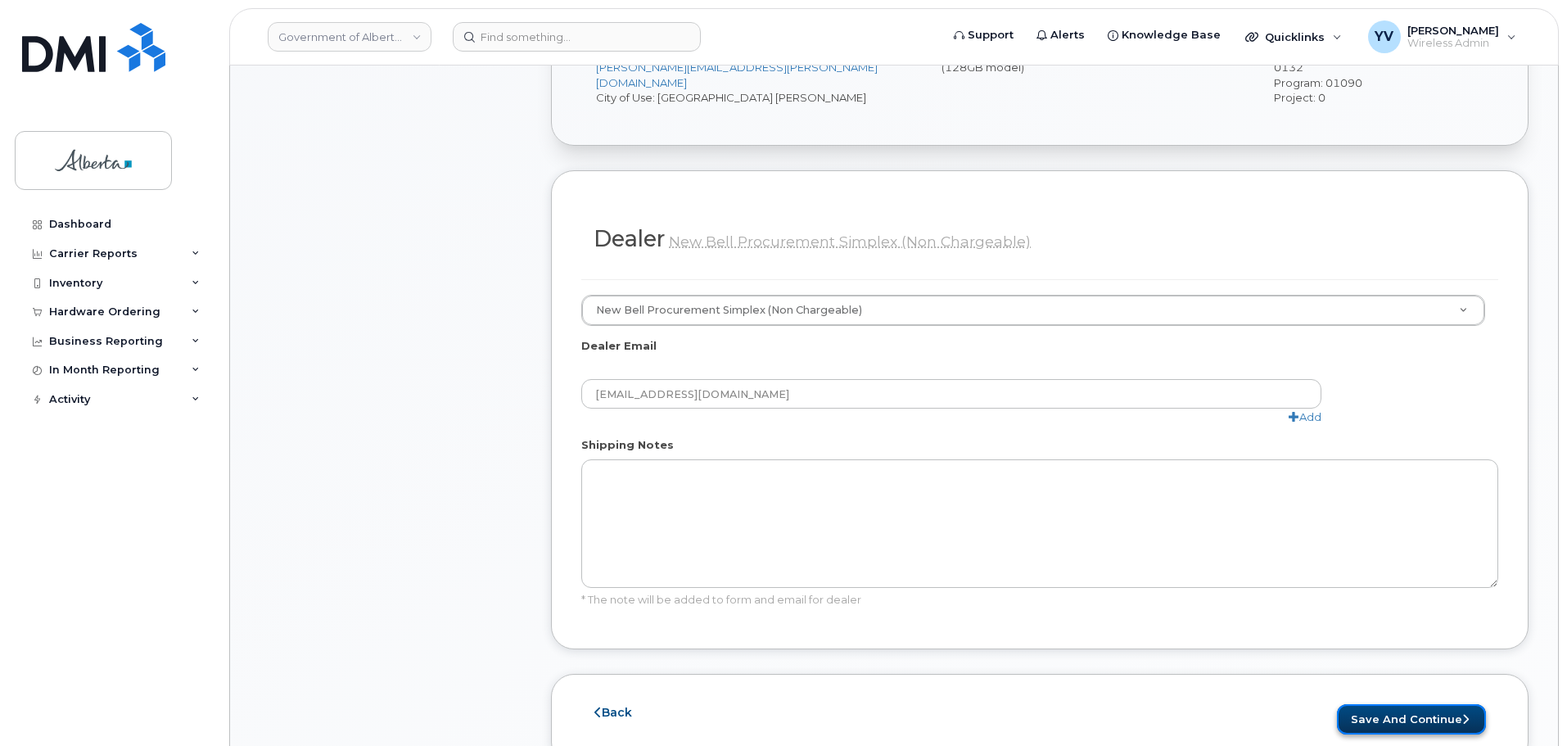
click at [1389, 704] on button "Save and Continue" at bounding box center [1411, 719] width 149 height 30
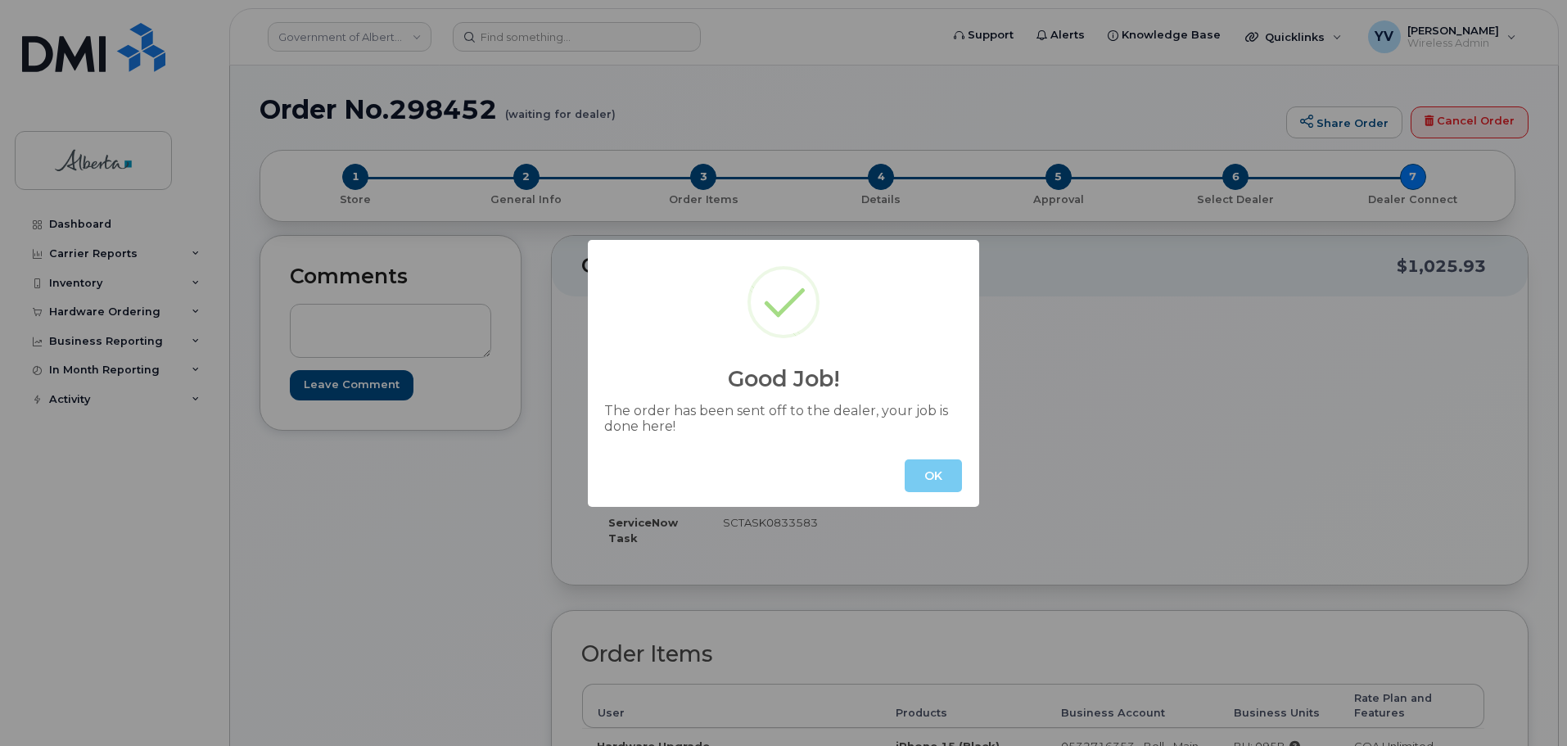
click at [916, 486] on button "OK" at bounding box center [933, 475] width 57 height 33
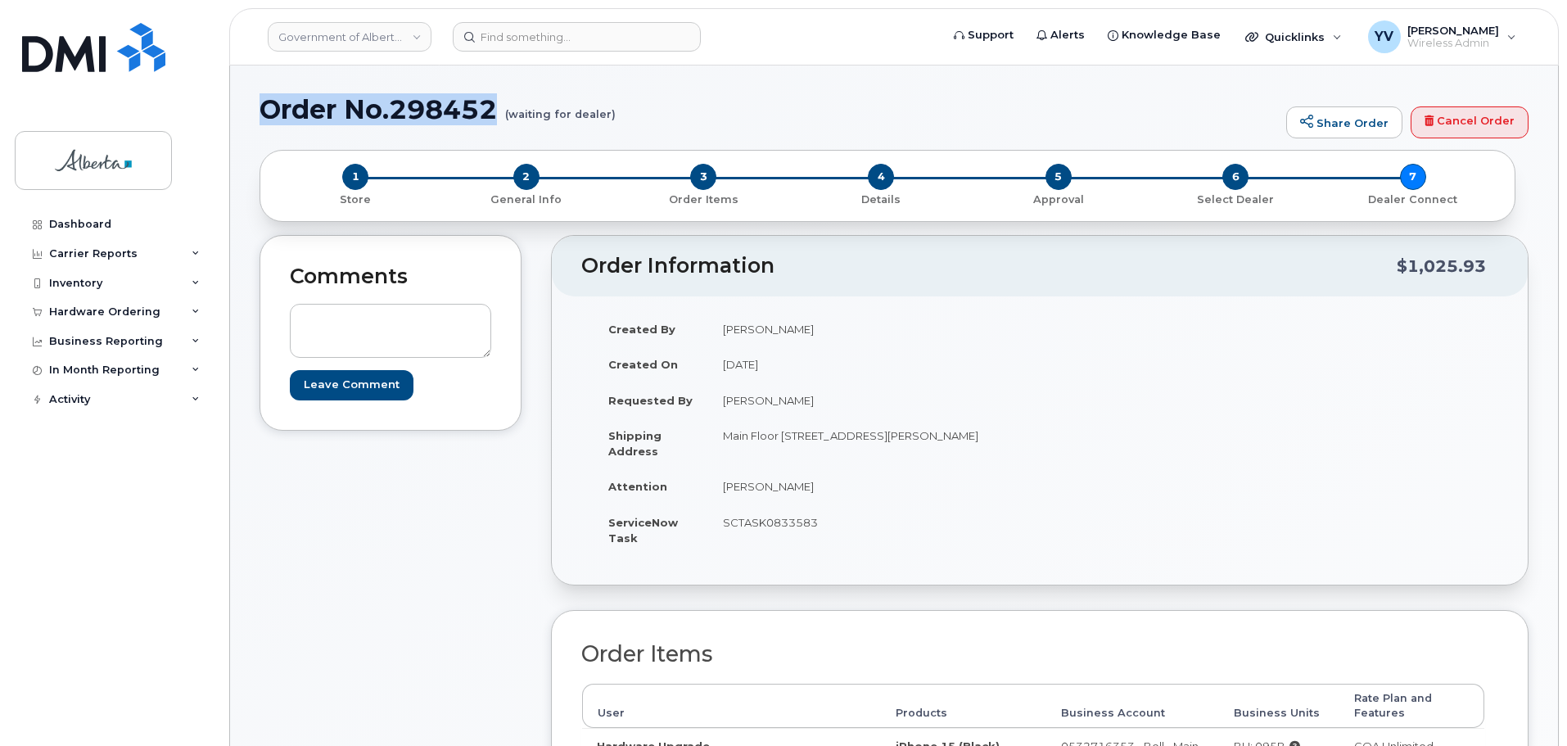
drag, startPoint x: 503, startPoint y: 104, endPoint x: 264, endPoint y: 106, distance: 239.9
click at [264, 106] on h1 "Order No.298452 (waiting for dealer)" at bounding box center [768, 109] width 1018 height 29
copy h1 "Order No.298452"
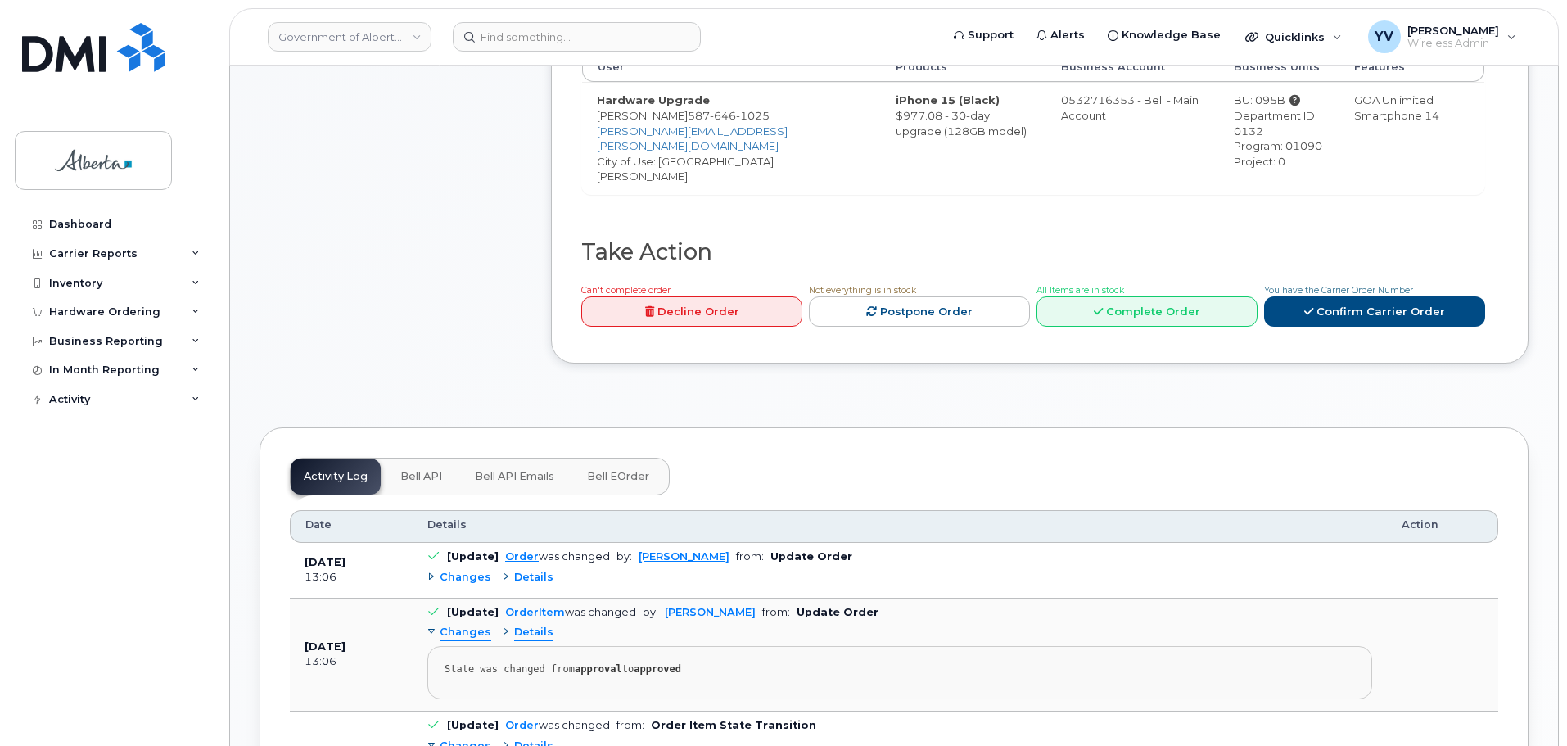
scroll to position [659, 0]
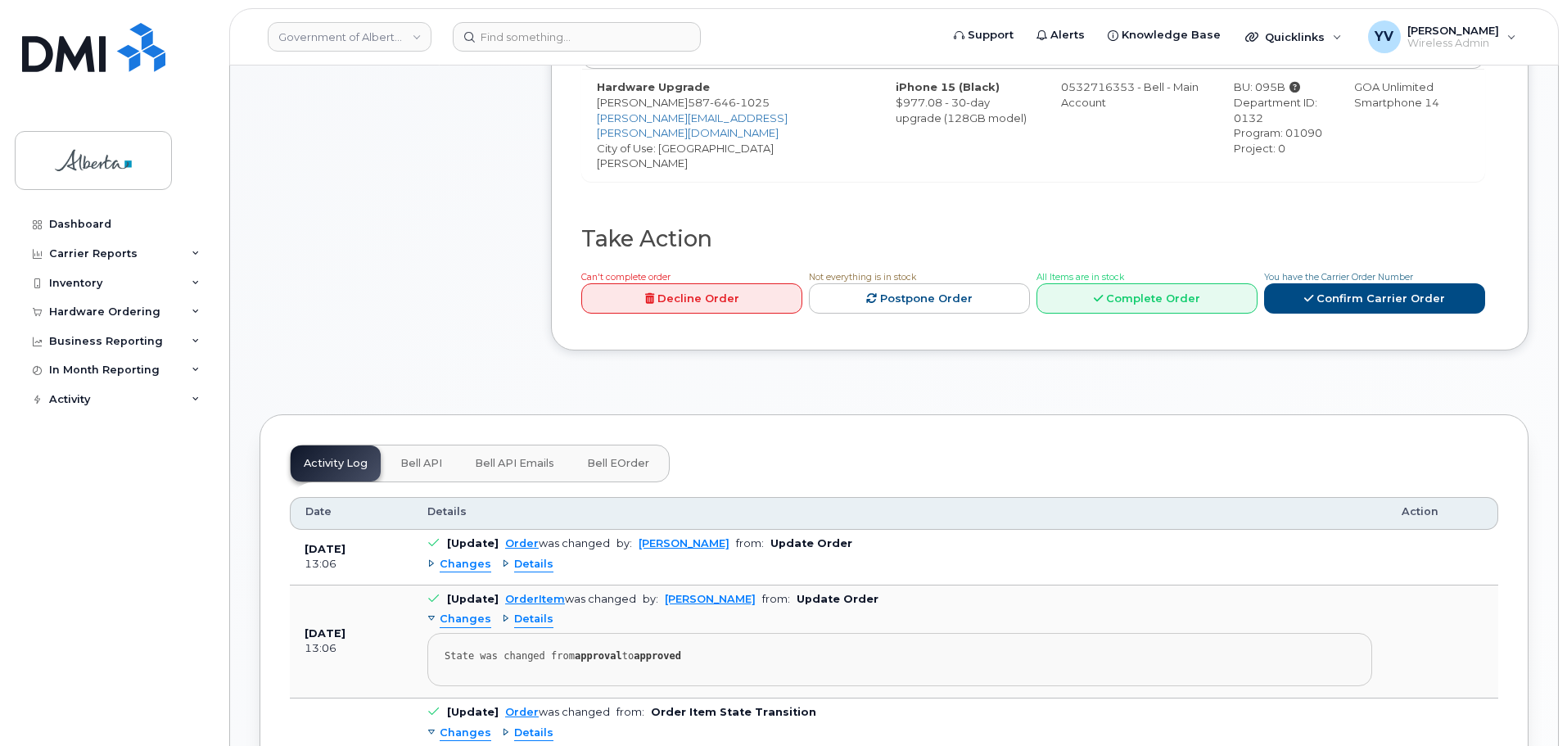
click at [430, 457] on span "Bell API" at bounding box center [421, 463] width 42 height 13
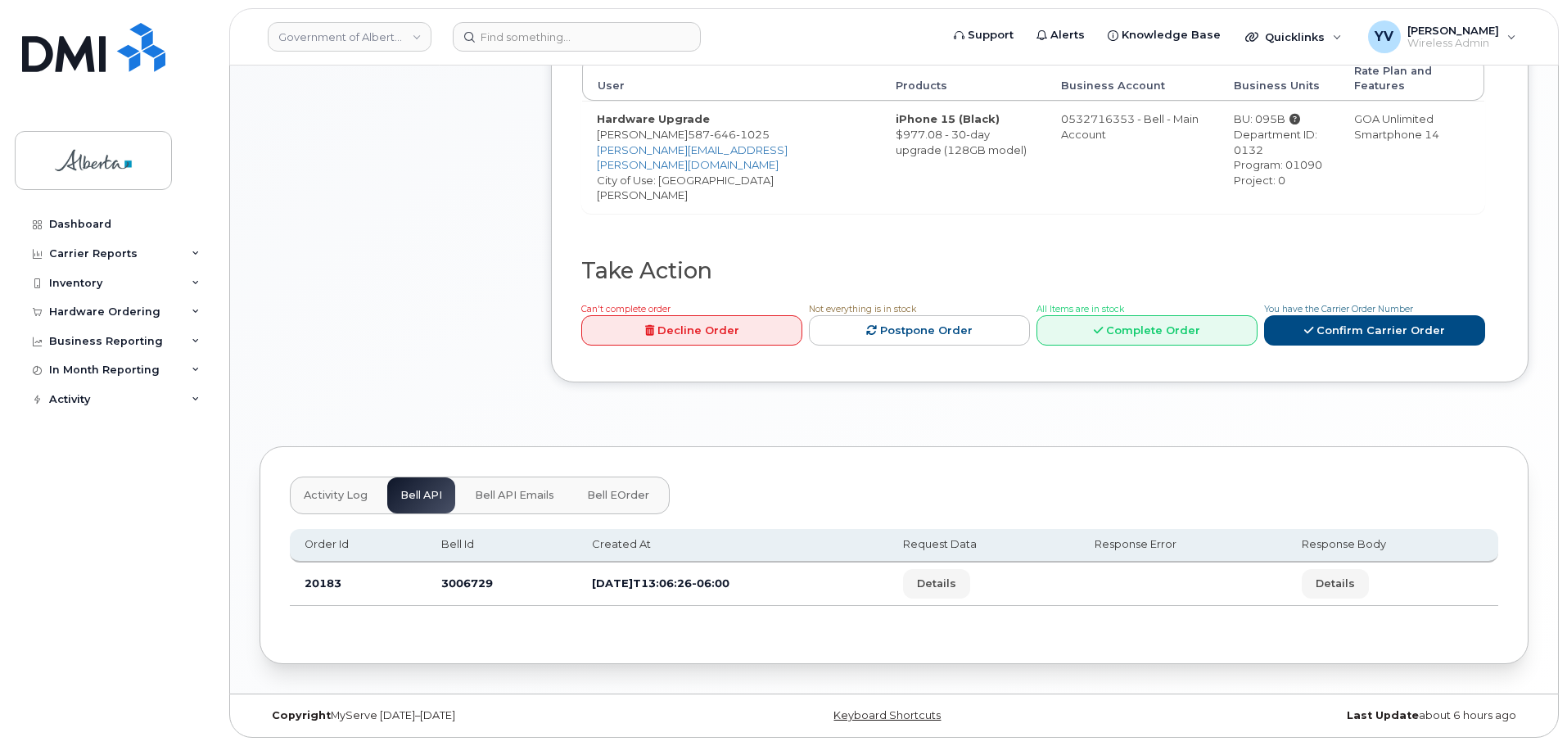
scroll to position [597, 0]
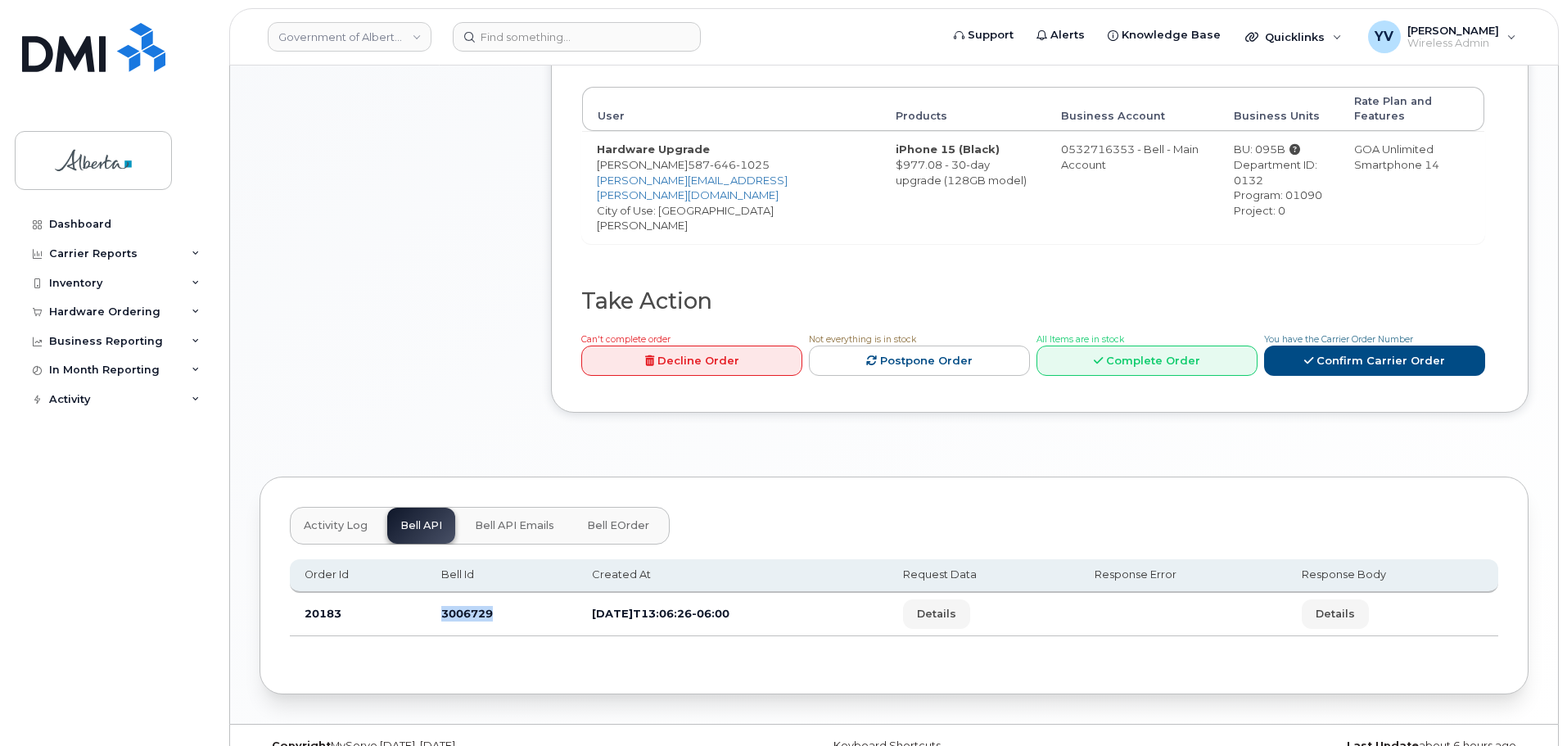
drag, startPoint x: 490, startPoint y: 587, endPoint x: 437, endPoint y: 590, distance: 52.5
click at [437, 593] on td "3006729" at bounding box center [501, 614] width 151 height 43
copy td "3006729"
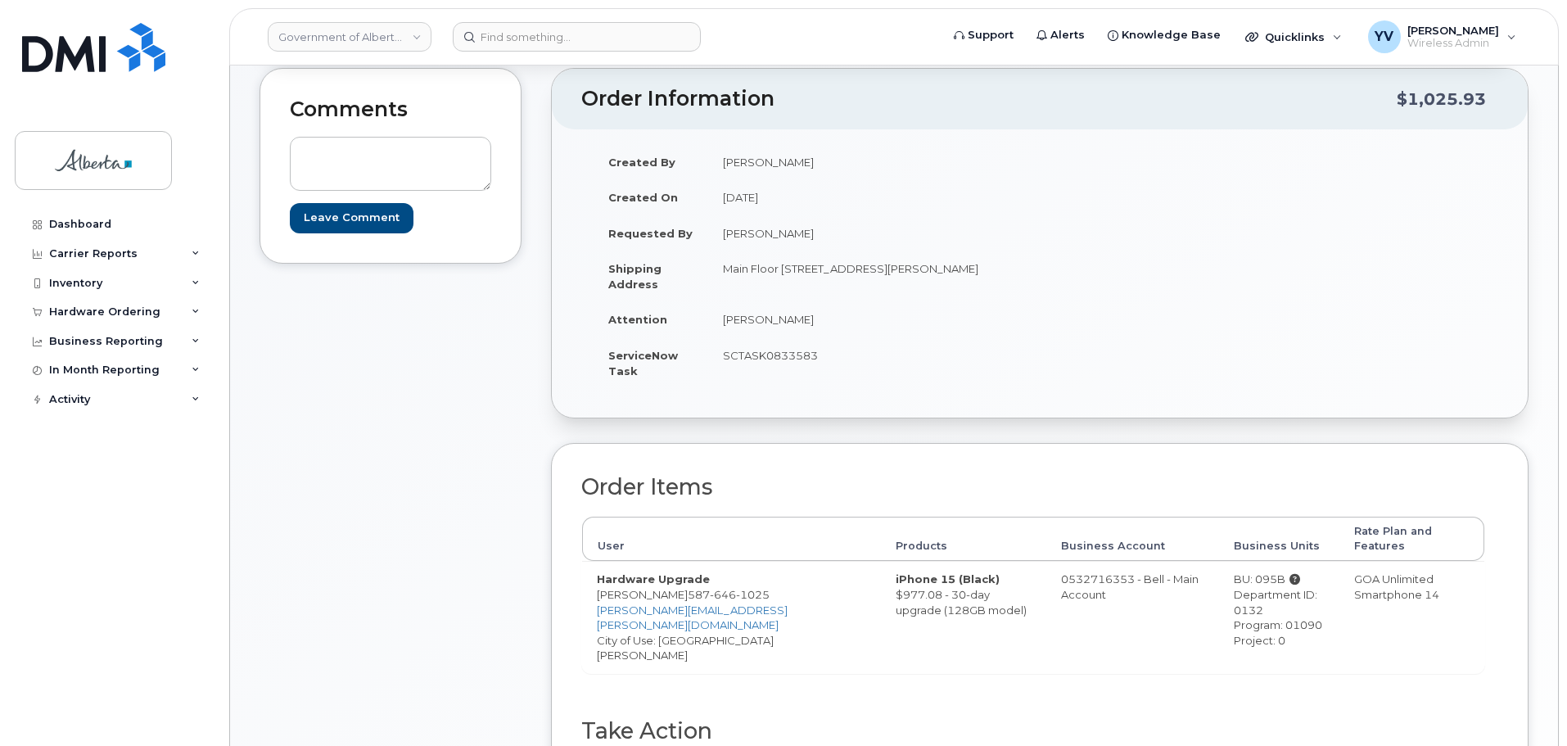
scroll to position [116, 0]
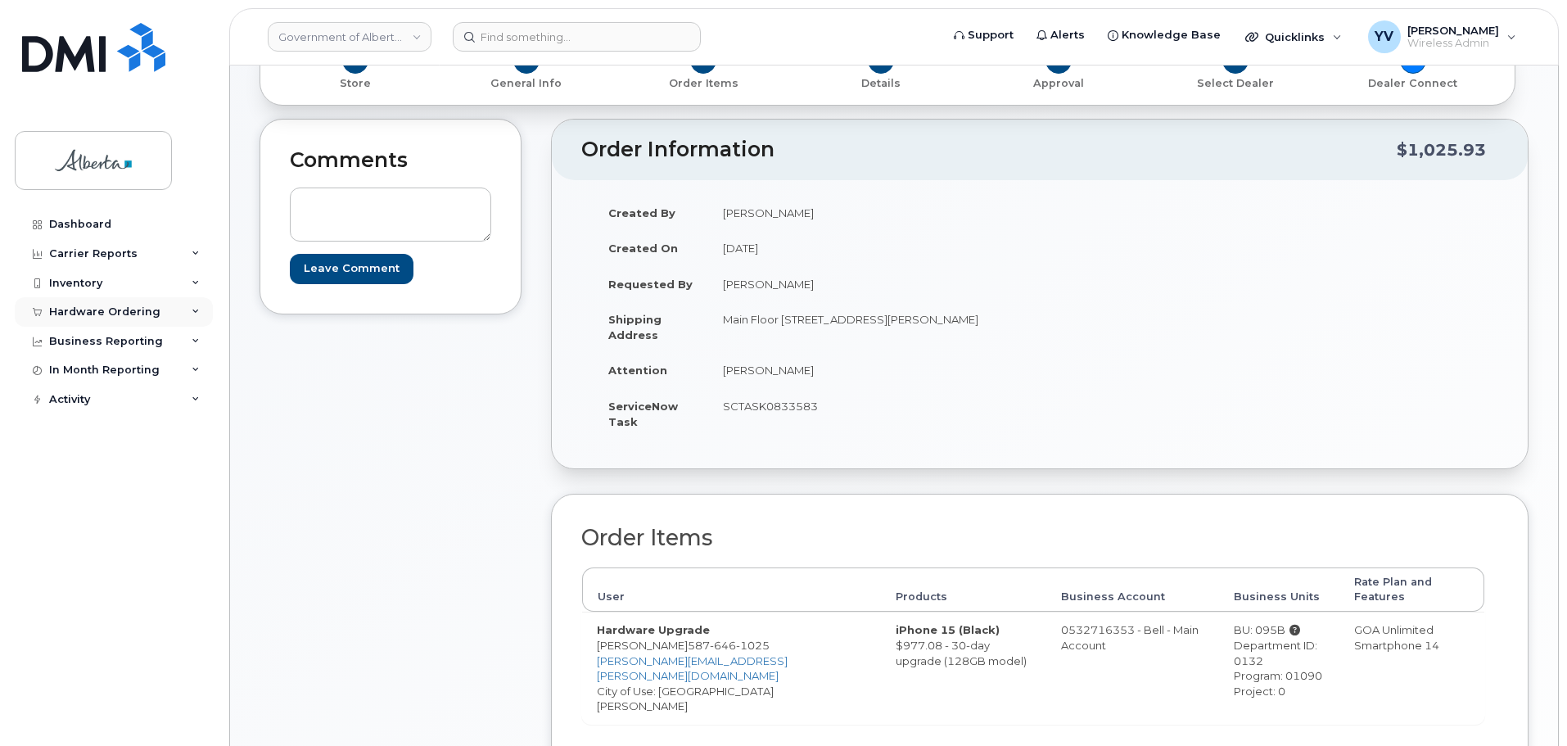
click at [116, 311] on div "Hardware Ordering" at bounding box center [104, 311] width 111 height 13
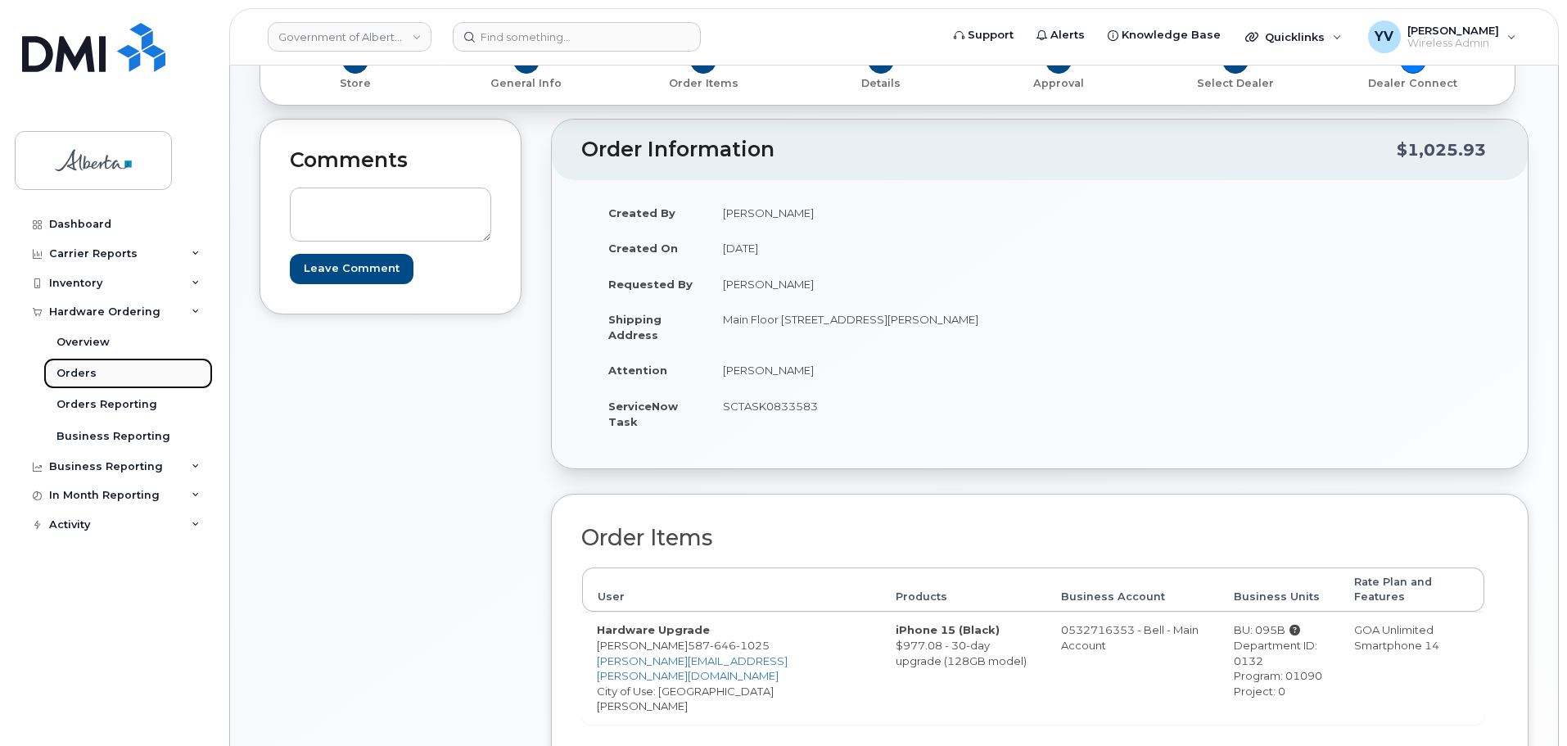
click at [68, 366] on div "Orders" at bounding box center [76, 373] width 40 height 15
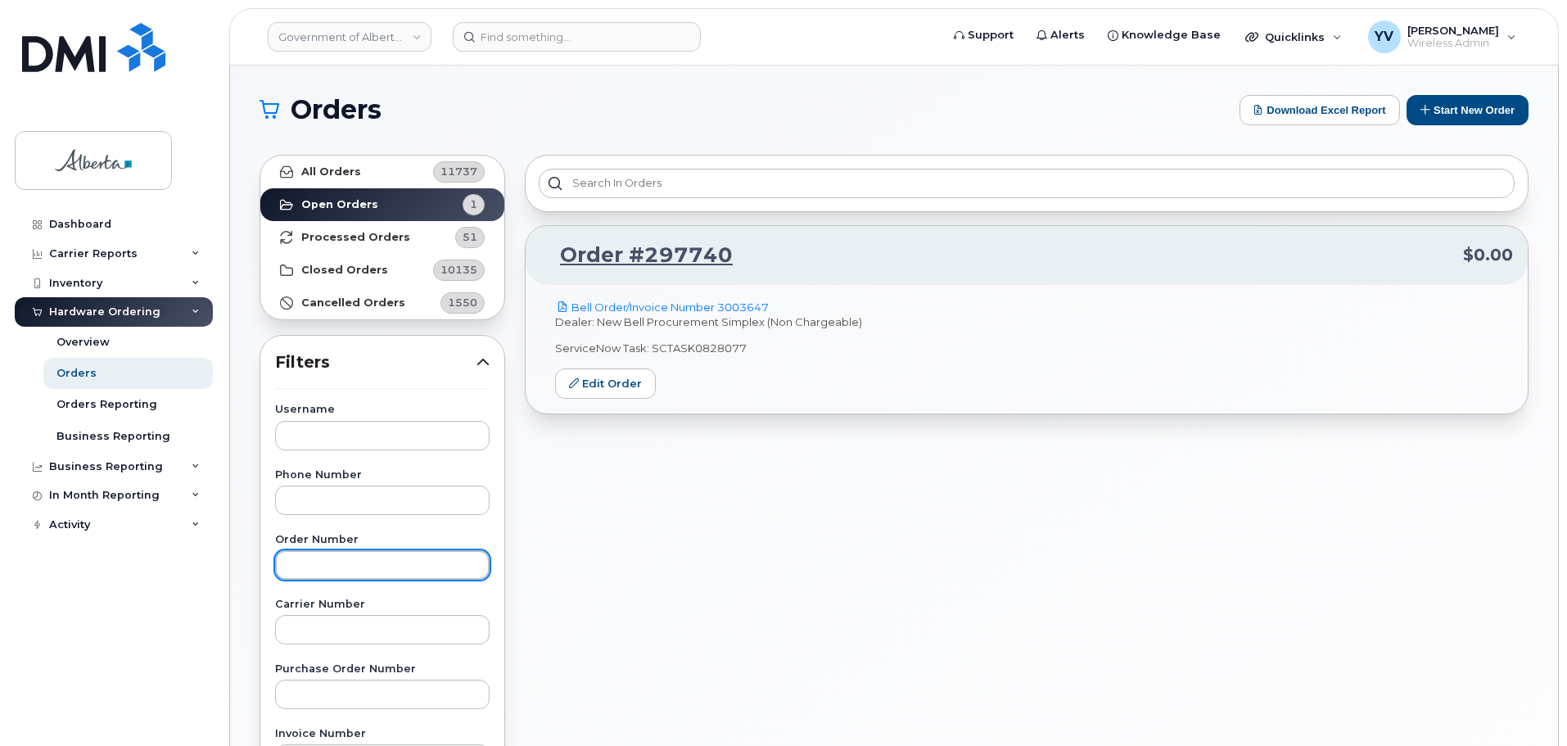
click at [324, 566] on input "text" at bounding box center [382, 564] width 214 height 29
paste input "297993"
type input "297993"
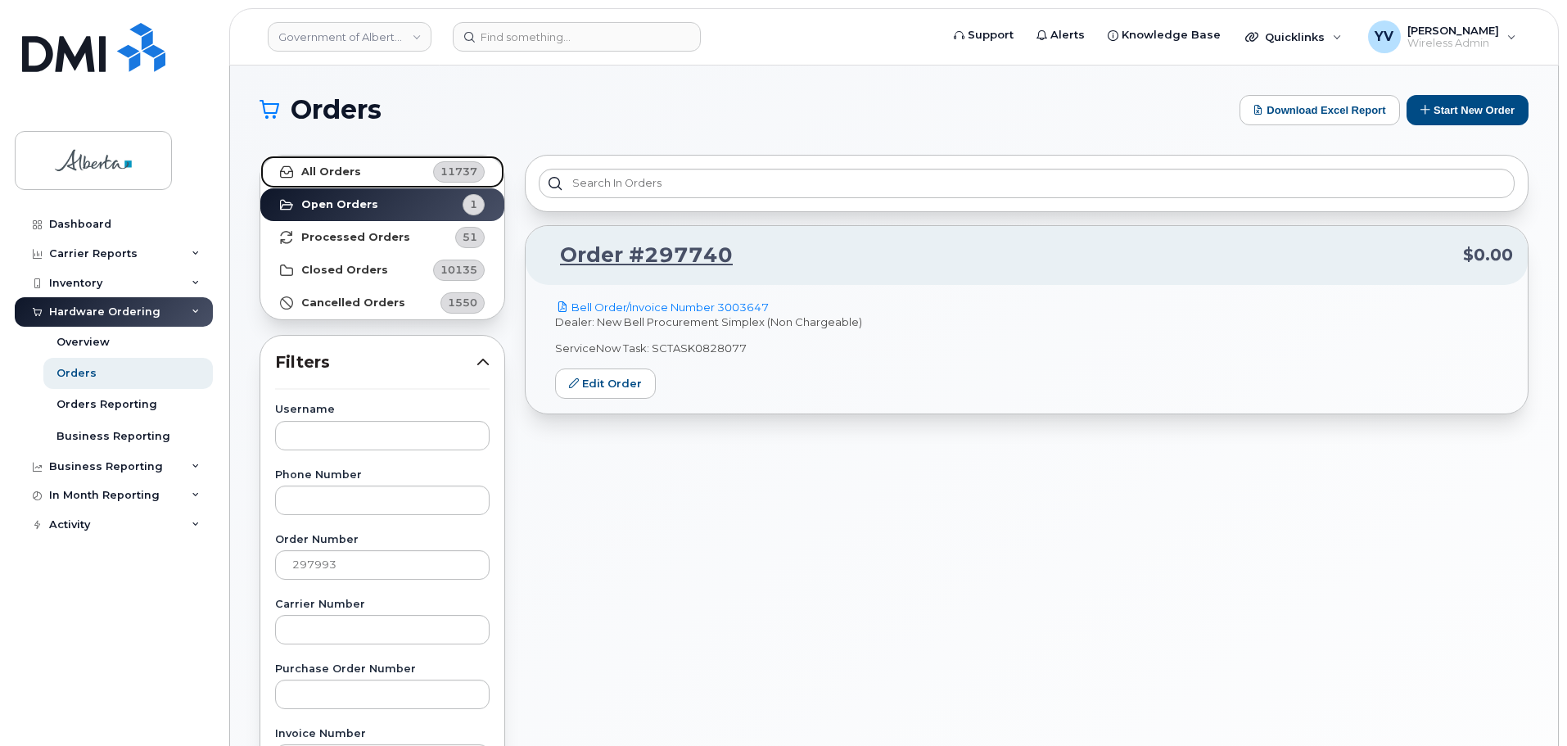
click at [309, 169] on strong "All Orders" at bounding box center [331, 171] width 60 height 13
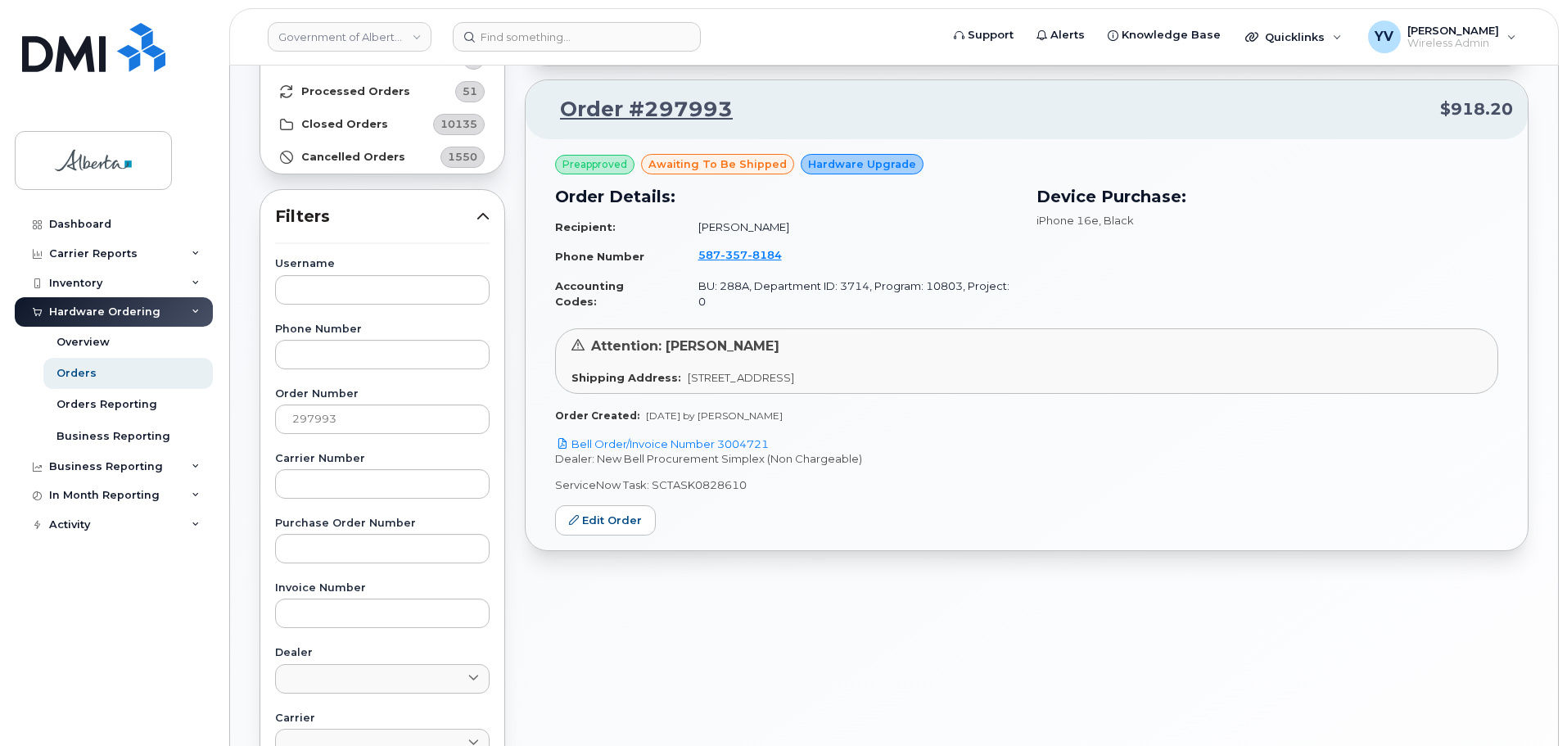
scroll to position [164, 0]
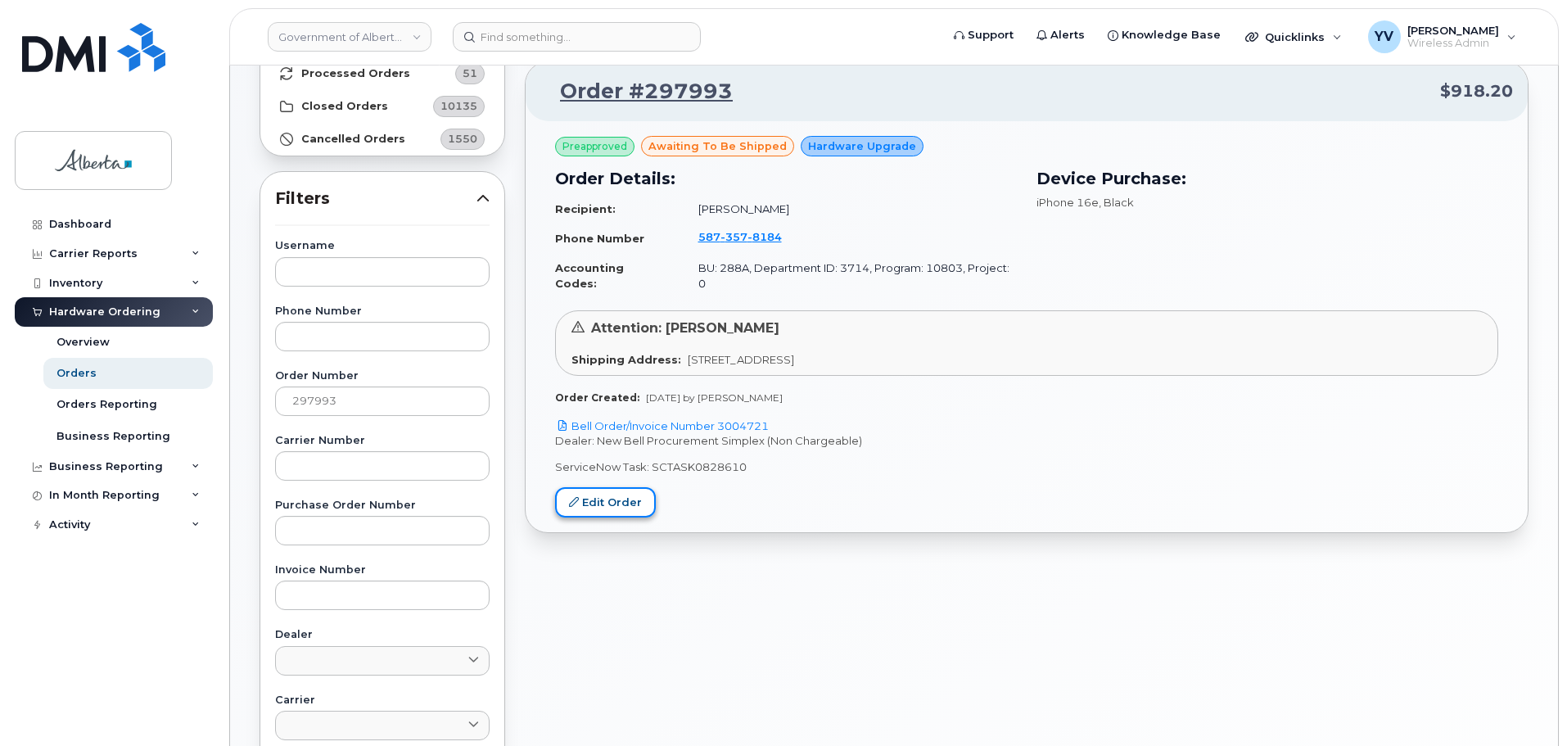
click at [606, 490] on link "Edit Order" at bounding box center [605, 502] width 101 height 30
